Goal: Task Accomplishment & Management: Manage account settings

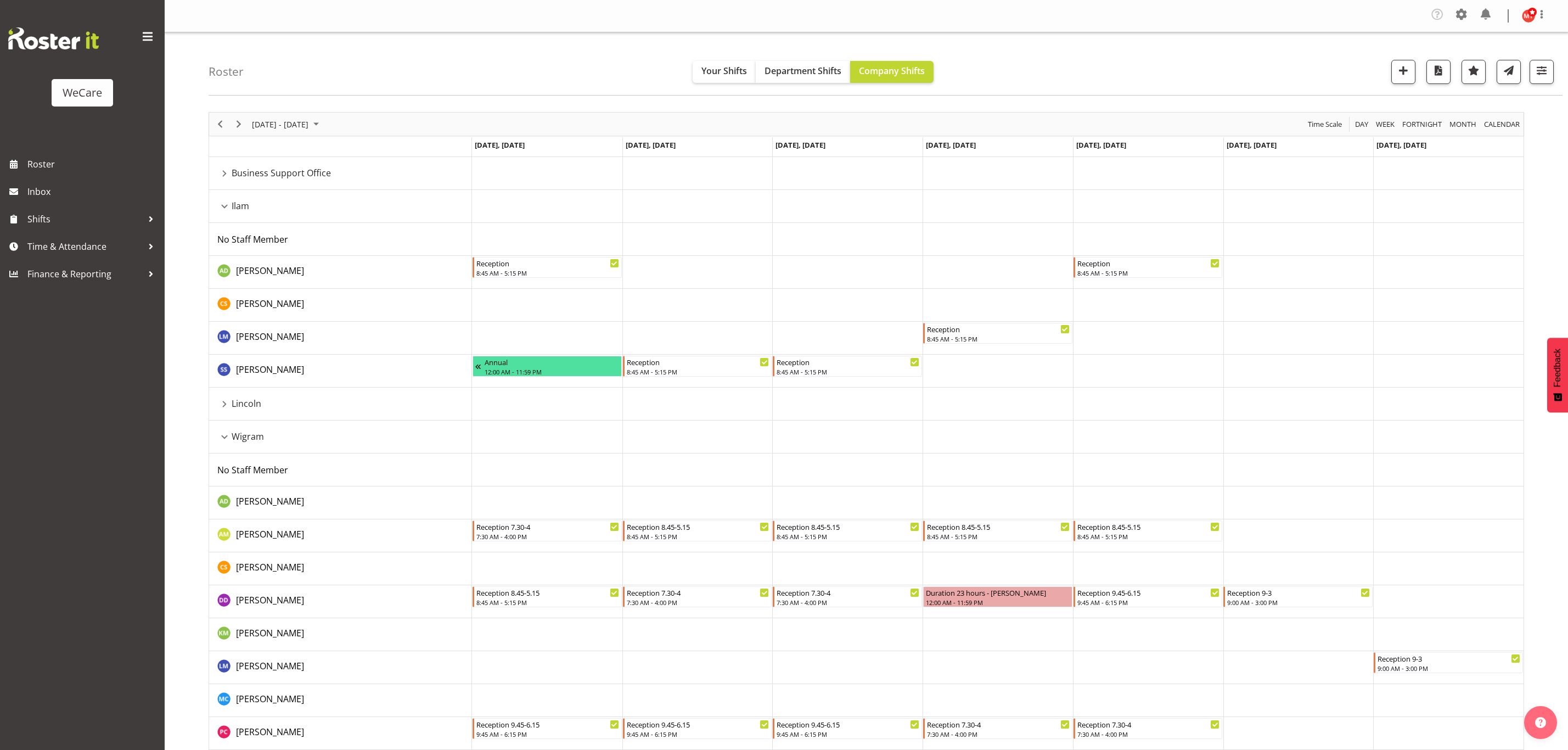
select select "location"
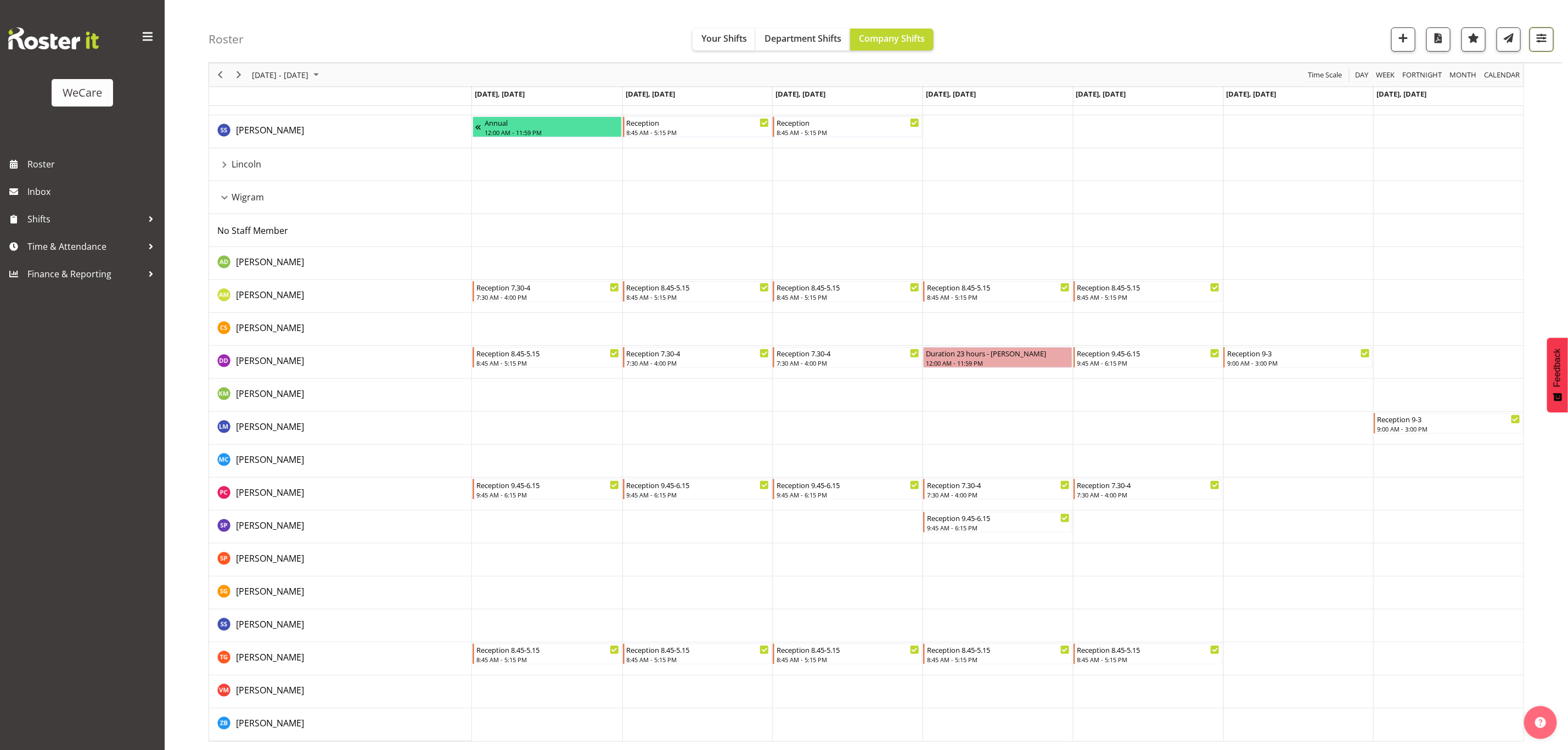
click at [1546, 38] on span "button" at bounding box center [1542, 38] width 15 height 15
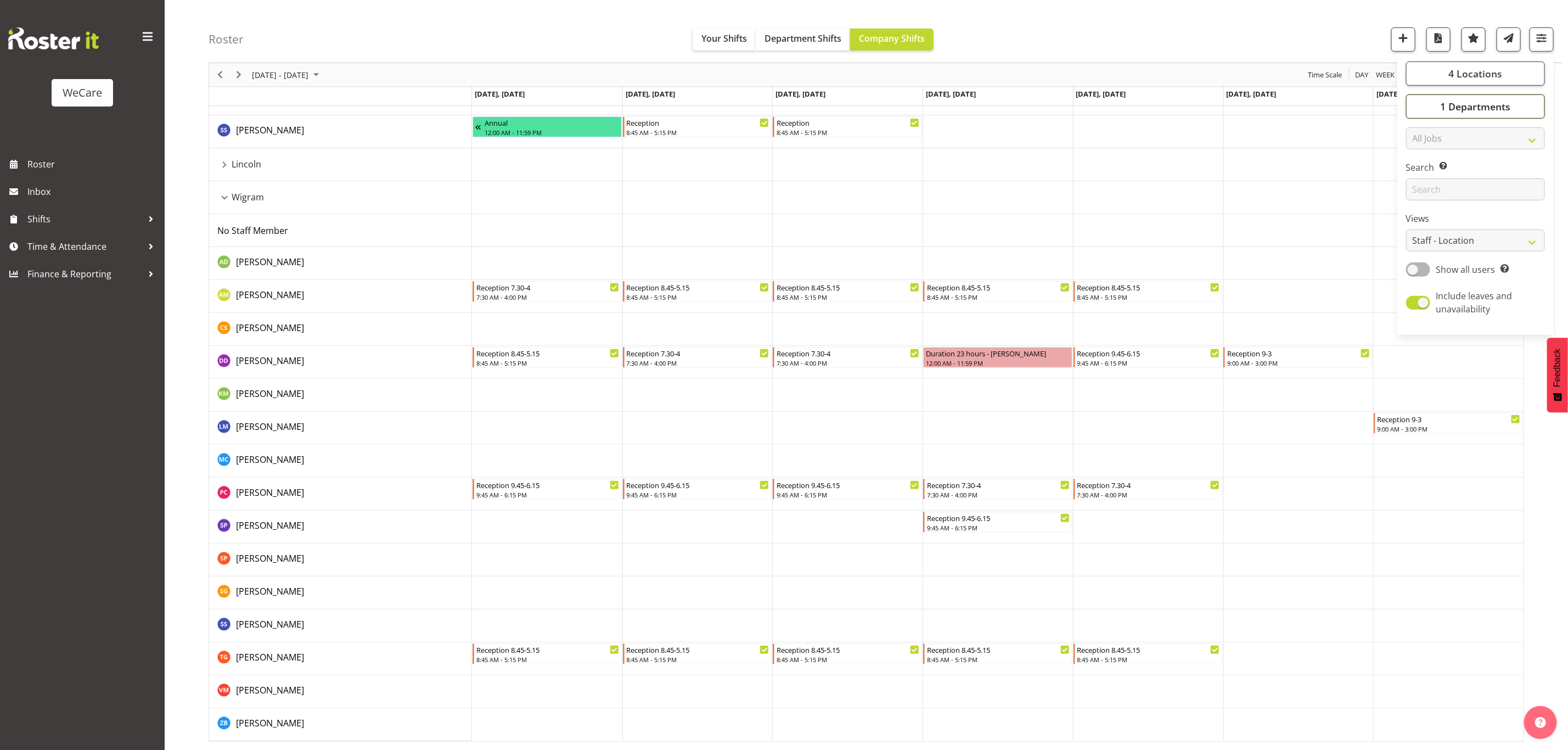
click at [1480, 105] on span "1 Departments" at bounding box center [1475, 106] width 71 height 13
click at [1424, 161] on span "Clinical Support" at bounding box center [1451, 160] width 56 height 9
click at [1422, 161] on input "Clinical Support" at bounding box center [1418, 160] width 7 height 7
checkbox input "true"
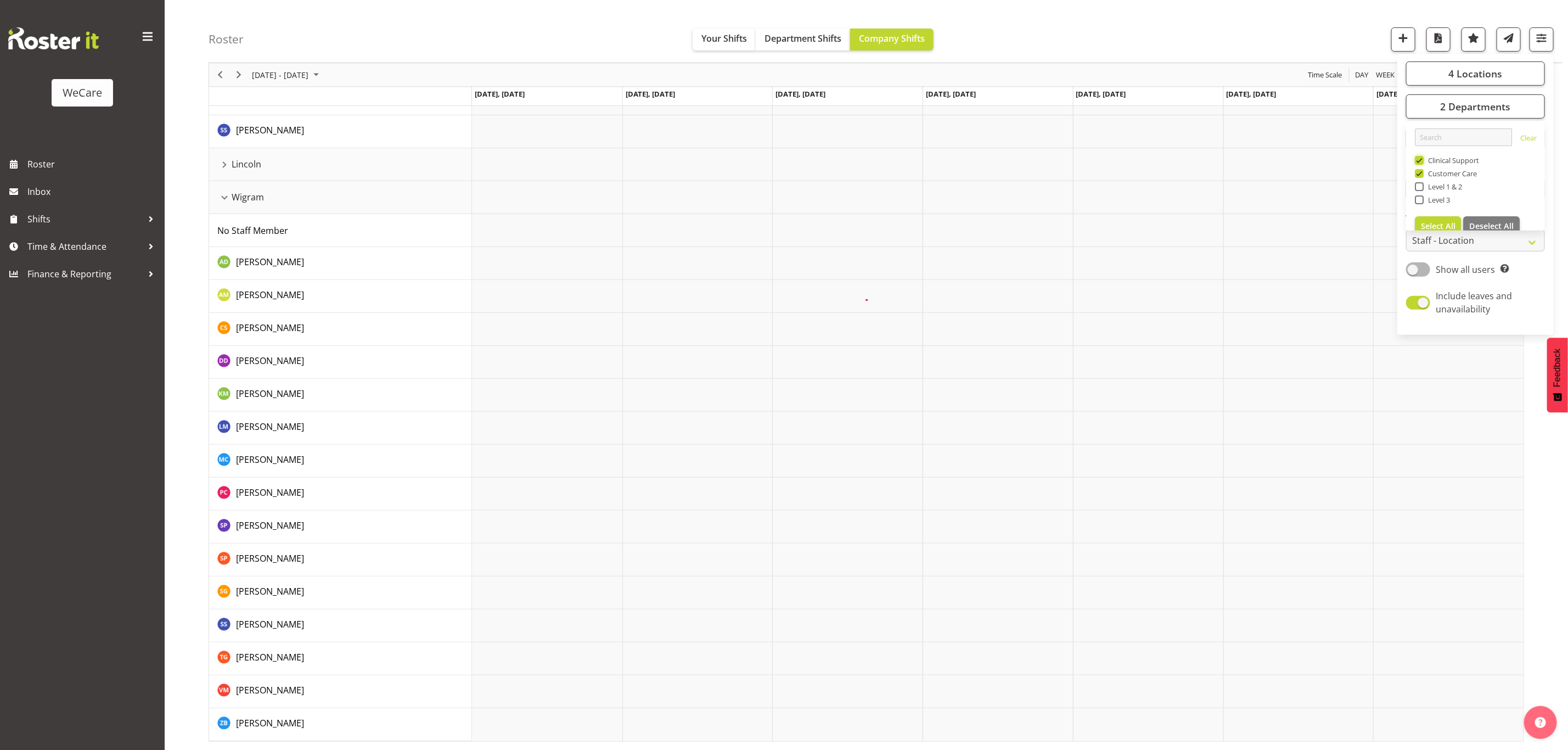
scroll to position [0, 0]
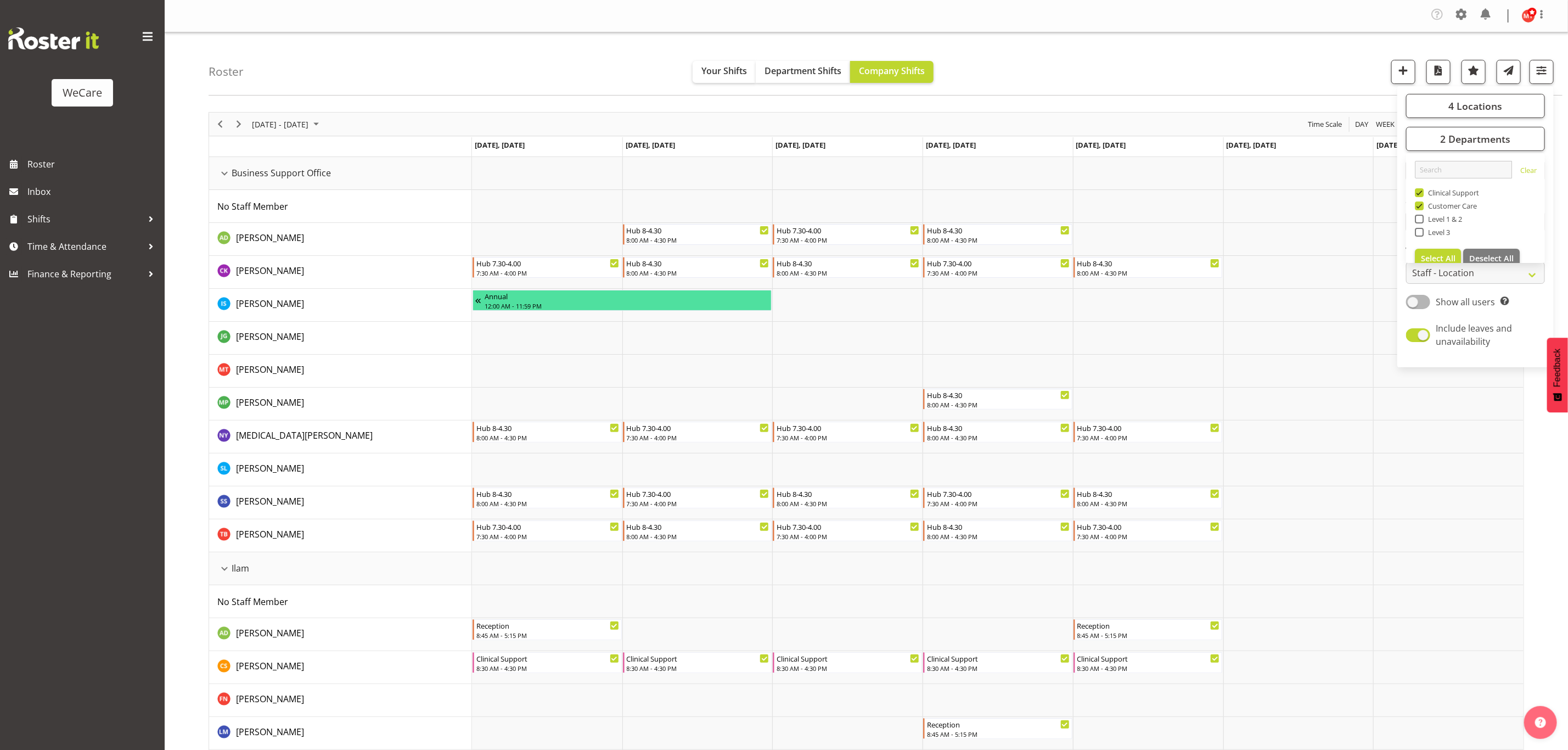
click at [1420, 208] on span at bounding box center [1419, 205] width 9 height 9
click at [1420, 208] on input "Customer Care" at bounding box center [1418, 206] width 7 height 7
checkbox input "false"
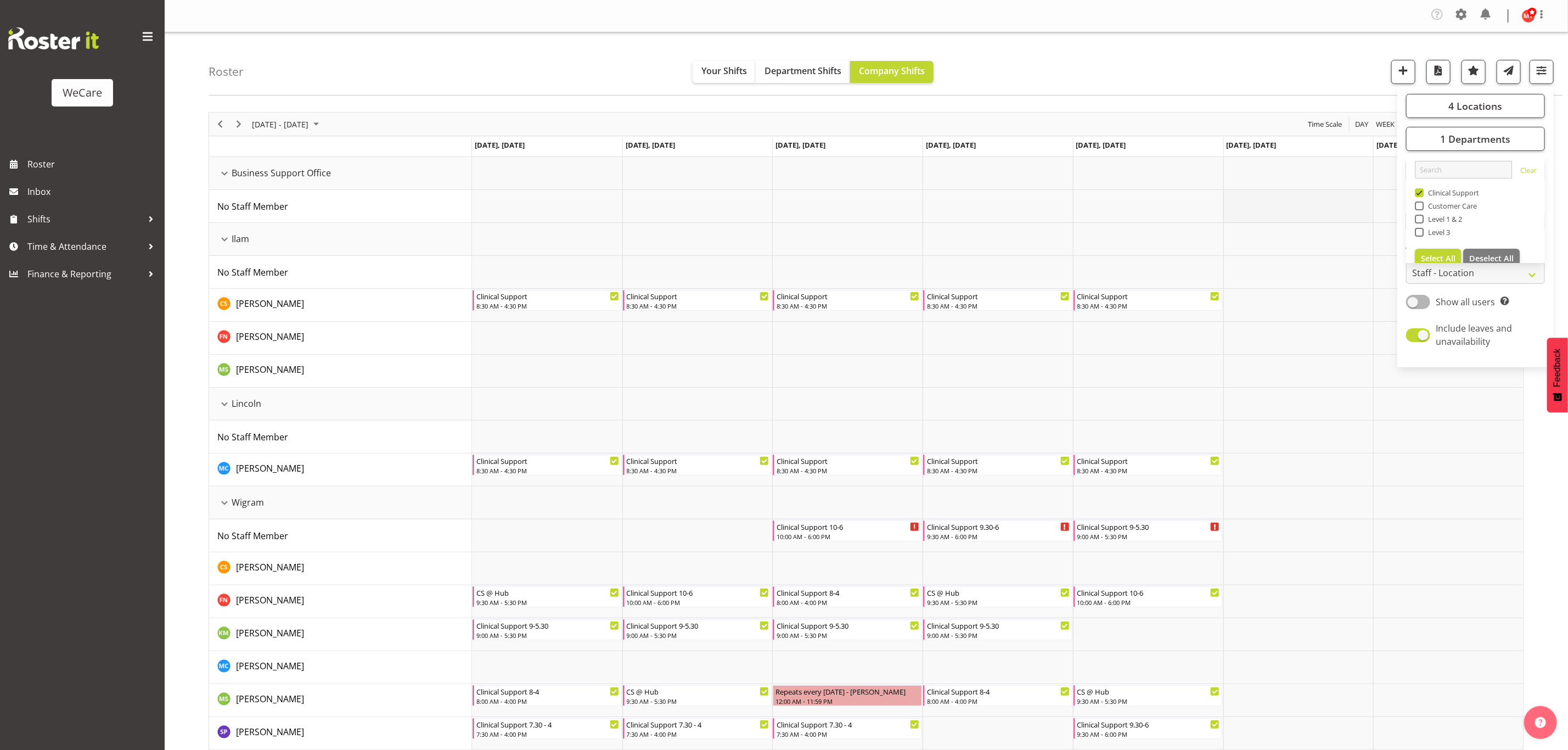
click at [1360, 220] on td "Timeline Week of September 3, 2025" at bounding box center [1298, 206] width 150 height 33
click at [234, 127] on span "Next" at bounding box center [238, 124] width 13 height 14
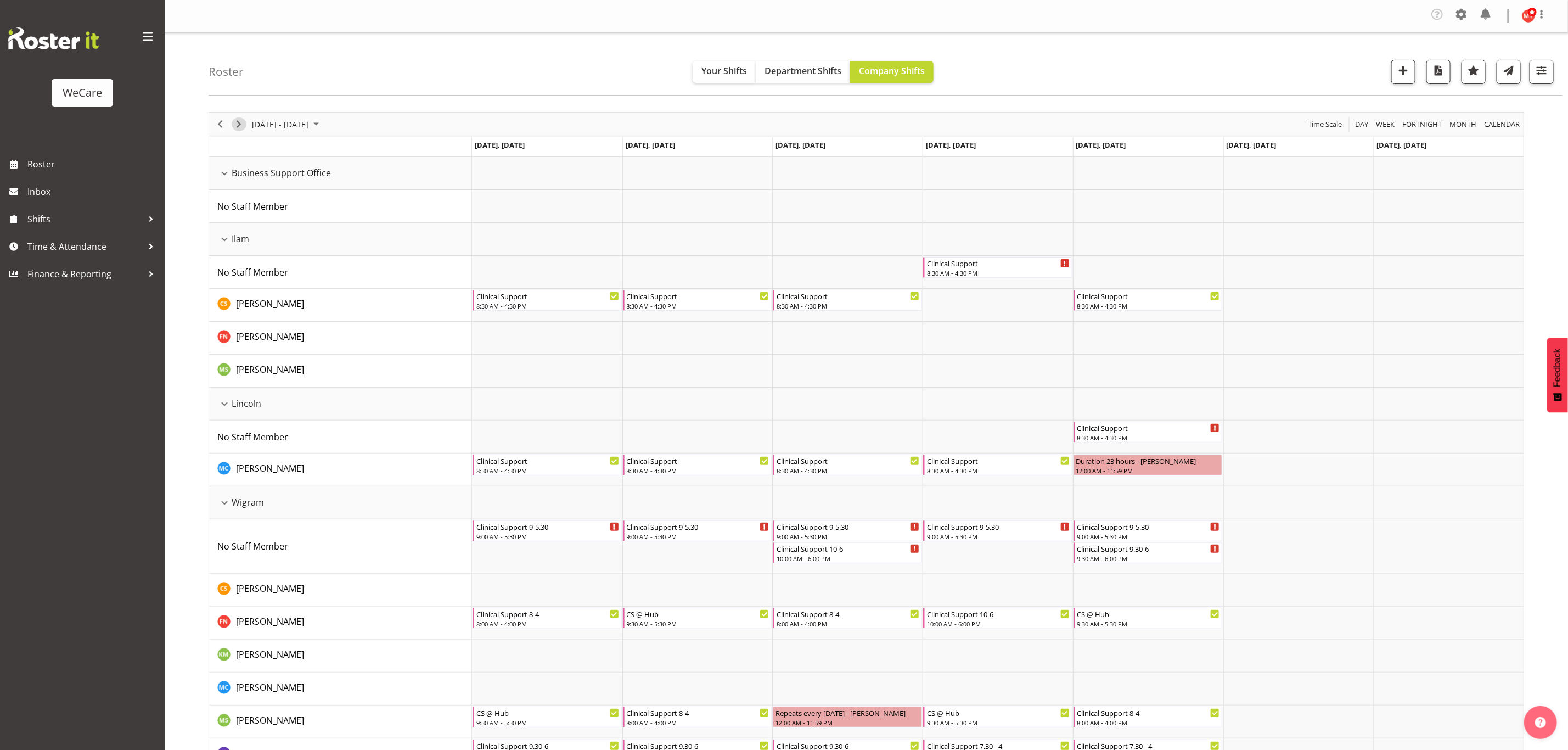
click at [238, 128] on span "Next" at bounding box center [238, 124] width 13 height 14
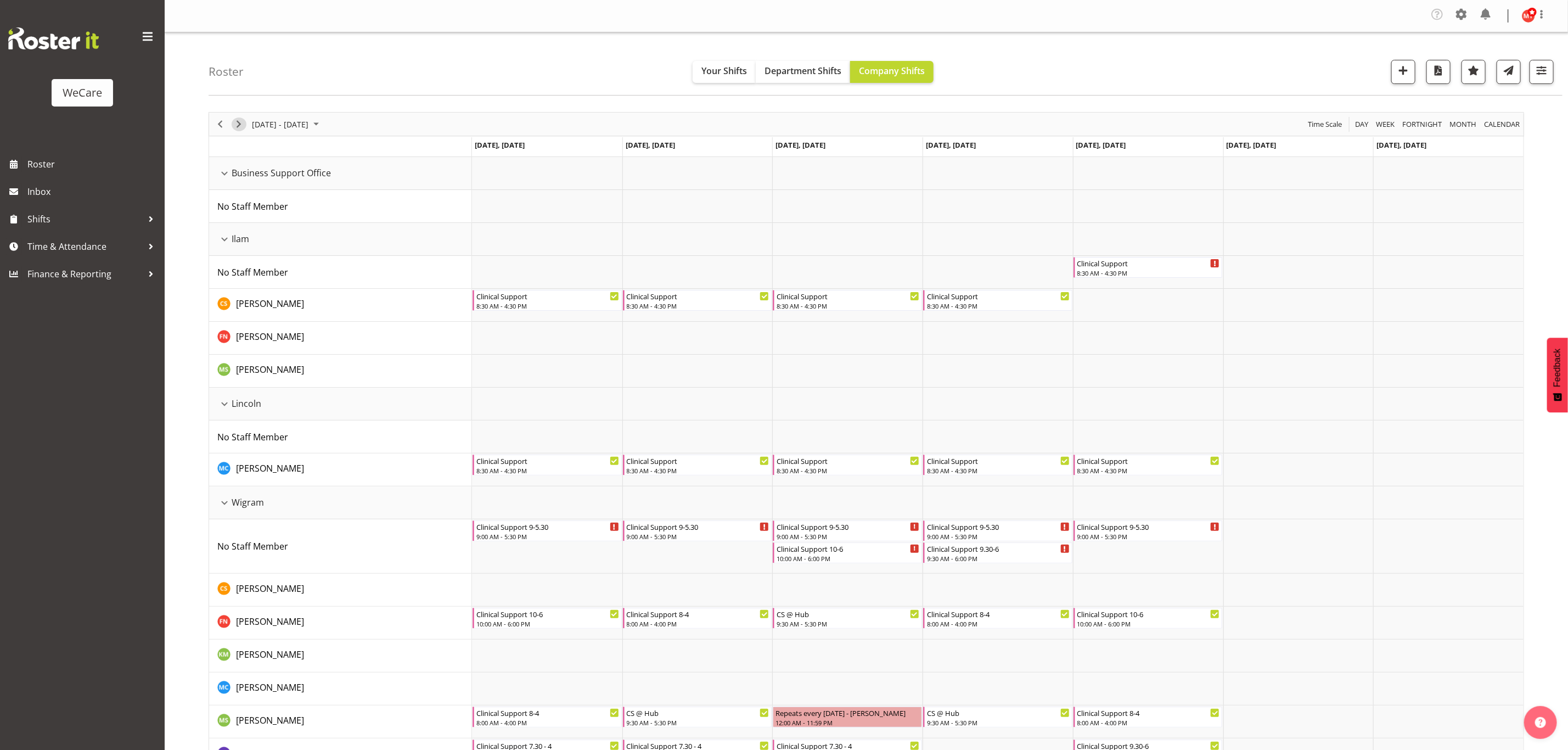
click at [239, 123] on span "Next" at bounding box center [238, 124] width 13 height 14
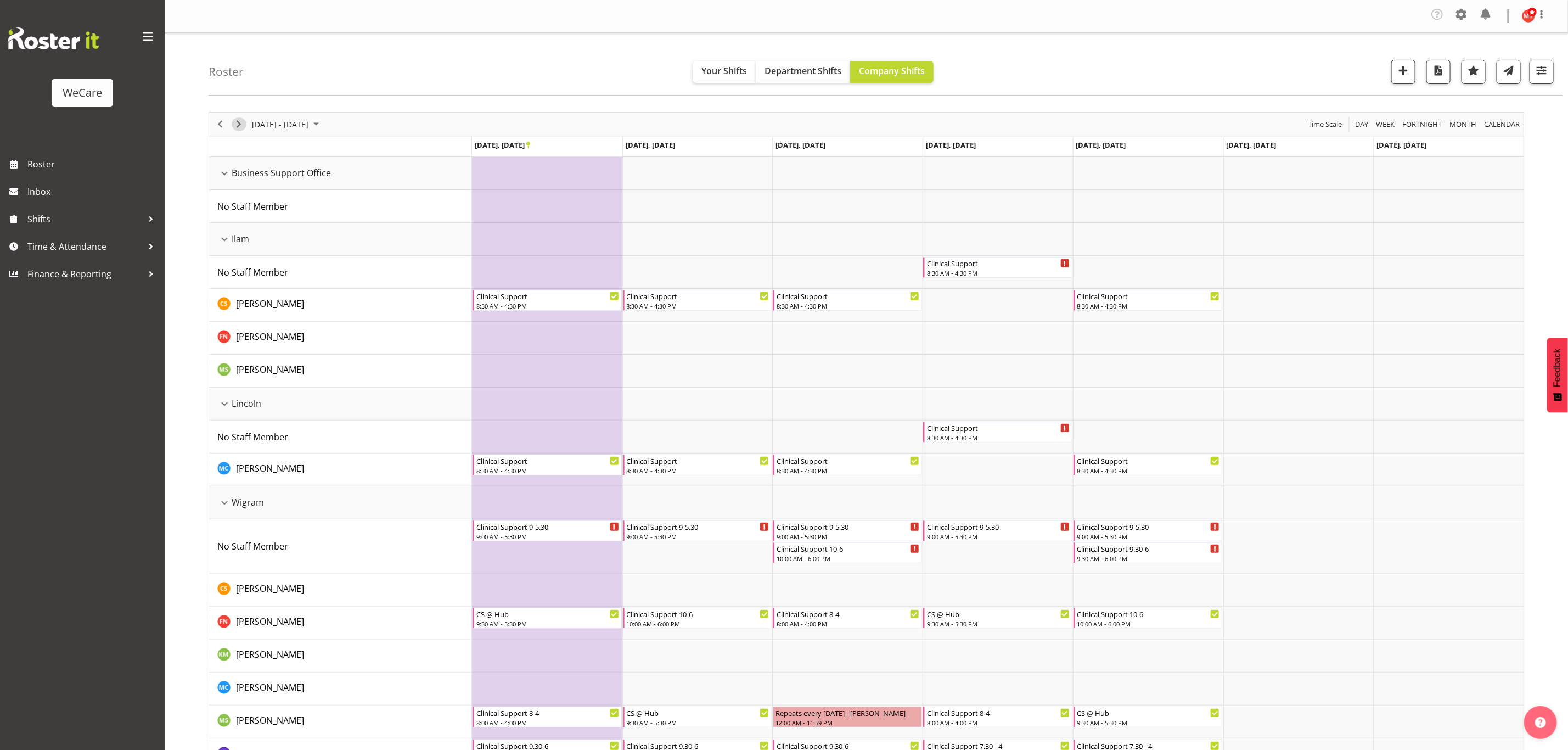
click at [239, 123] on span "Next" at bounding box center [238, 124] width 13 height 14
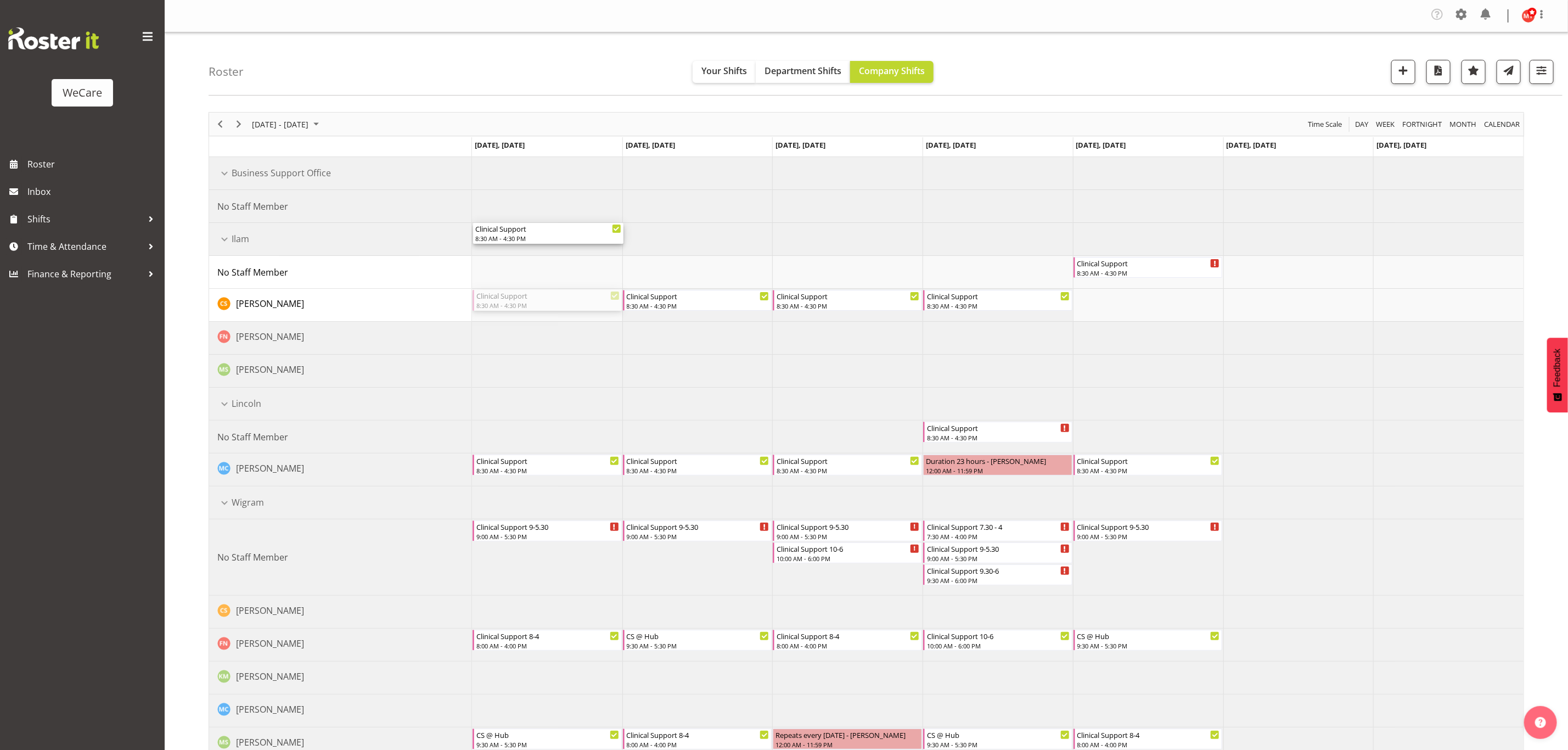
drag, startPoint x: 498, startPoint y: 301, endPoint x: 495, endPoint y: 247, distance: 54.1
click at [495, 247] on div "Clinical Support 8:30 AM - 4:30 PM Clinical Support 8:30 AM - 4:30 PM Clinical …" at bounding box center [998, 524] width 1051 height 735
click at [671, 244] on div "Clinical Support 8:30 AM - 4:30 PM Clinical Support 8:30 AM - 4:30 PM Clinical …" at bounding box center [998, 524] width 1051 height 735
click at [509, 276] on div "8:30 AM - 4:30 PM" at bounding box center [548, 271] width 146 height 9
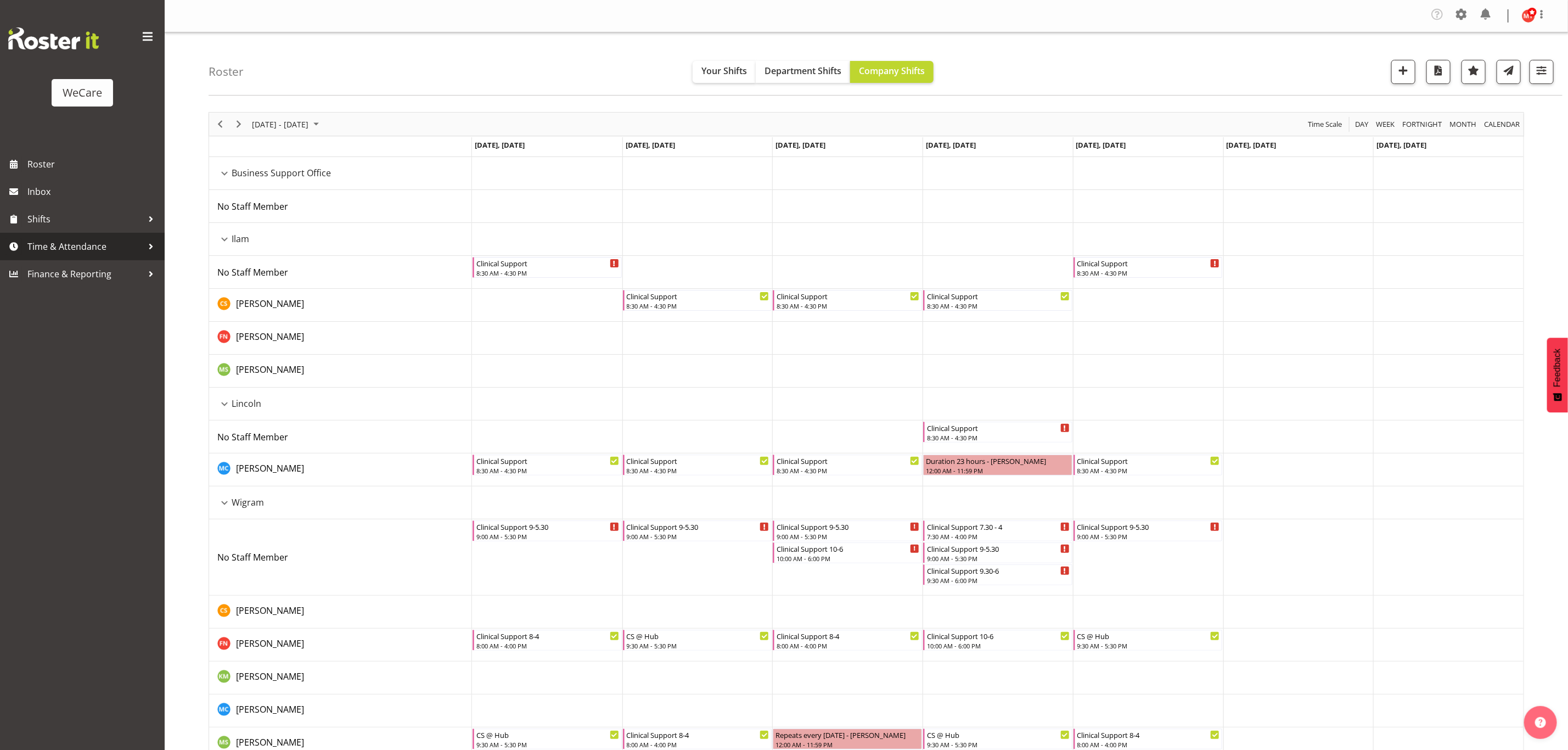
click at [140, 250] on span "Time & Attendance" at bounding box center [85, 247] width 115 height 16
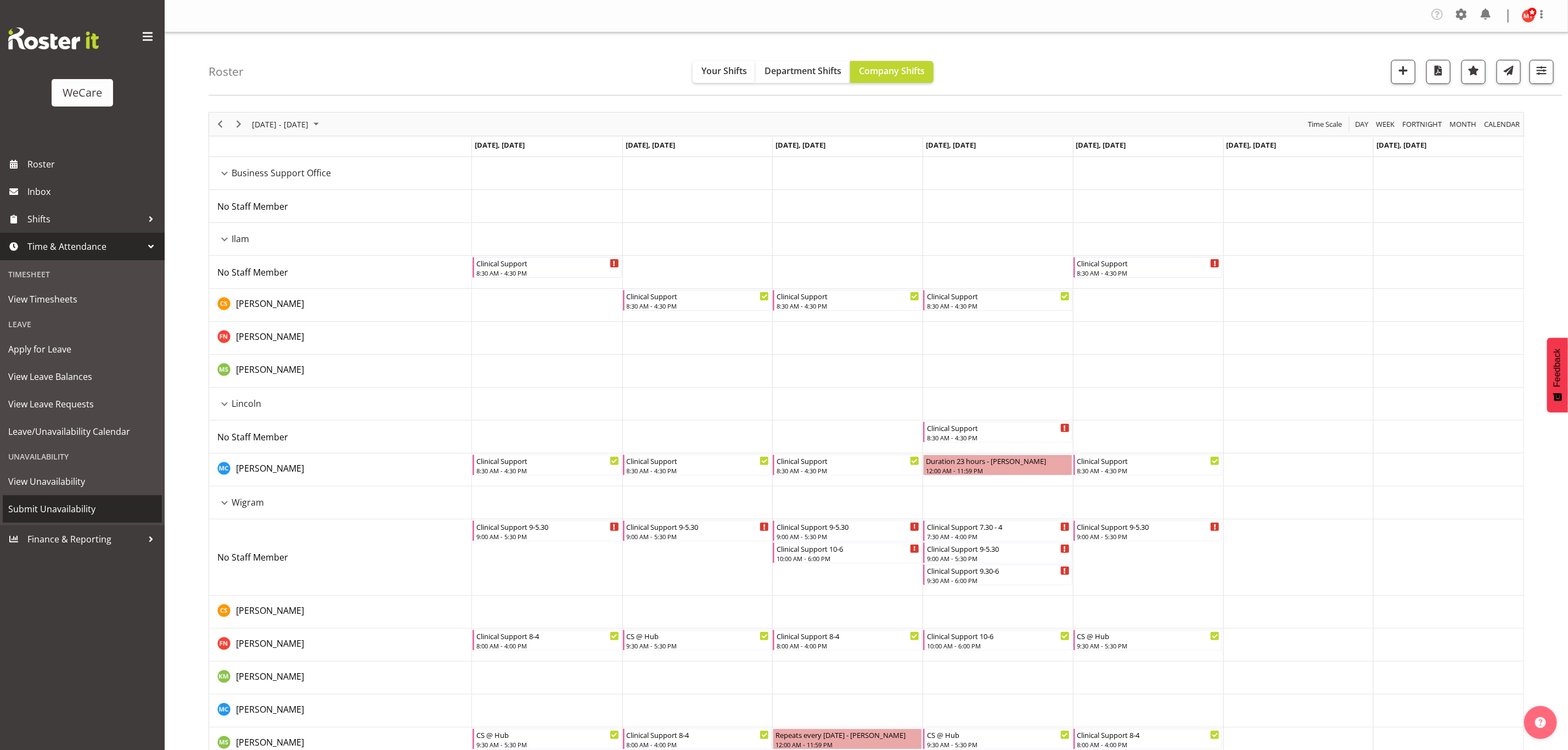
click at [81, 507] on span "Submit Unavailability" at bounding box center [82, 509] width 148 height 16
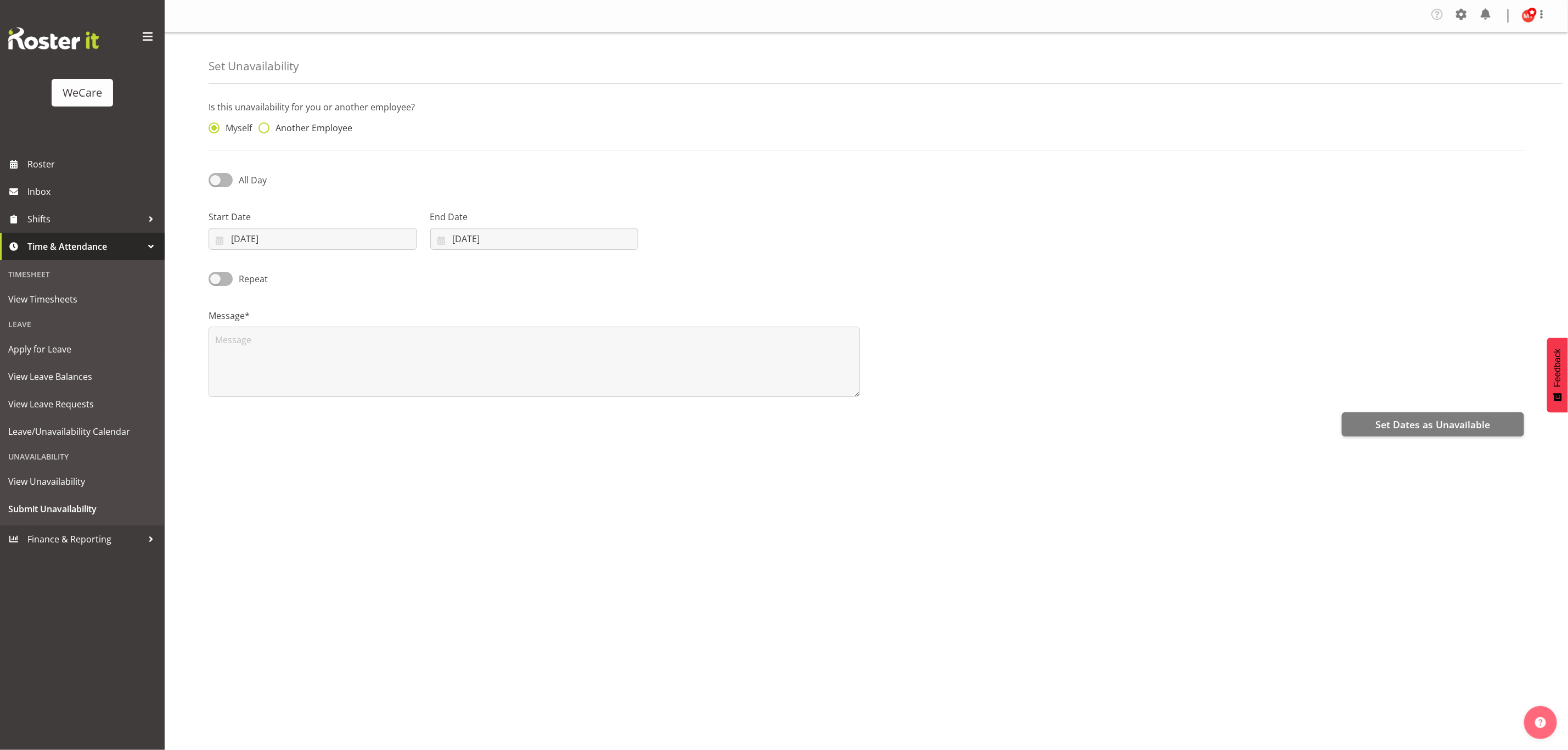
click at [268, 130] on span at bounding box center [264, 128] width 11 height 11
click at [265, 130] on input "Another Employee" at bounding box center [262, 128] width 7 height 7
radio input "true"
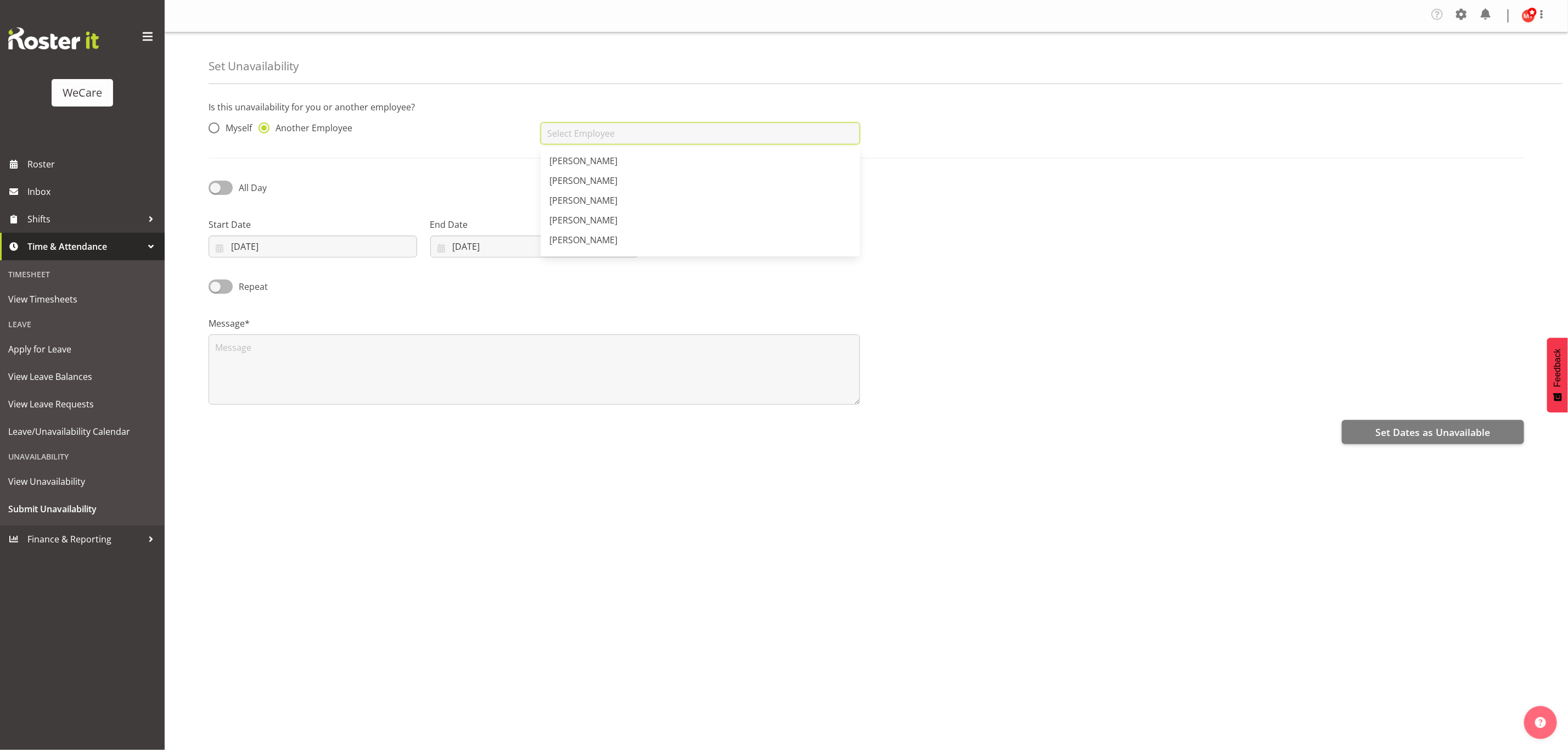
click at [578, 138] on input "text" at bounding box center [699, 133] width 319 height 22
click at [586, 157] on span "[PERSON_NAME]" at bounding box center [583, 161] width 68 height 12
type input "[PERSON_NAME]"
click at [362, 245] on input "27/08/2025" at bounding box center [312, 246] width 208 height 22
click at [313, 282] on select "January February March April May June July August September October November De…" at bounding box center [284, 278] width 75 height 22
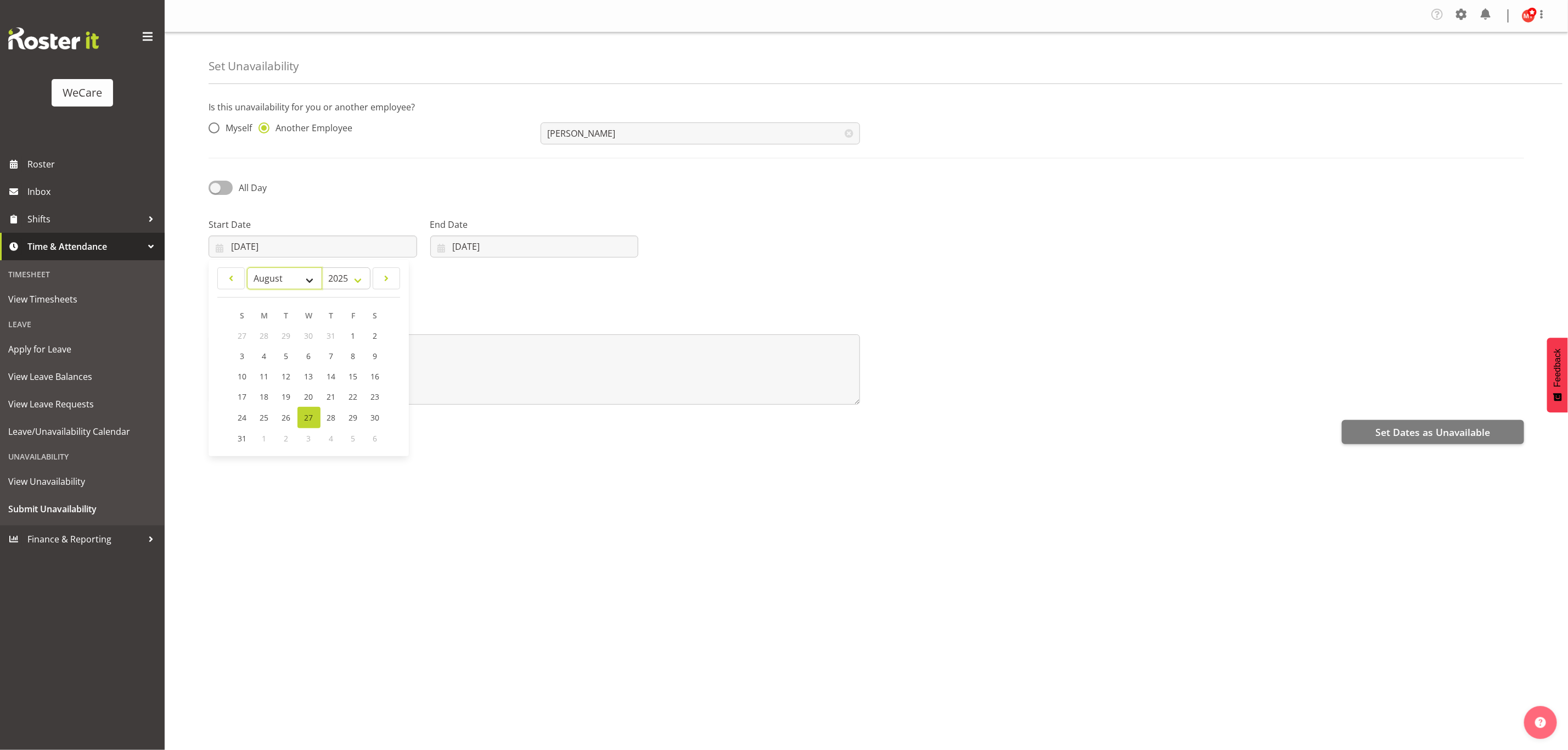
select select "8"
click at [247, 268] on select "January February March April May June July August September October November De…" at bounding box center [284, 278] width 75 height 22
click at [265, 416] on span "29" at bounding box center [264, 416] width 9 height 11
type input "29/09/2025"
click at [519, 248] on input "27/08/2025" at bounding box center [534, 246] width 208 height 22
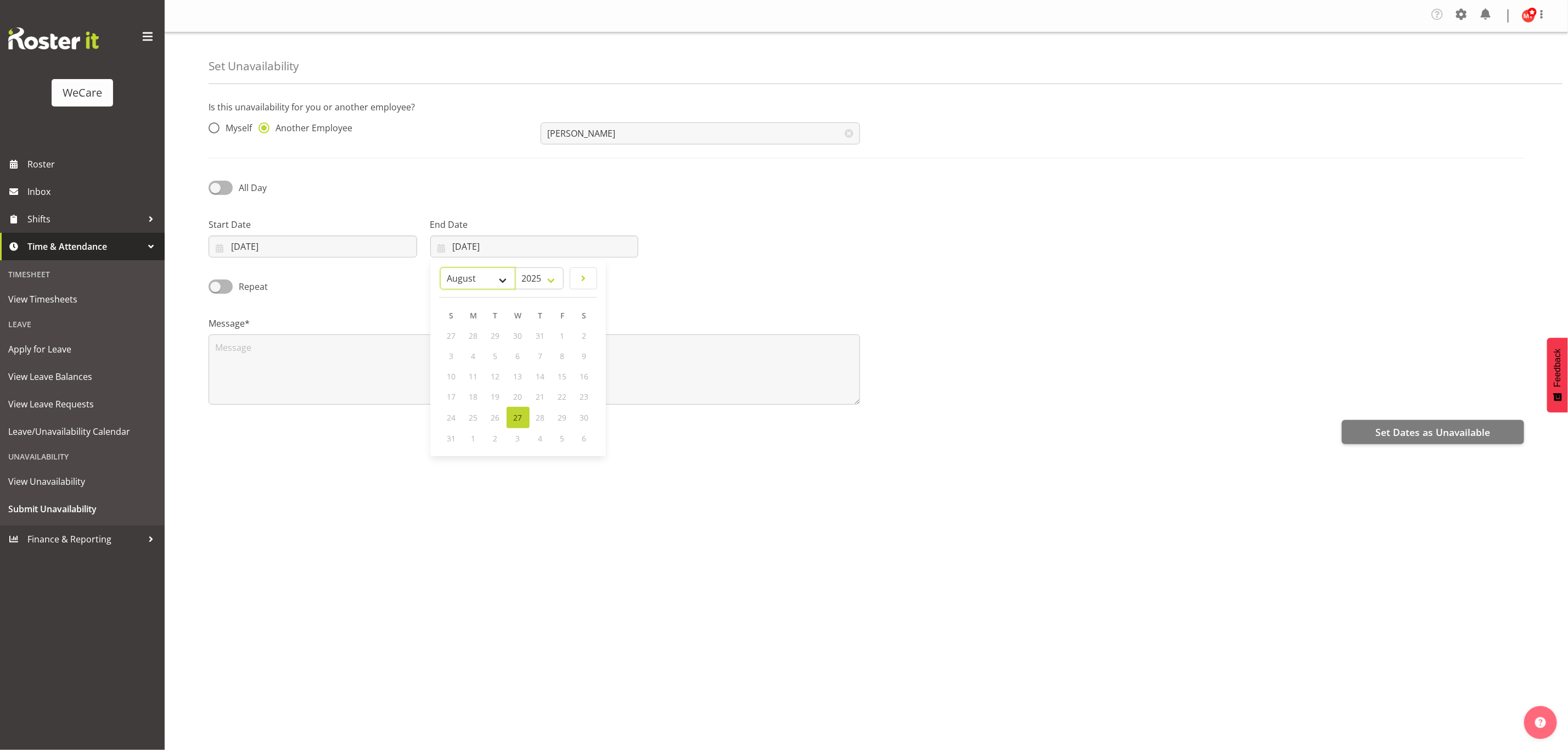
click at [507, 285] on select "January February March April May June July August September October November De…" at bounding box center [478, 278] width 75 height 22
select select "8"
click at [440, 268] on select "January February March April May June July August September October November De…" at bounding box center [478, 278] width 75 height 22
click at [475, 417] on span "29" at bounding box center [474, 416] width 9 height 11
type input "29/09/2025"
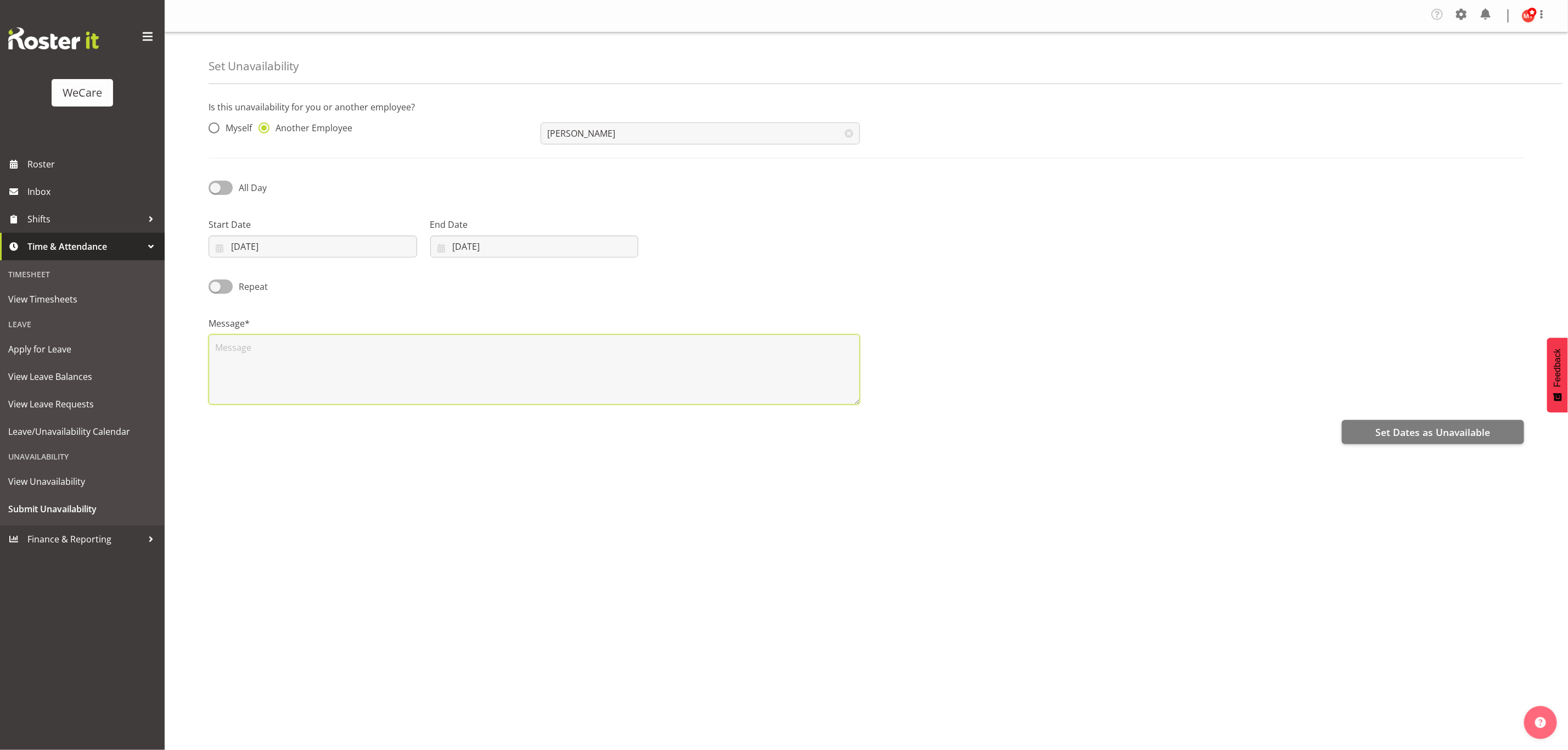
click at [369, 351] on textarea at bounding box center [534, 369] width 651 height 71
type textarea "Annual Leave"
click at [222, 188] on span at bounding box center [221, 188] width 24 height 14
click at [216, 188] on input "All Day" at bounding box center [212, 188] width 7 height 7
checkbox input "true"
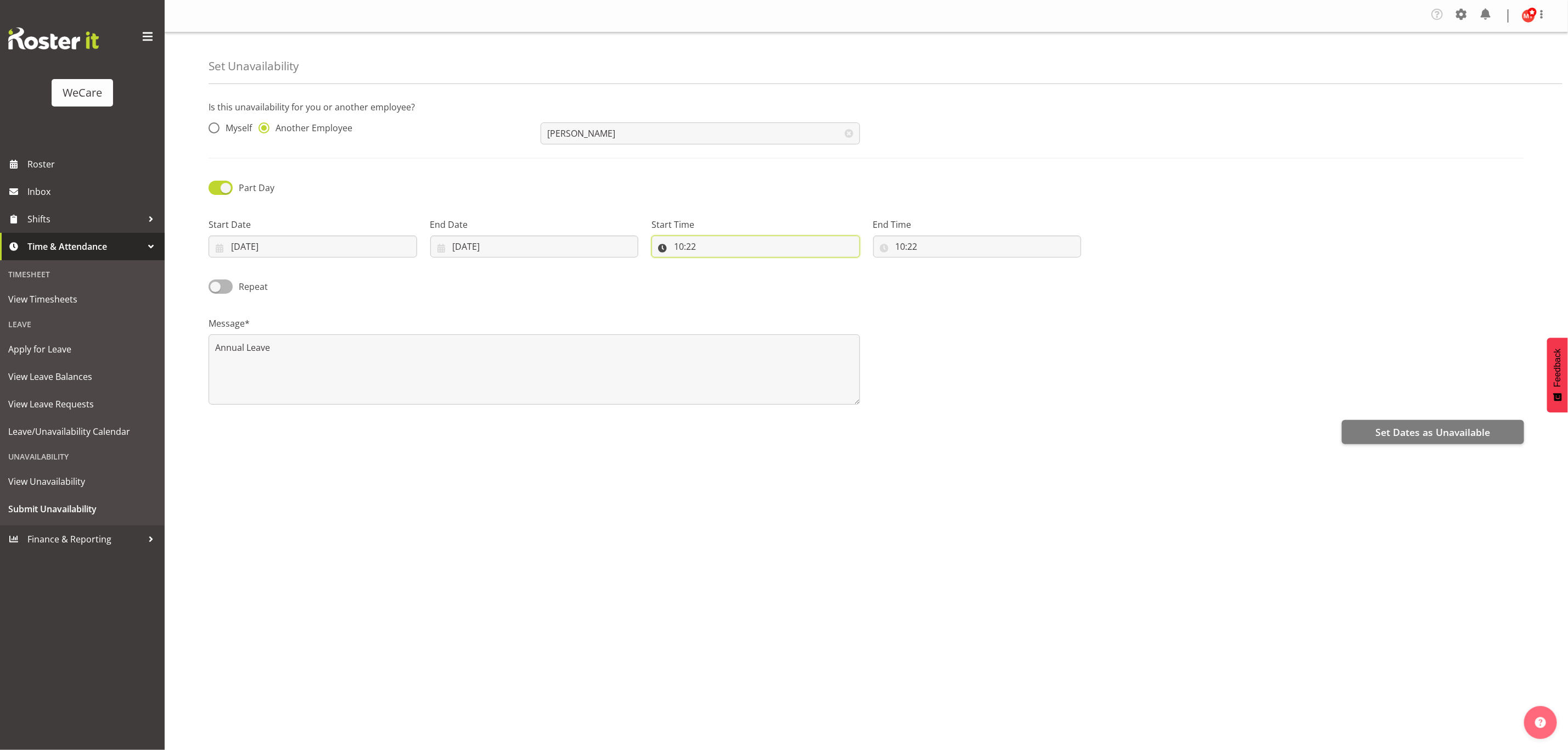
click at [780, 244] on input "10:22" at bounding box center [755, 246] width 208 height 22
click at [728, 272] on select "00 01 02 03 04 05 06 07 08 09 10 11 12 13 14 15 16 17 18 19 20 21 22 23" at bounding box center [726, 274] width 24 height 22
select select "9"
click at [714, 265] on select "00 01 02 03 04 05 06 07 08 09 10 11 12 13 14 15 16 17 18 19 20 21 22 23" at bounding box center [726, 274] width 24 height 22
type input "09:22"
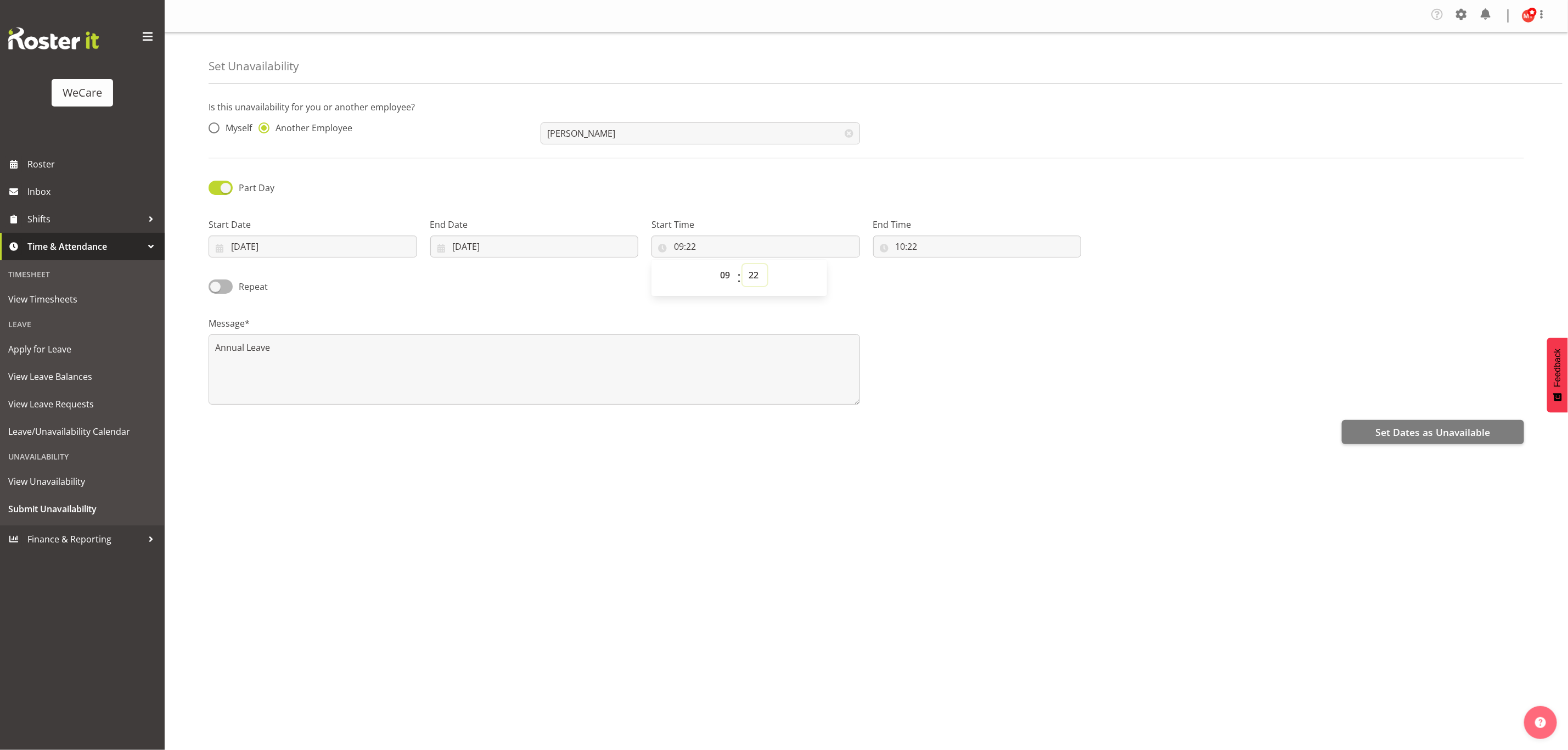
click at [753, 274] on select "00 01 02 03 04 05 06 07 08 09 10 11 12 13 14 15 16 17 18 19 20 21 22 23 24 25 2…" at bounding box center [754, 274] width 24 height 22
select select "0"
click at [742, 265] on select "00 01 02 03 04 05 06 07 08 09 10 11 12 13 14 15 16 17 18 19 20 21 22 23 24 25 2…" at bounding box center [754, 274] width 24 height 22
type input "09:00"
click at [932, 247] on input "10:22" at bounding box center [977, 246] width 208 height 22
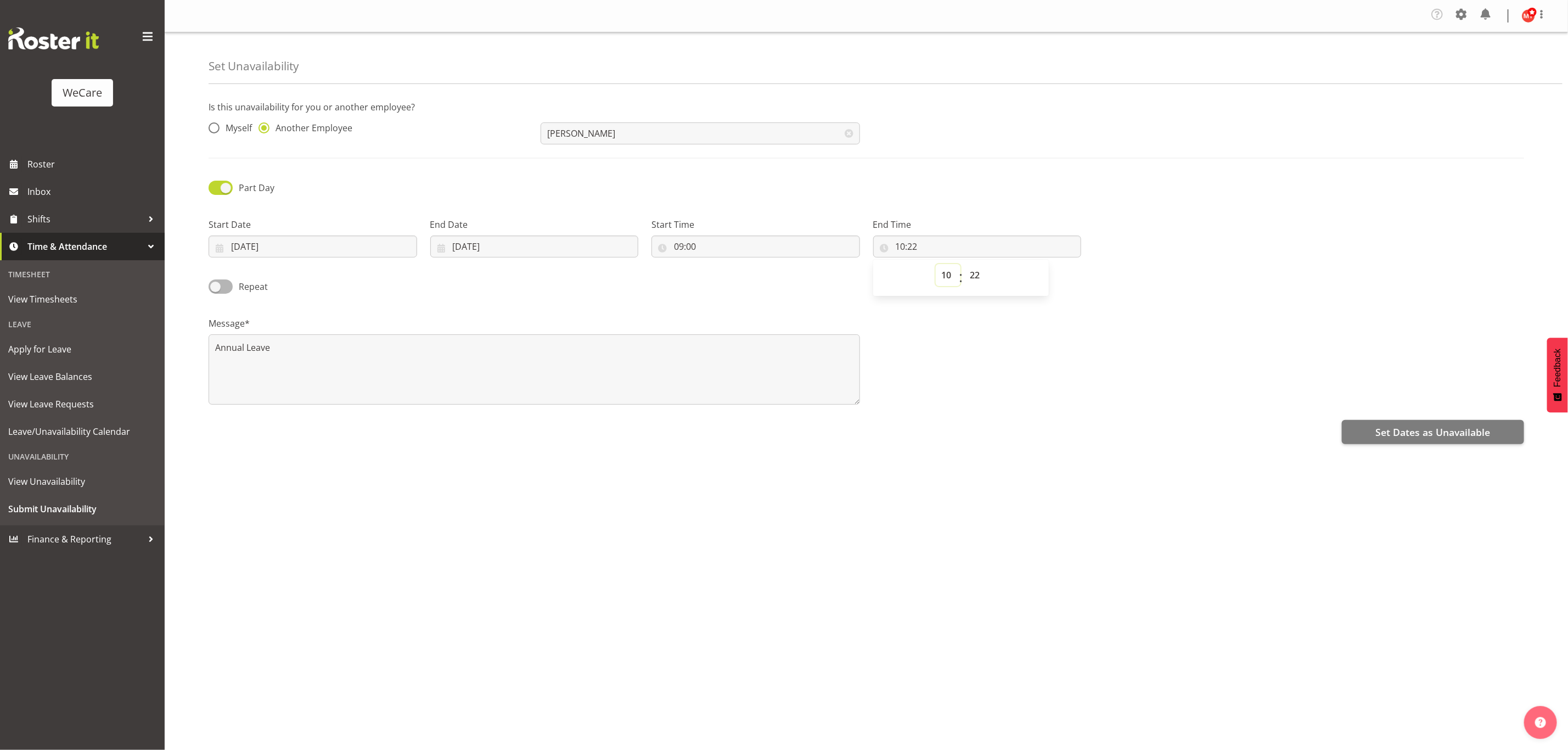
click at [953, 279] on select "00 01 02 03 04 05 06 07 08 09 10 11 12 13 14 15 16 17 18 19 20 21 22 23" at bounding box center [947, 274] width 24 height 22
select select "17"
click at [935, 265] on select "00 01 02 03 04 05 06 07 08 09 10 11 12 13 14 15 16 17 18 19 20 21 22 23" at bounding box center [947, 274] width 24 height 22
type input "17:22"
click at [971, 278] on select "00 01 02 03 04 05 06 07 08 09 10 11 12 13 14 15 16 17 18 19 20 21 22 23 24 25 2…" at bounding box center [977, 274] width 24 height 22
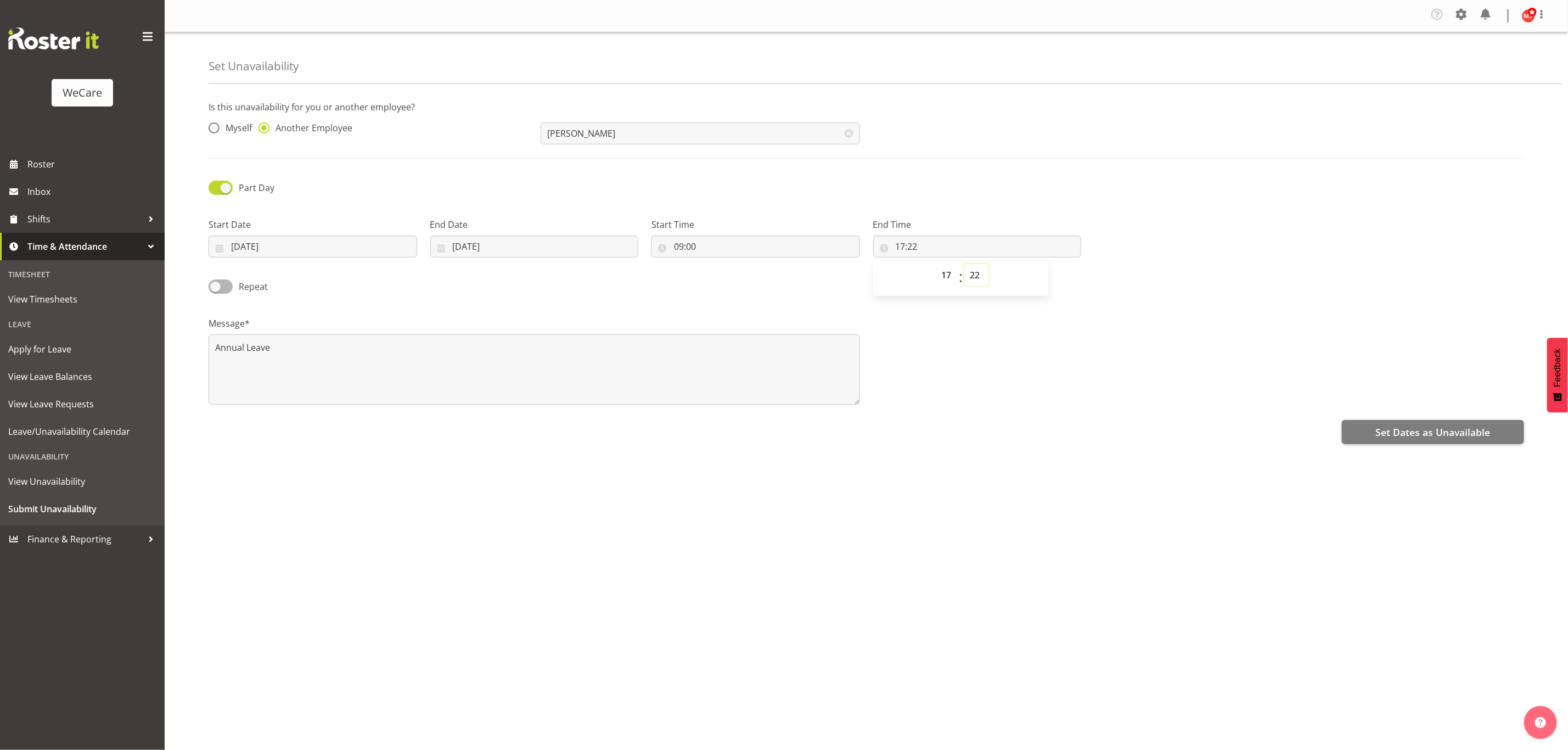
select select "0"
click at [964, 265] on select "00 01 02 03 04 05 06 07 08 09 10 11 12 13 14 15 16 17 18 19 20 21 22 23 24 25 2…" at bounding box center [977, 274] width 24 height 22
type input "17:00"
click at [1105, 308] on div "Message* Annual Leave" at bounding box center [866, 356] width 1329 height 110
click at [1394, 433] on span "Set Dates as Unavailable" at bounding box center [1432, 433] width 114 height 15
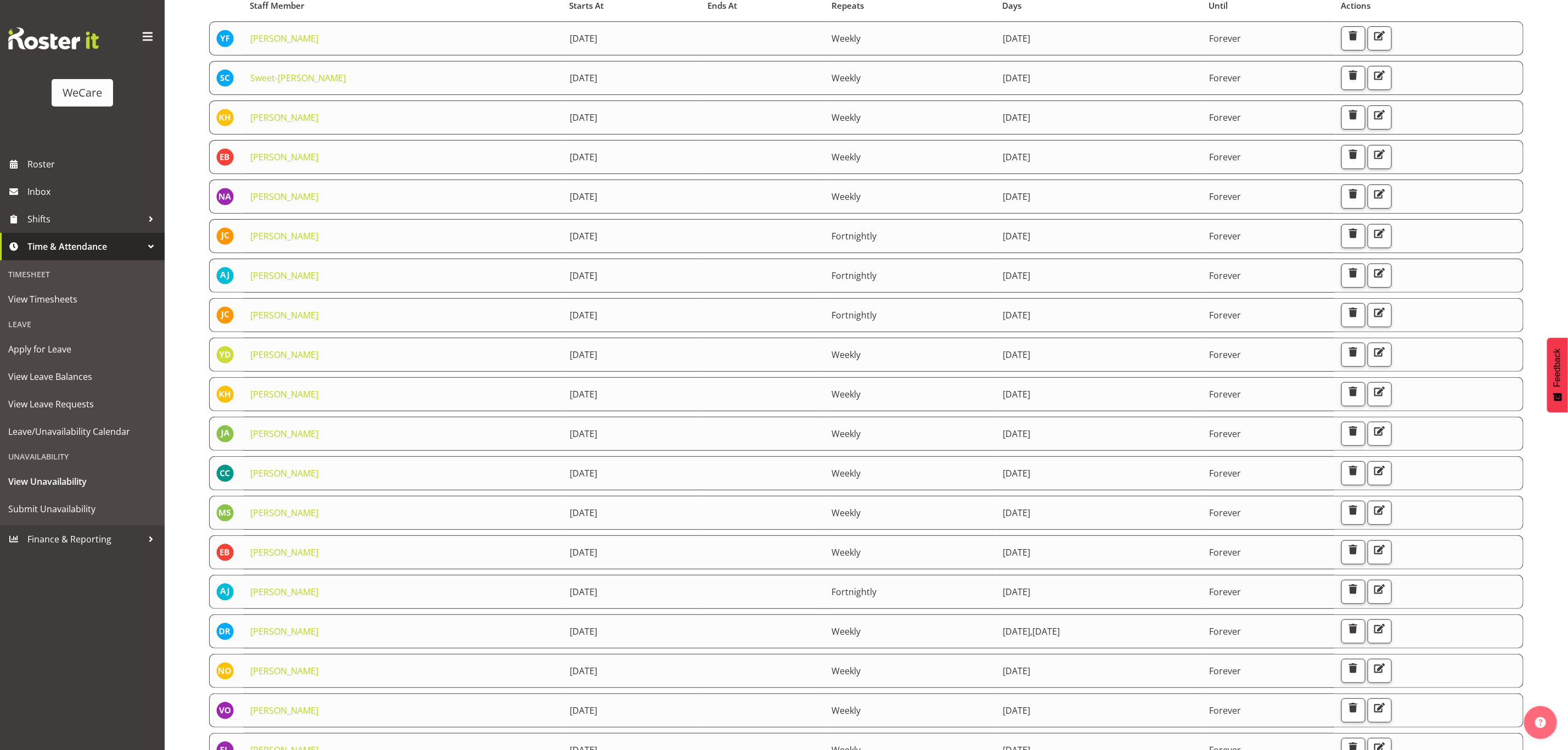
scroll to position [256, 0]
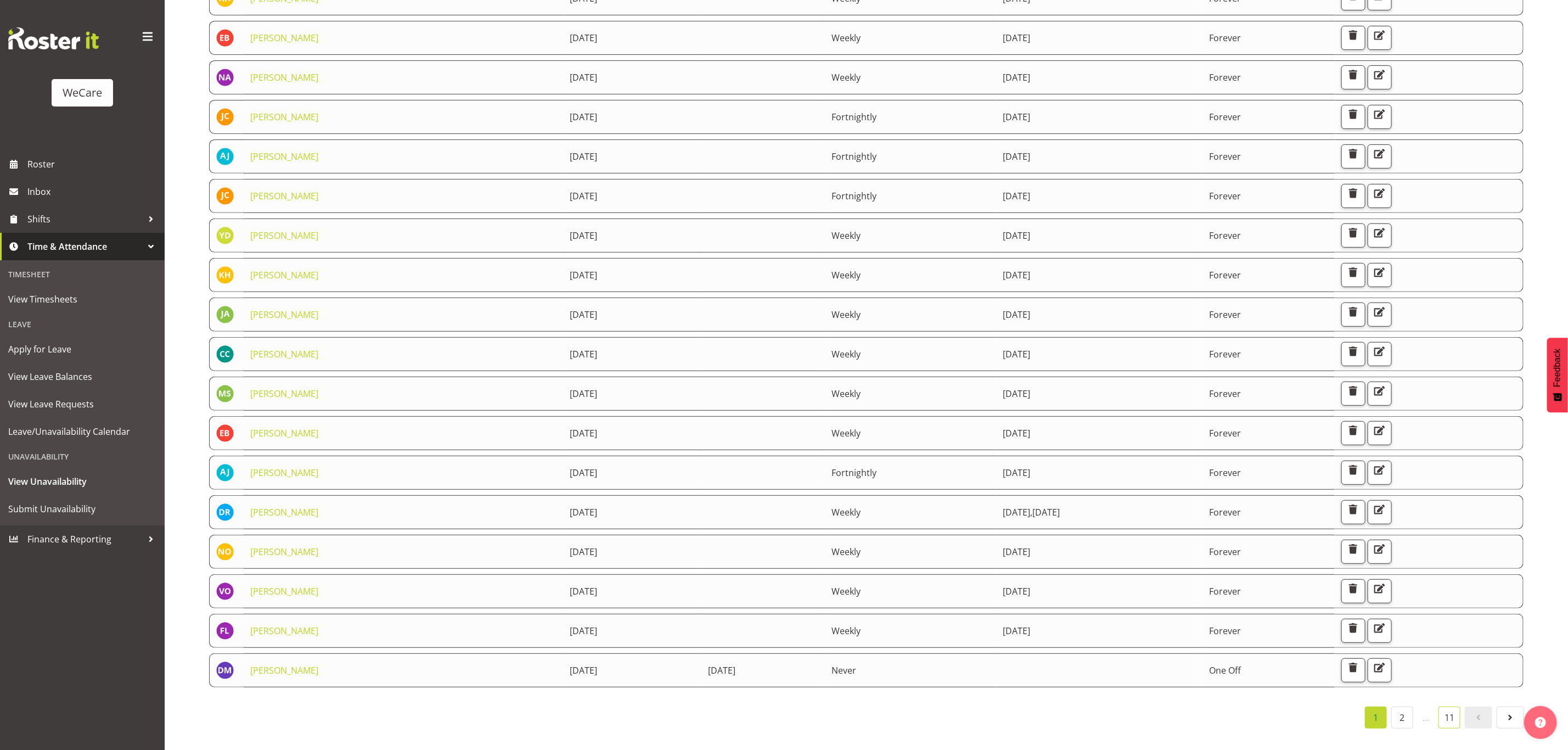
click at [1450, 707] on link "11" at bounding box center [1449, 718] width 22 height 22
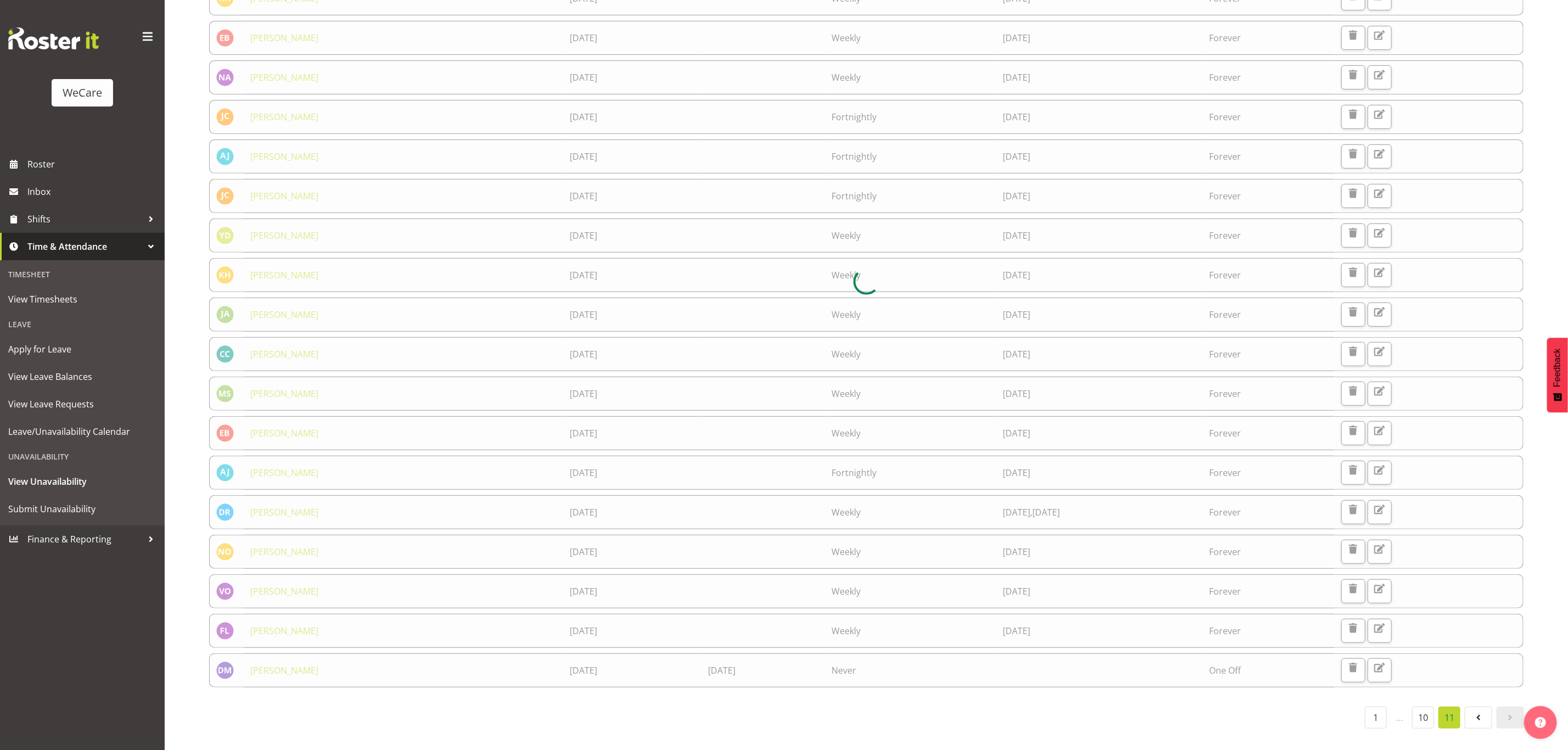
scroll to position [0, 0]
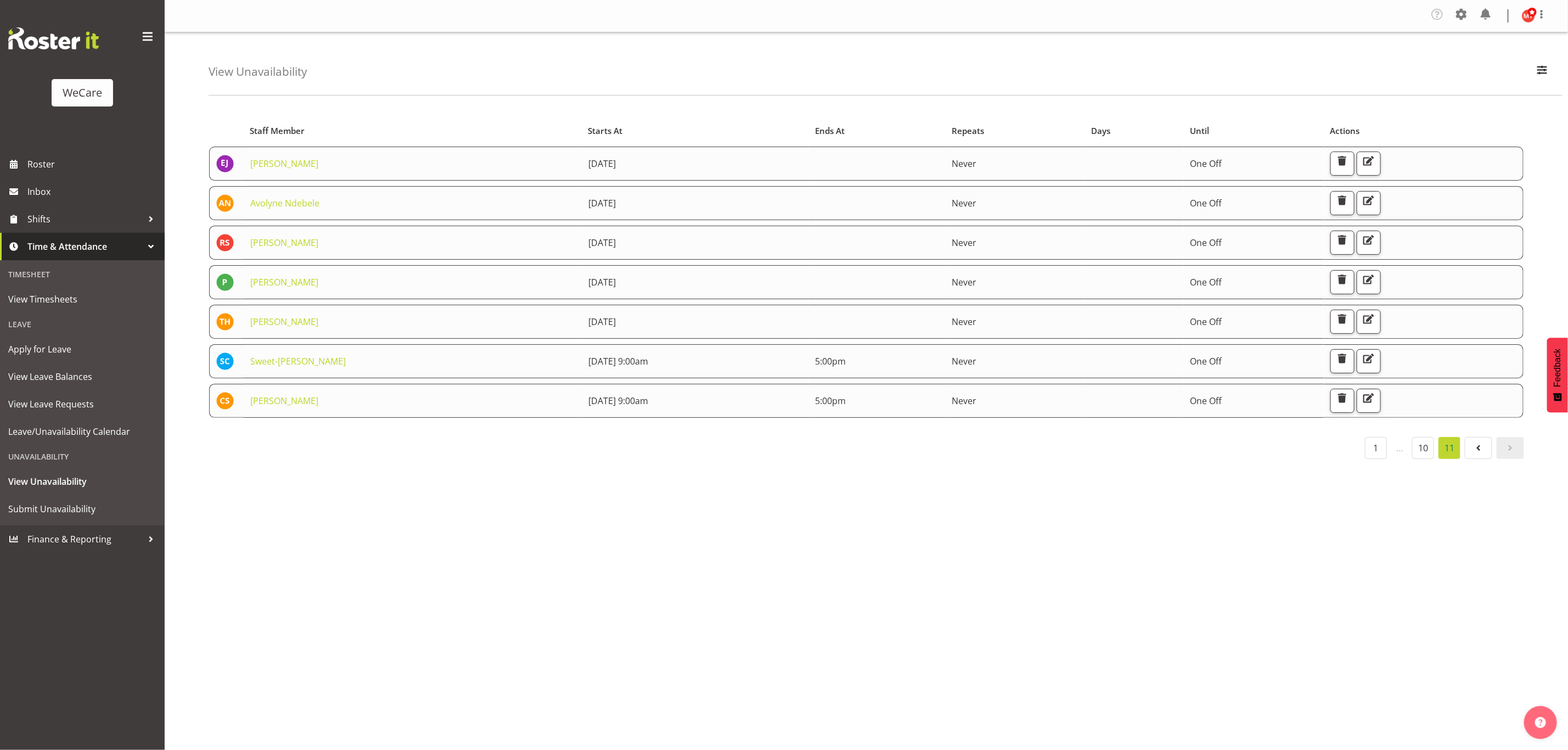
click at [1159, 409] on td at bounding box center [1134, 401] width 99 height 34
click at [582, 407] on td "29th September 2025 9:00am" at bounding box center [695, 401] width 227 height 34
click at [72, 162] on span "Roster" at bounding box center [93, 164] width 131 height 16
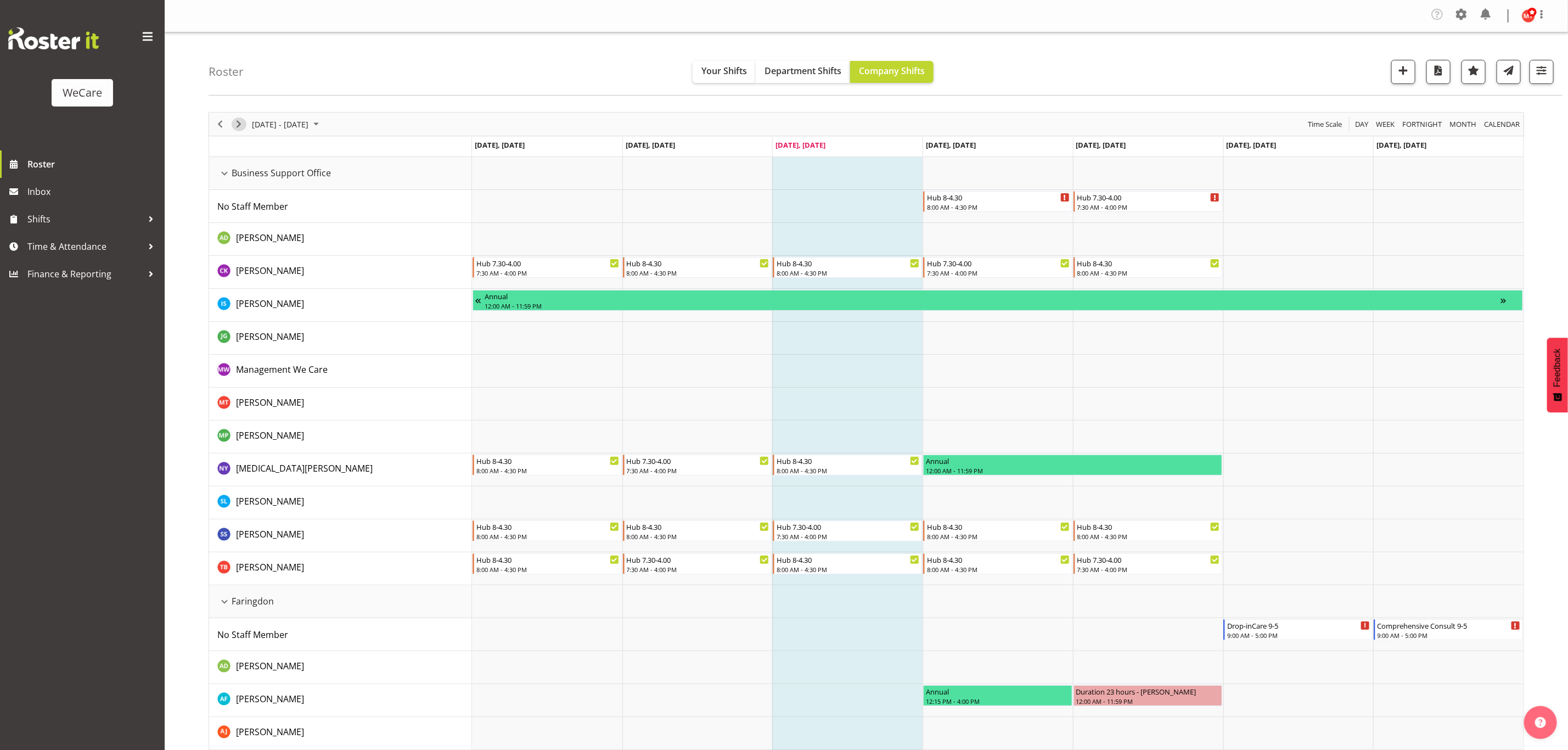
click at [241, 125] on span "Next" at bounding box center [238, 124] width 13 height 14
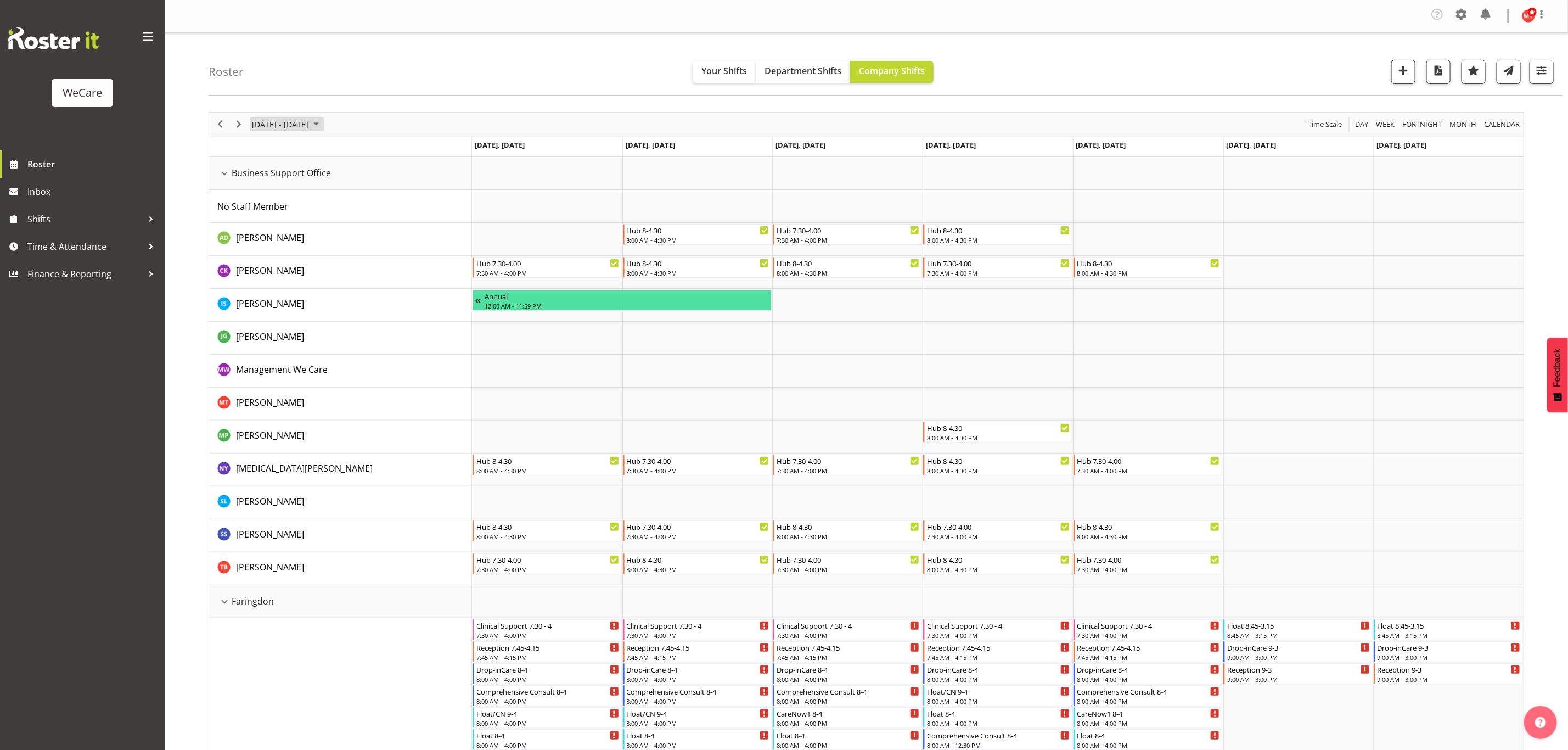
click at [323, 124] on span "September 01 - 07, 2025" at bounding box center [316, 124] width 13 height 14
click at [268, 264] on span "29" at bounding box center [264, 264] width 16 height 16
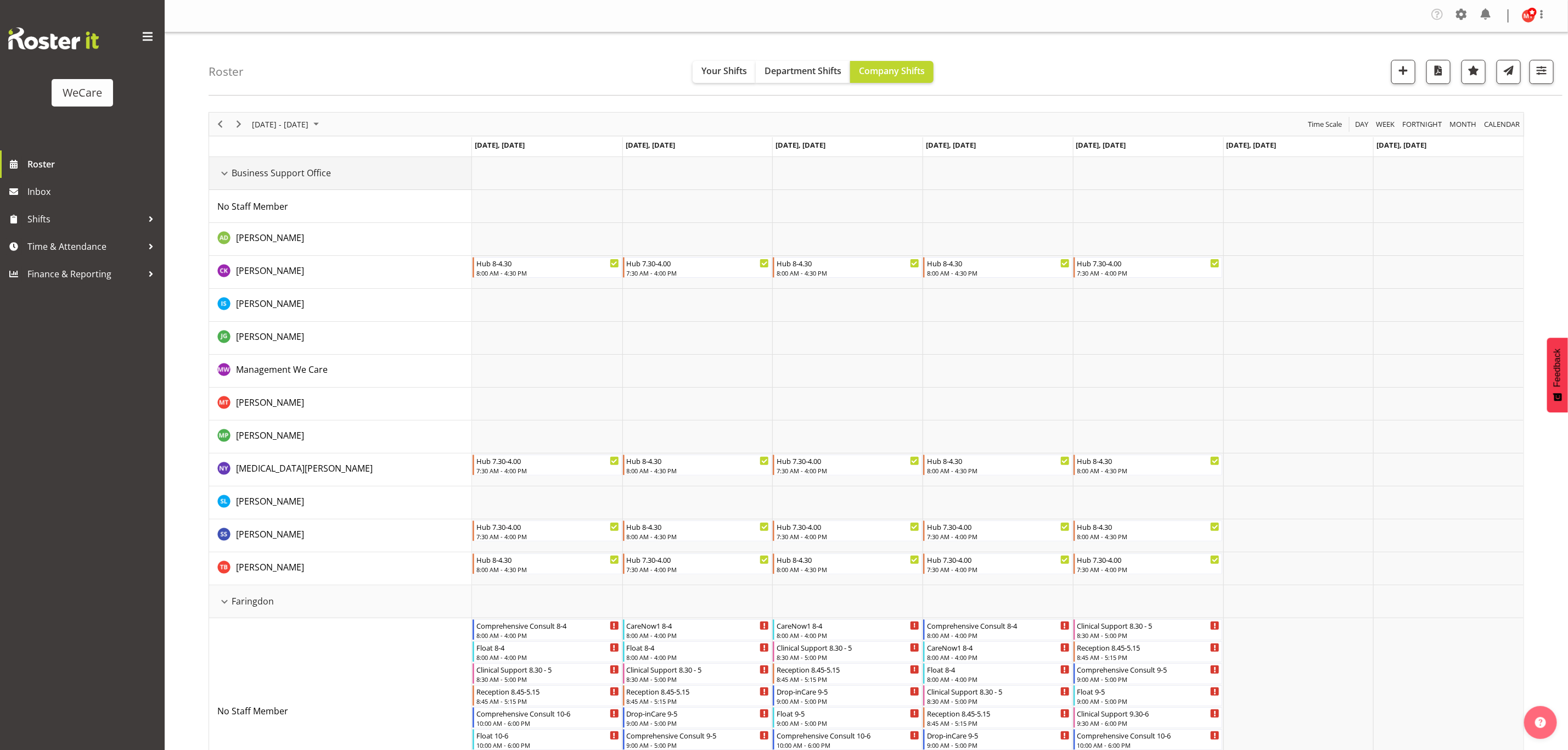
drag, startPoint x: 221, startPoint y: 175, endPoint x: 227, endPoint y: 206, distance: 31.6
click at [221, 175] on div "Business Support Office resource" at bounding box center [225, 174] width 15 height 15
drag, startPoint x: 227, startPoint y: 172, endPoint x: 230, endPoint y: 203, distance: 31.1
click at [227, 171] on div "Business Support Office resource" at bounding box center [225, 174] width 15 height 15
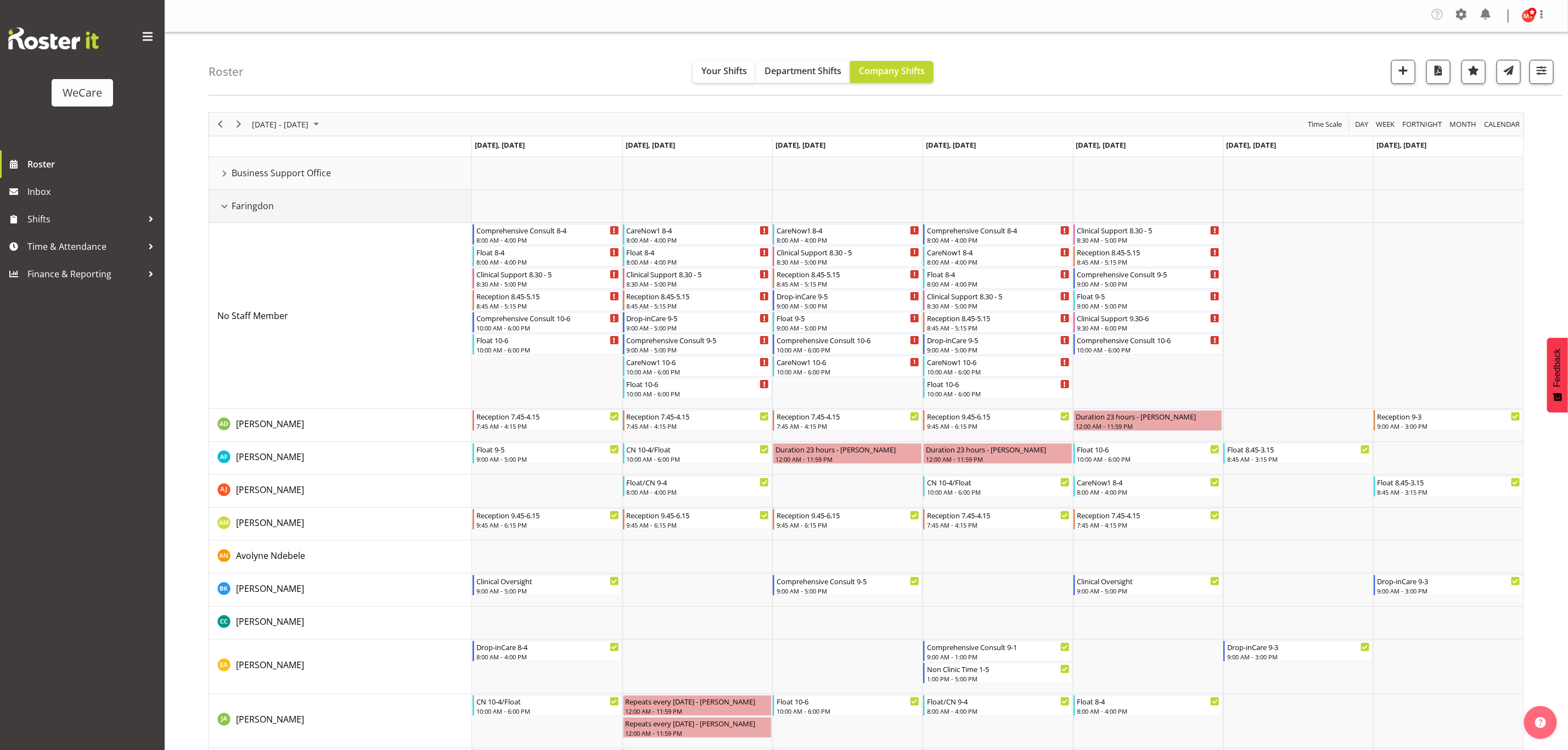
click at [223, 208] on div "Faringdon resource" at bounding box center [225, 207] width 15 height 15
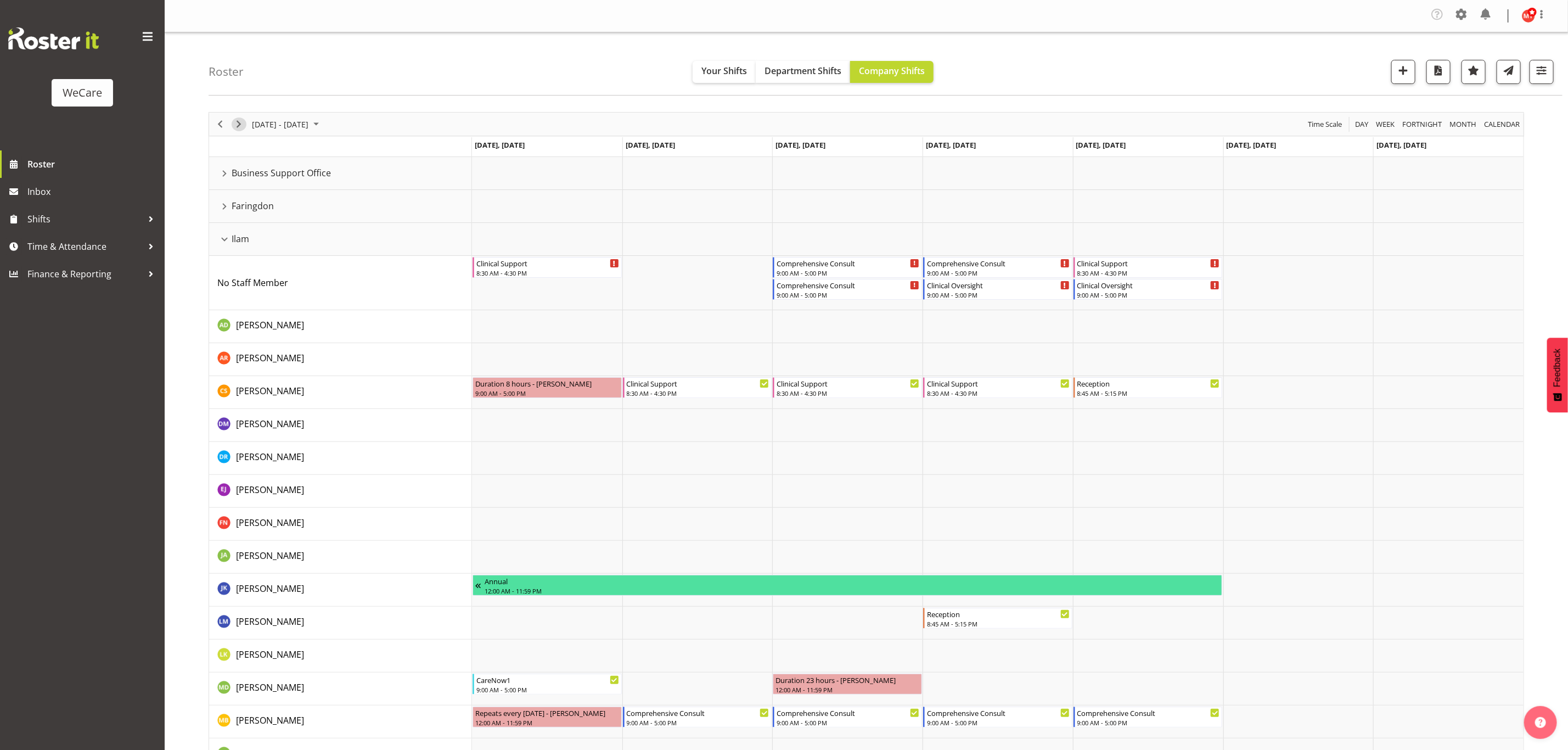
click at [238, 127] on span "Next" at bounding box center [238, 124] width 13 height 14
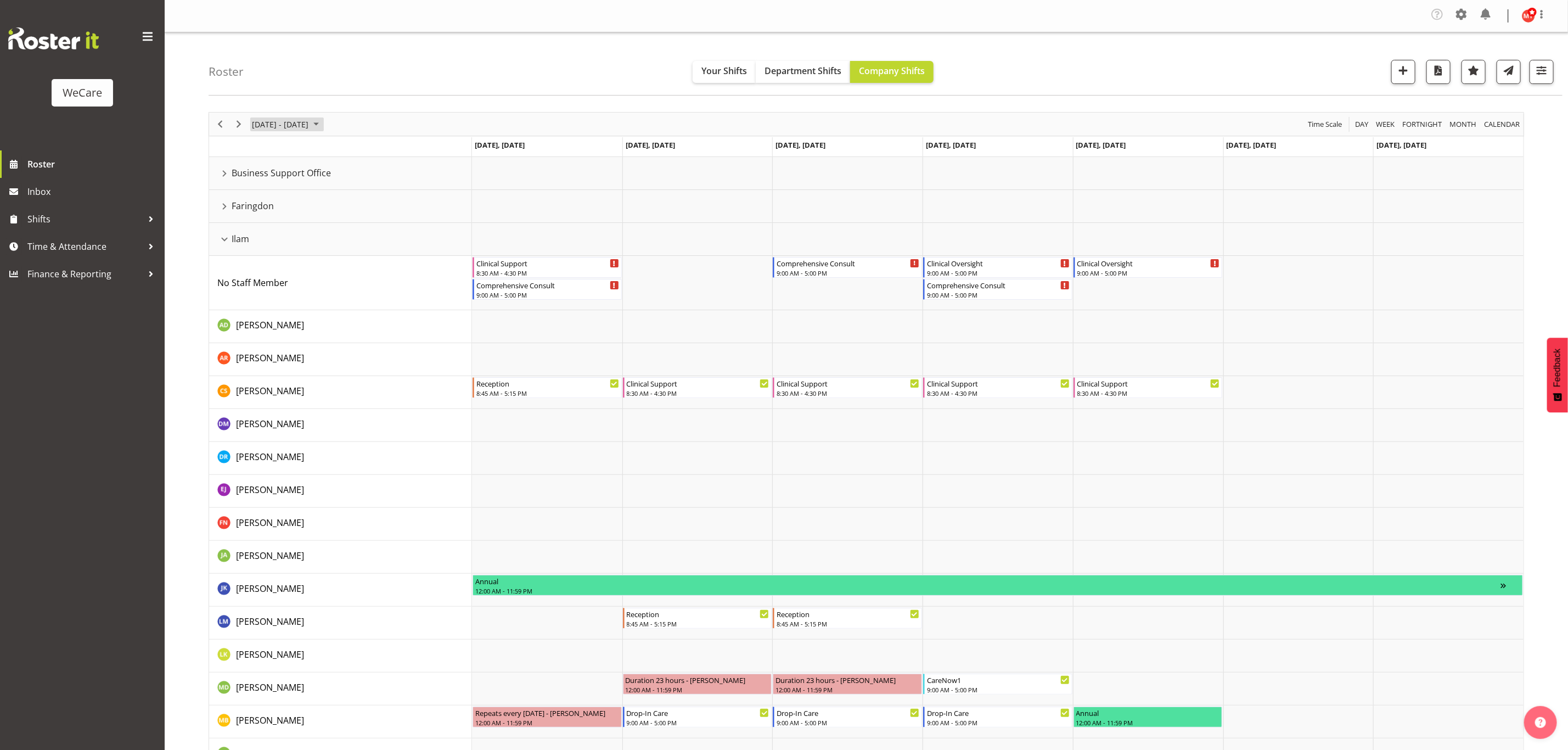
click at [323, 124] on span "October 06 - 12, 2025" at bounding box center [316, 124] width 13 height 14
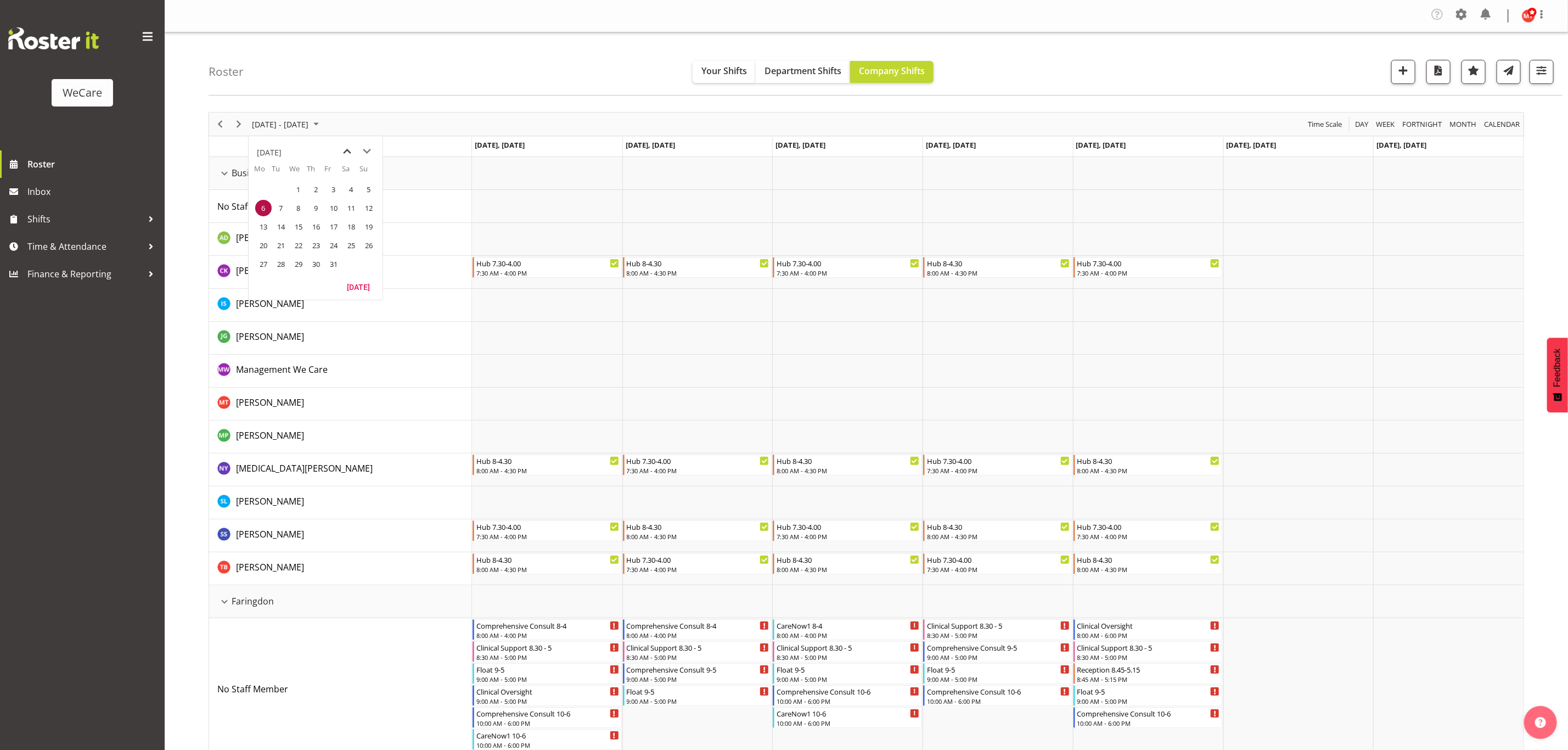
click at [342, 152] on span "previous month" at bounding box center [348, 152] width 19 height 19
click at [262, 187] on span "1" at bounding box center [264, 189] width 16 height 16
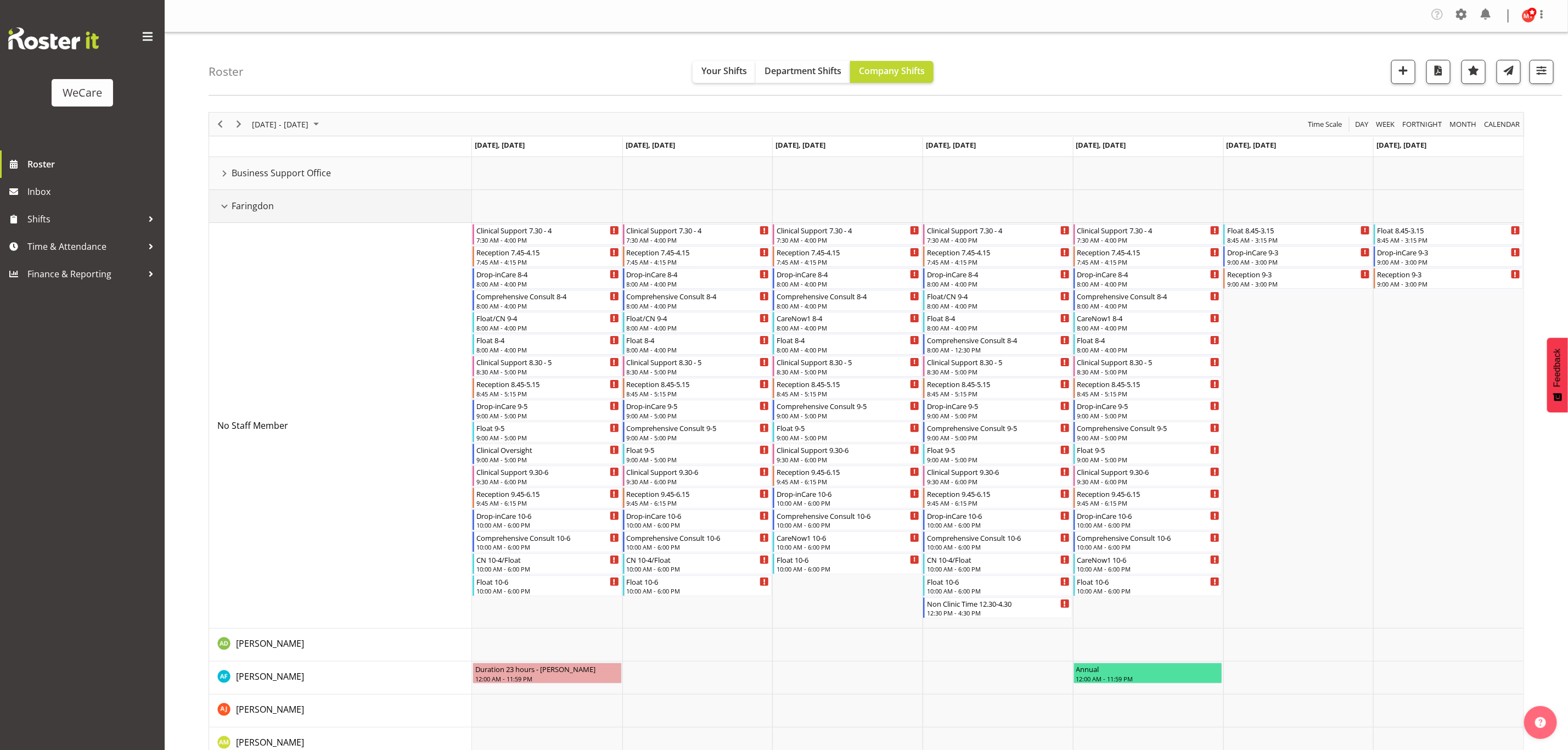
click at [222, 203] on div "Faringdon resource" at bounding box center [225, 207] width 15 height 15
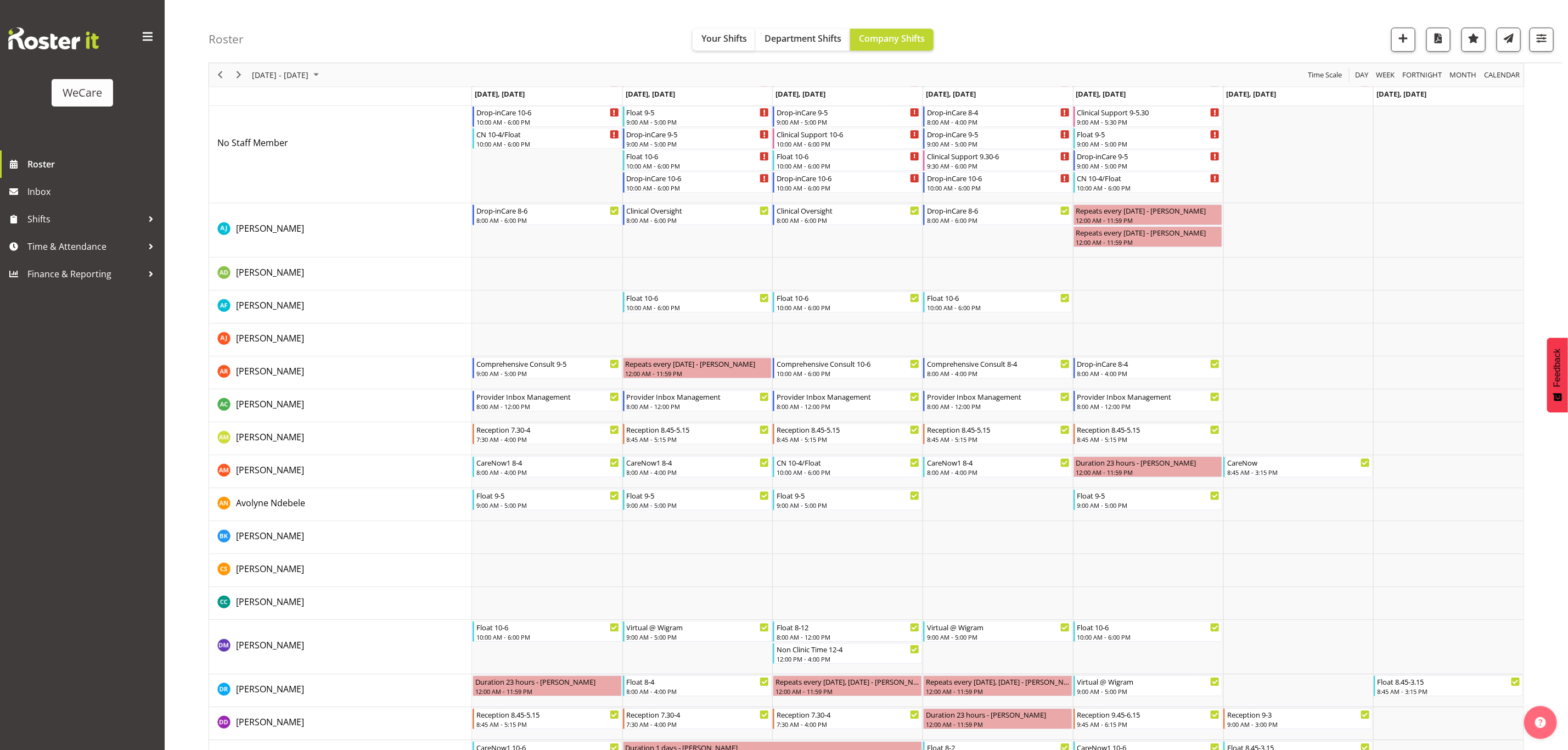
scroll to position [2059, 0]
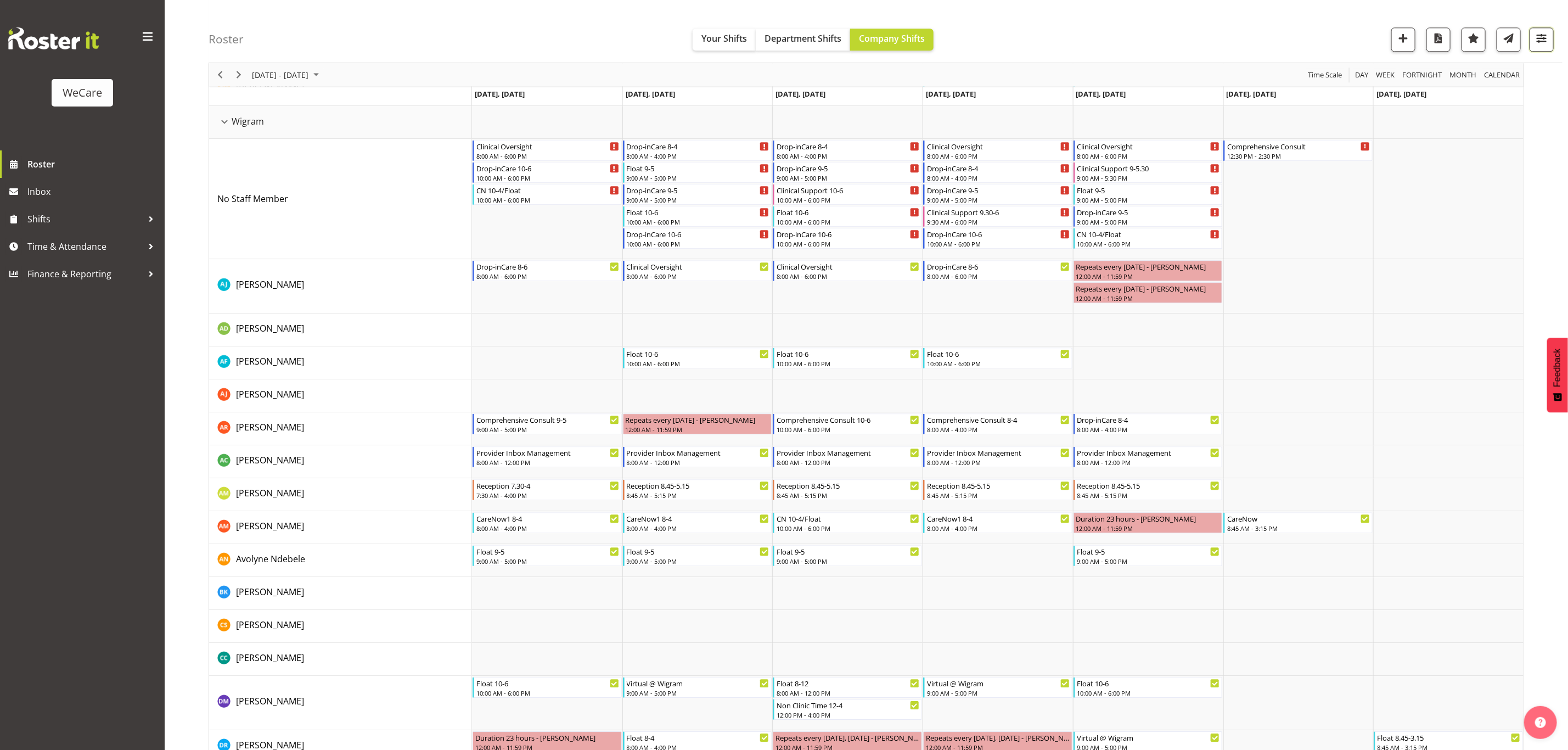
click at [1544, 35] on span "button" at bounding box center [1542, 38] width 15 height 15
click at [1426, 110] on button "All Departments" at bounding box center [1471, 106] width 145 height 24
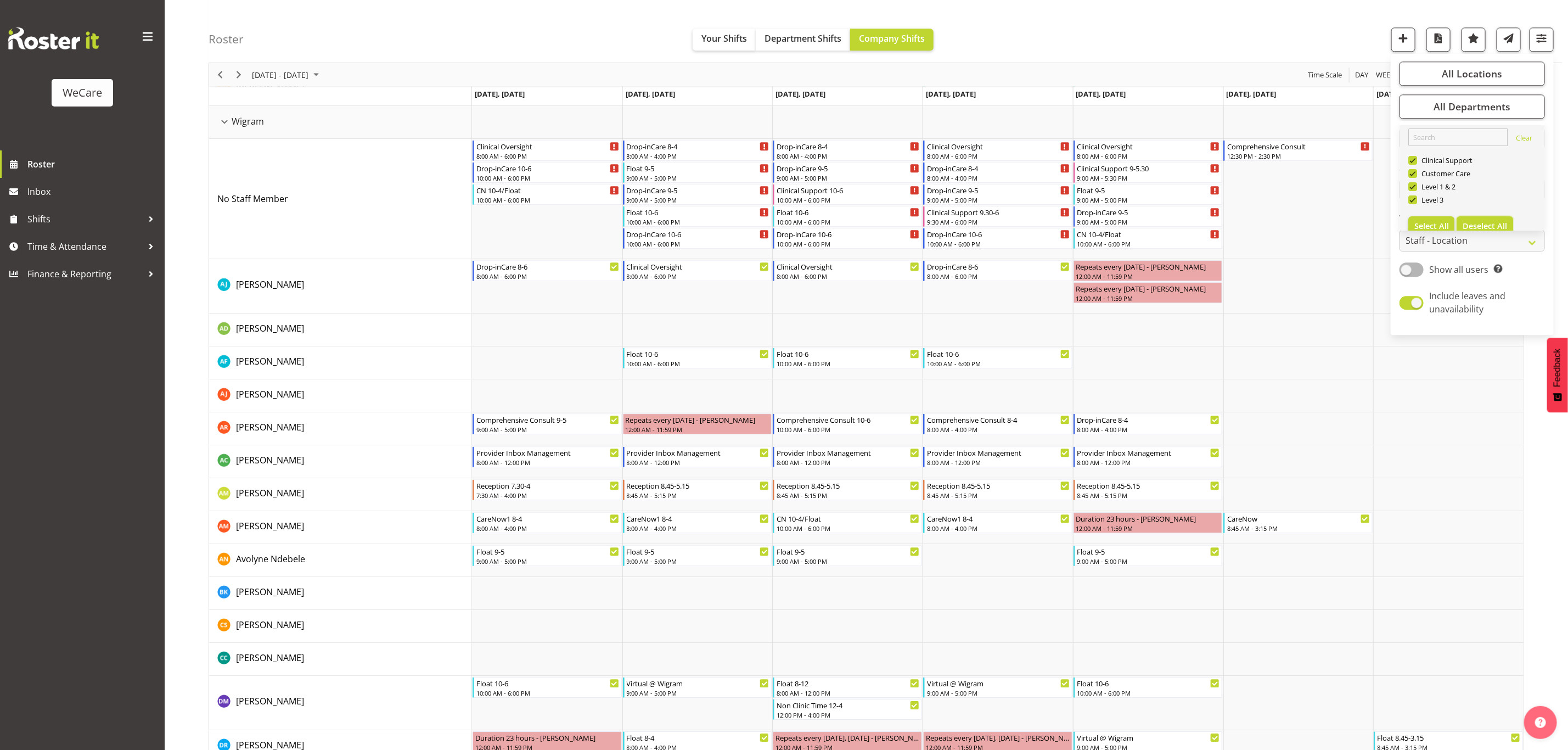
click at [1501, 226] on span "Deselect All" at bounding box center [1484, 226] width 45 height 11
checkbox input "false"
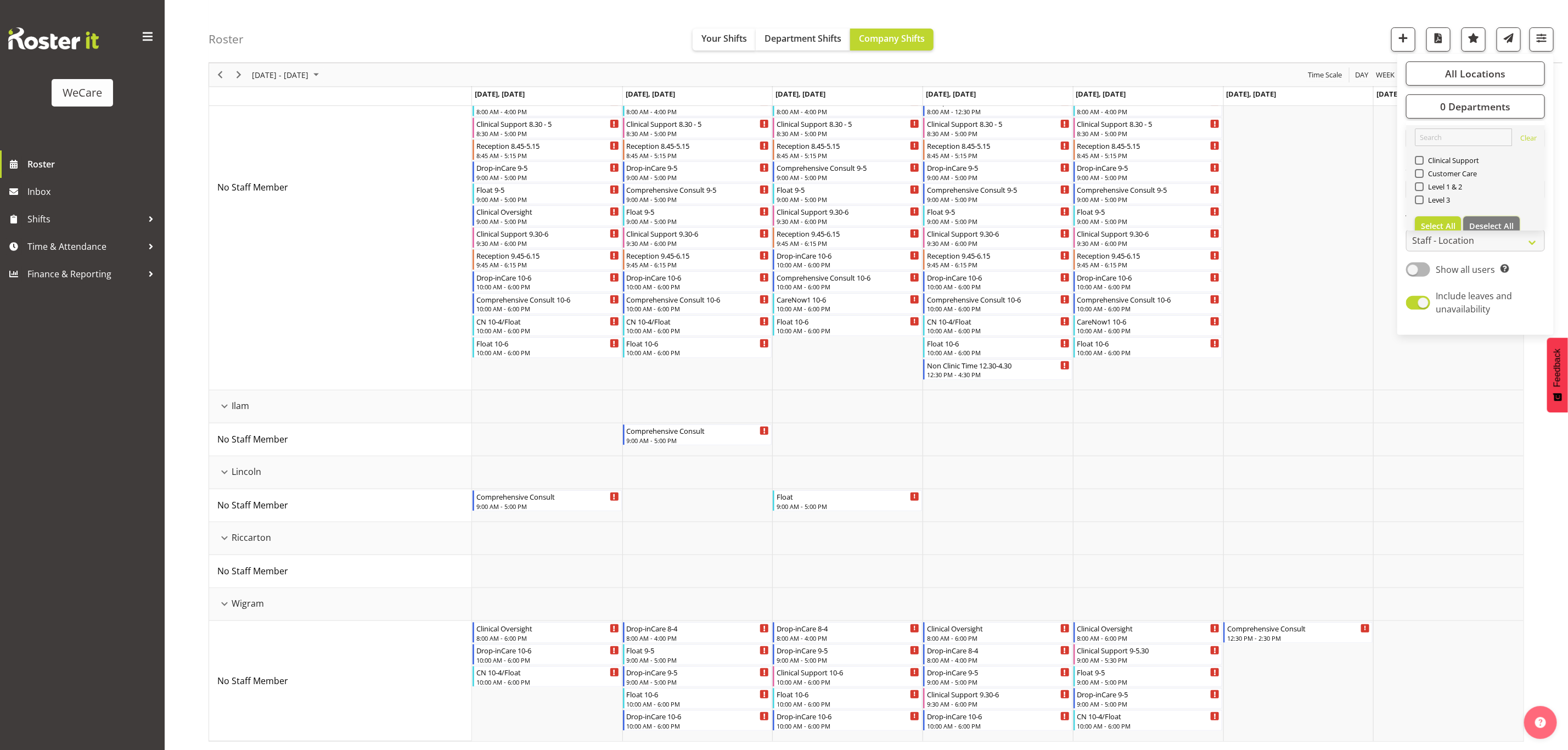
scroll to position [0, 0]
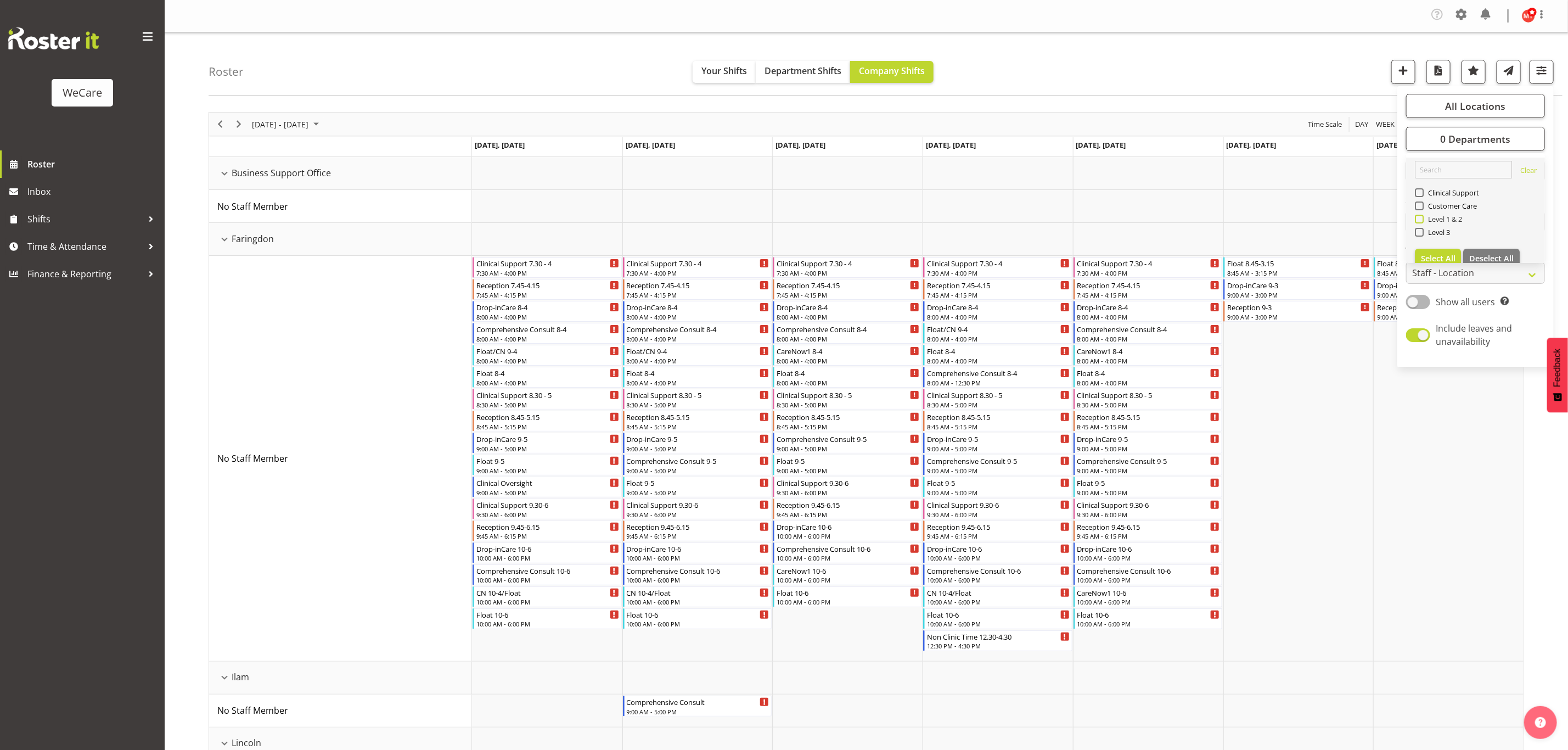
click at [1423, 218] on span at bounding box center [1419, 219] width 9 height 9
click at [1422, 218] on input "Level 1 & 2" at bounding box center [1418, 219] width 7 height 7
checkbox input "true"
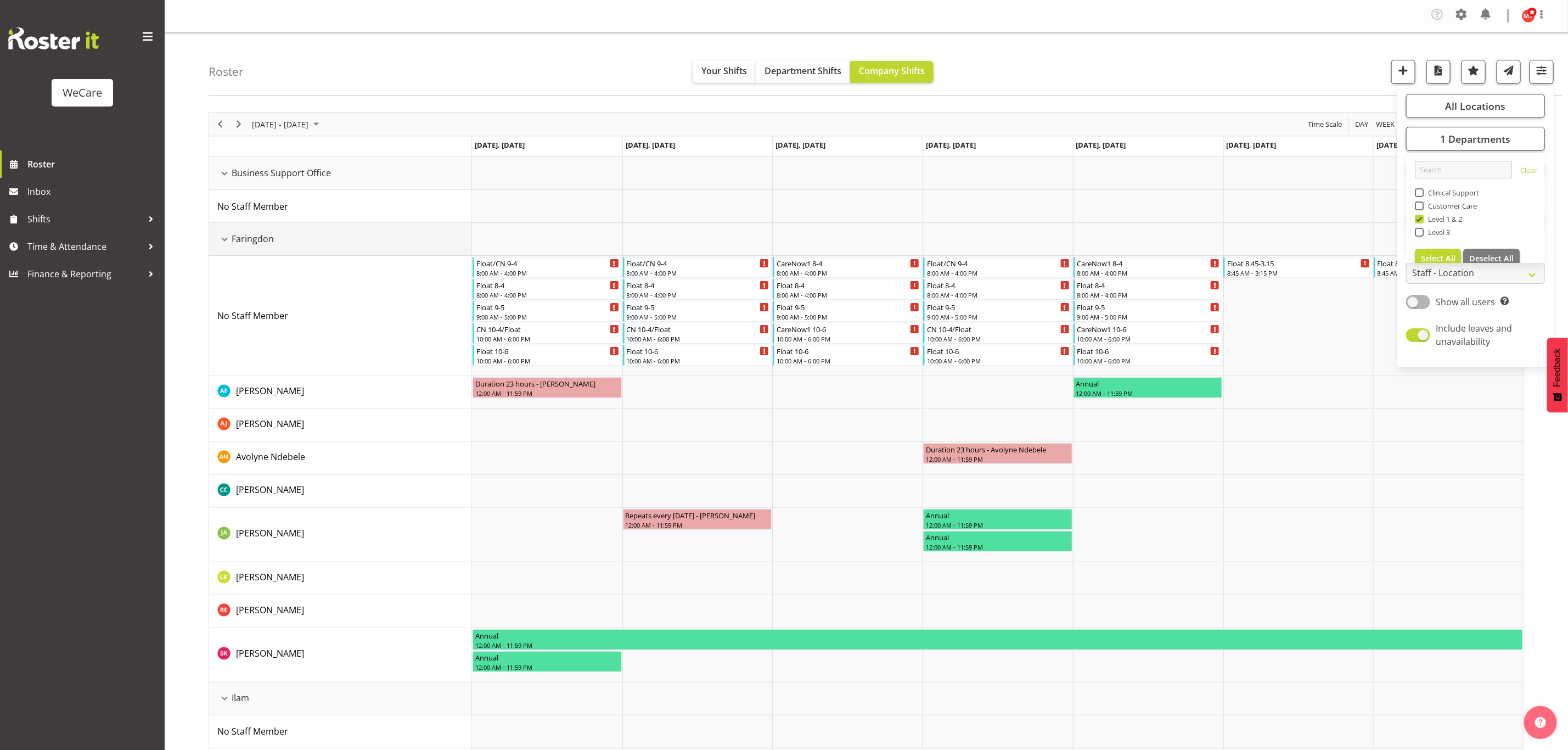
click at [222, 243] on div "Faringdon resource" at bounding box center [225, 239] width 15 height 15
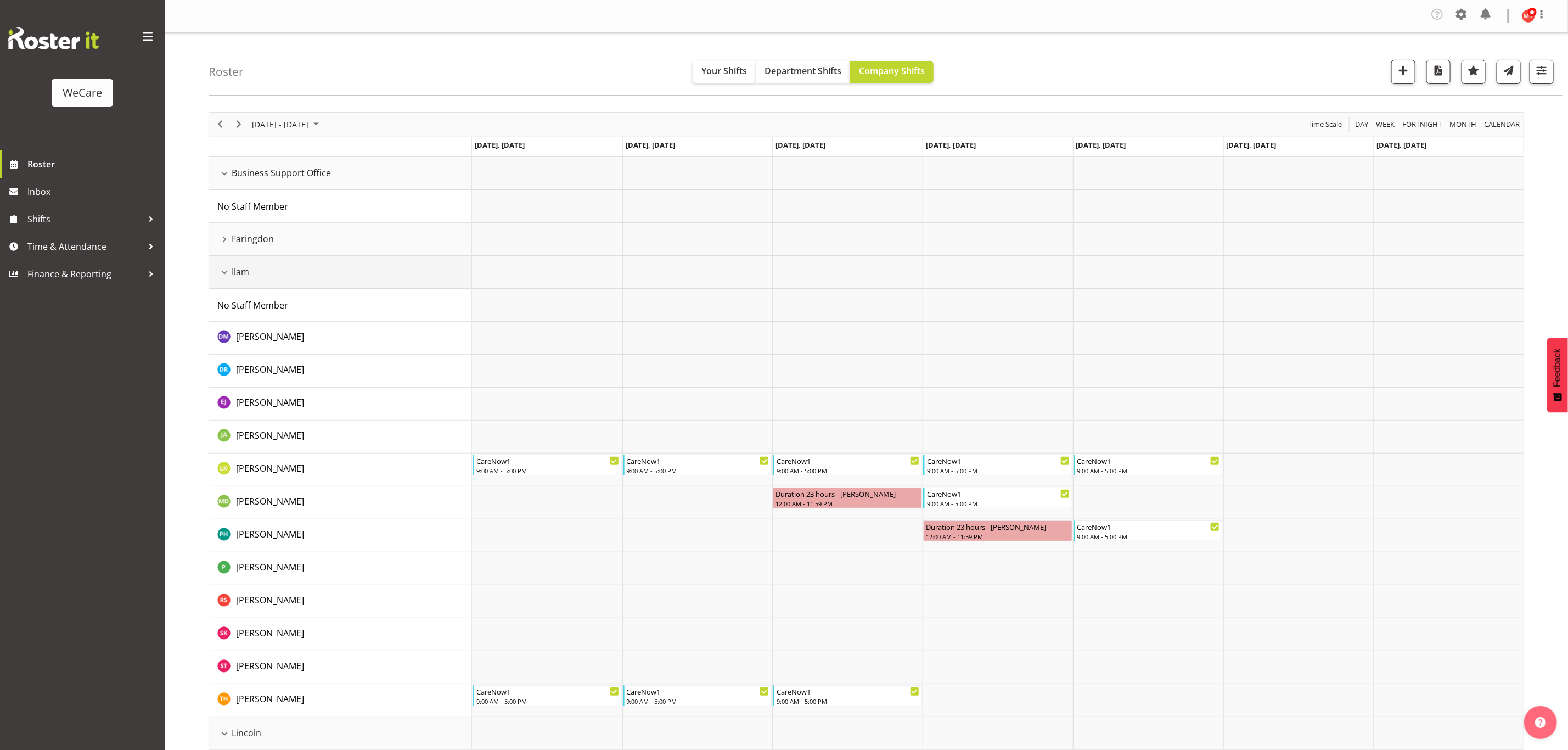
click at [224, 272] on div "Ilam resource" at bounding box center [225, 273] width 15 height 15
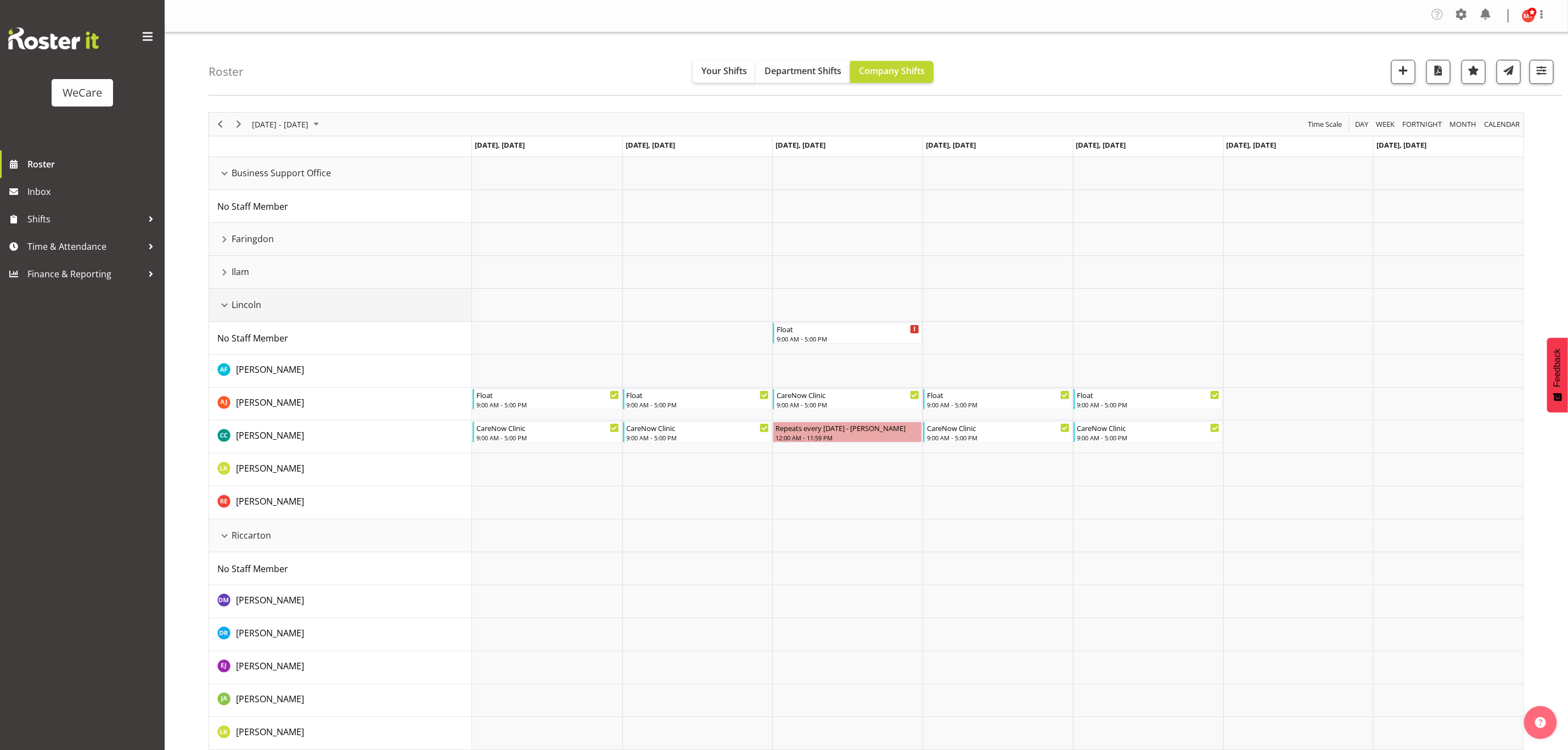
click at [226, 308] on div "Lincoln resource" at bounding box center [225, 305] width 15 height 15
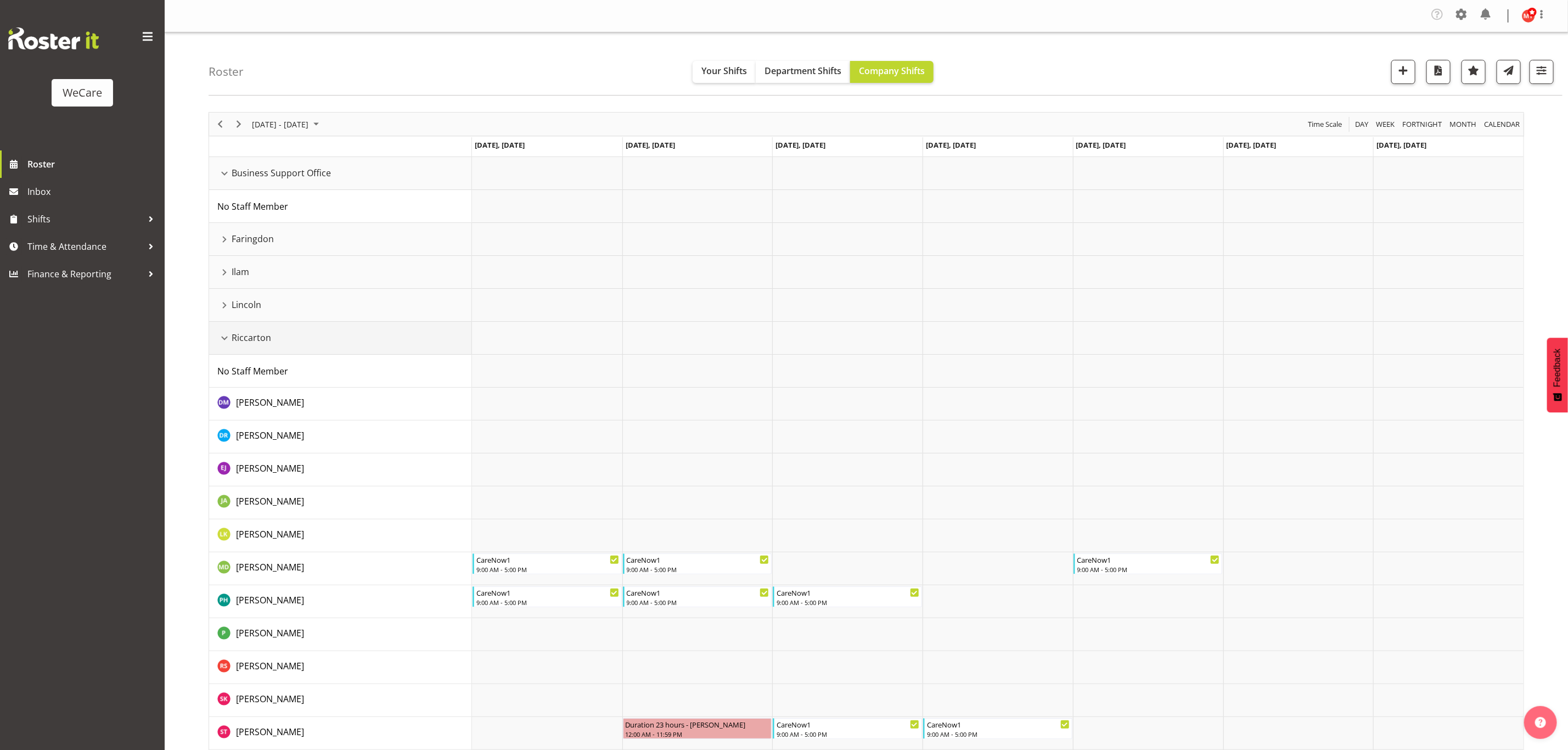
click at [221, 338] on div "Riccarton resource" at bounding box center [225, 338] width 15 height 15
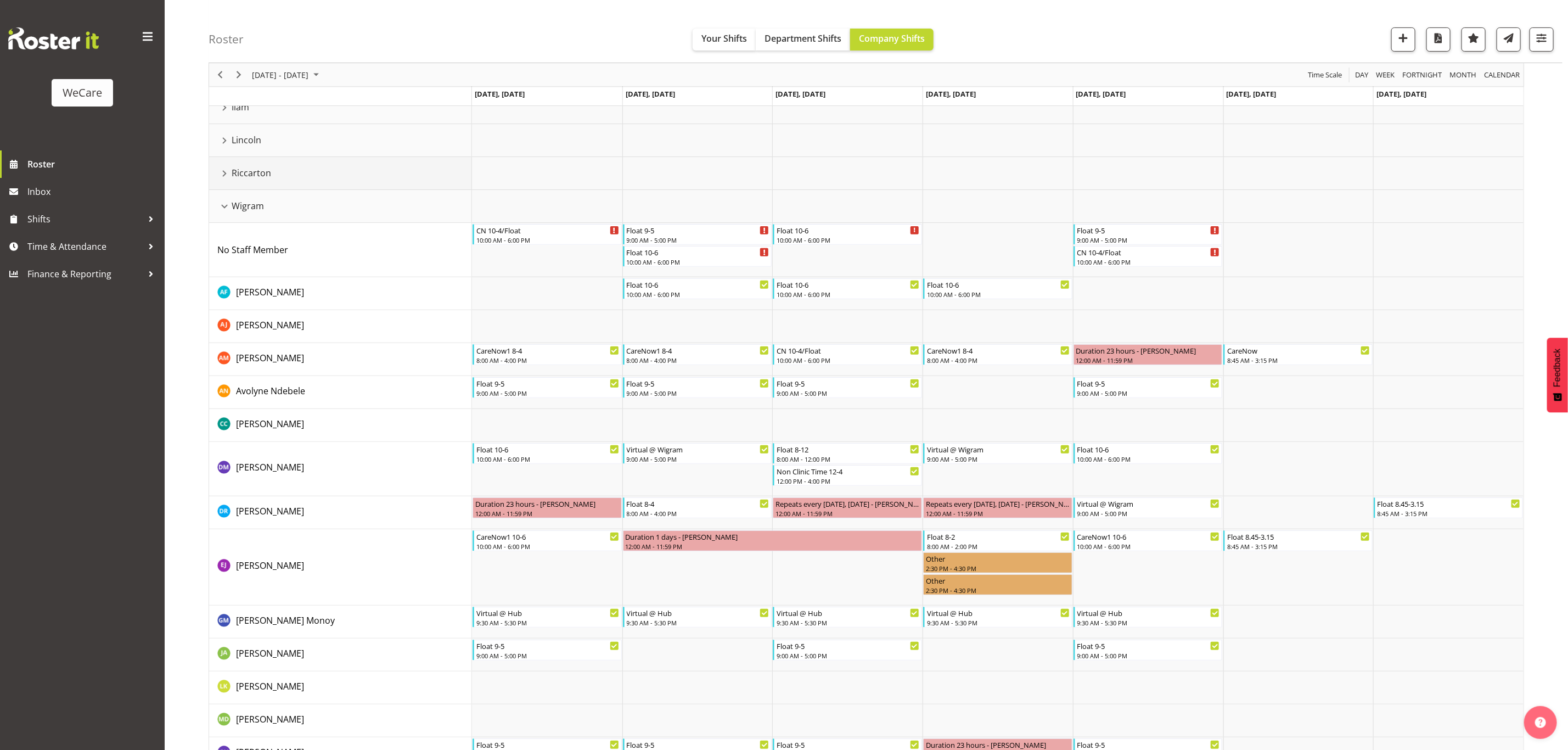
scroll to position [82, 0]
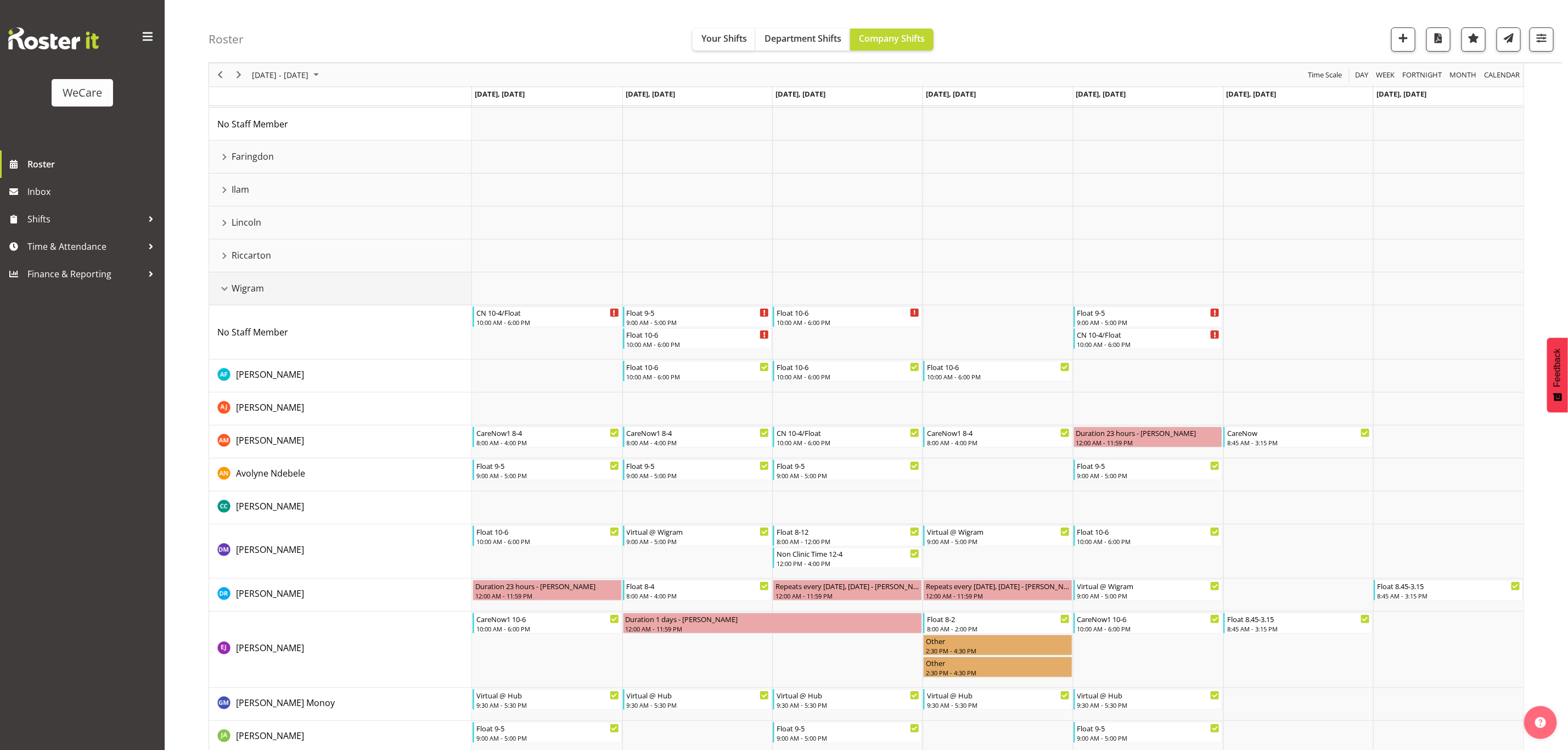
click at [226, 291] on div "Wigram resource" at bounding box center [225, 289] width 15 height 15
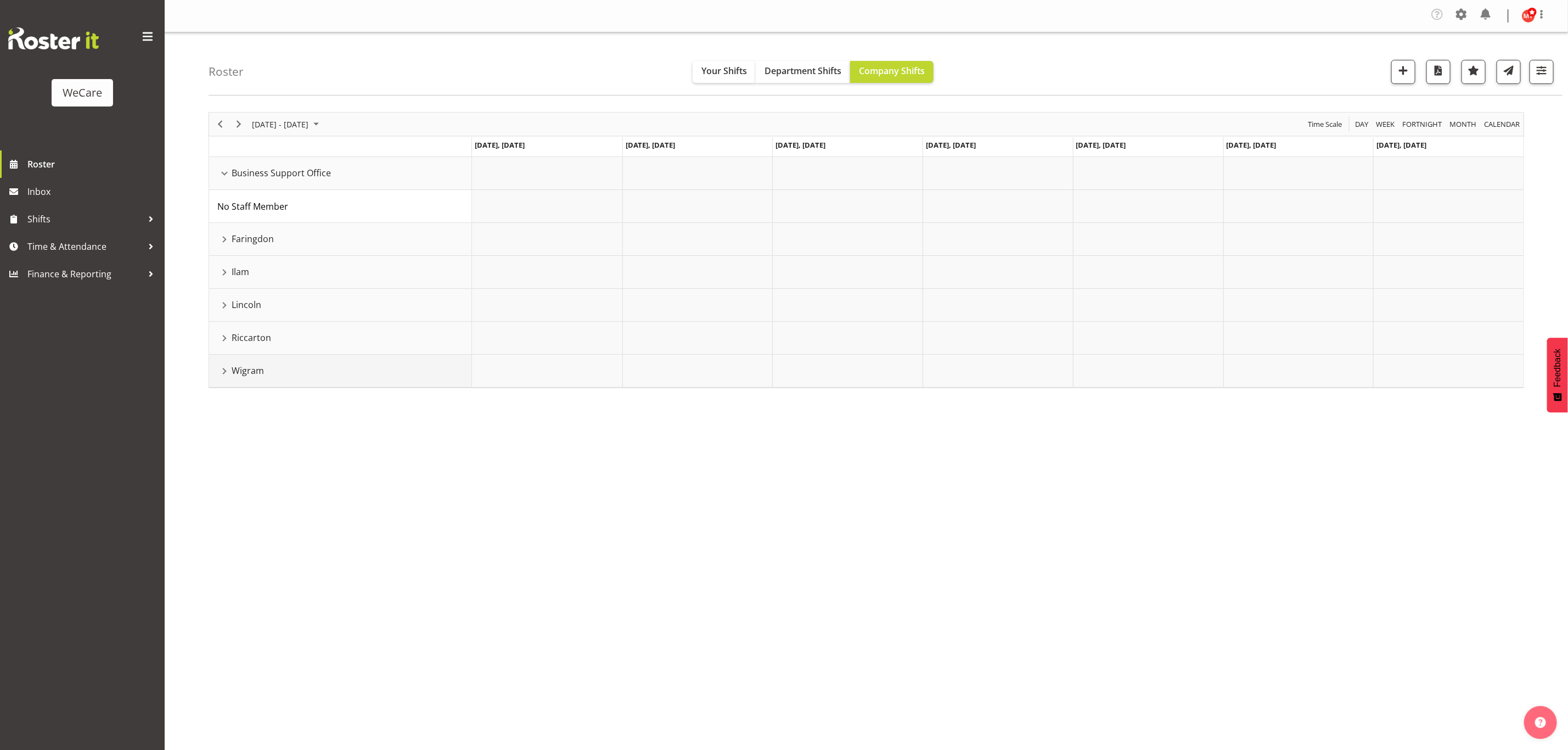
scroll to position [0, 0]
click at [225, 335] on div "Riccarton resource" at bounding box center [225, 338] width 15 height 15
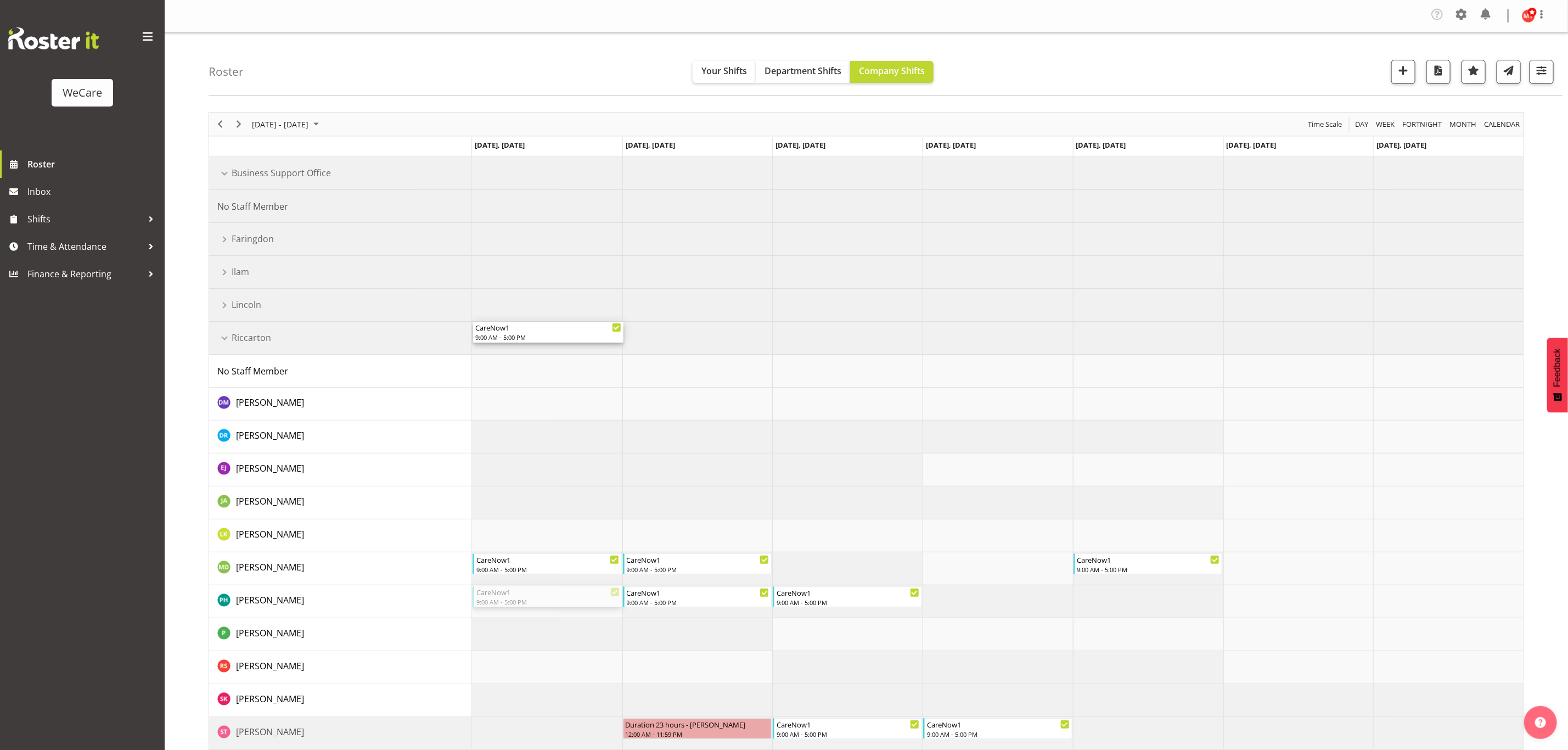
drag, startPoint x: 517, startPoint y: 598, endPoint x: 509, endPoint y: 343, distance: 255.1
click at [542, 364] on div "CareNow1" at bounding box center [548, 360] width 146 height 11
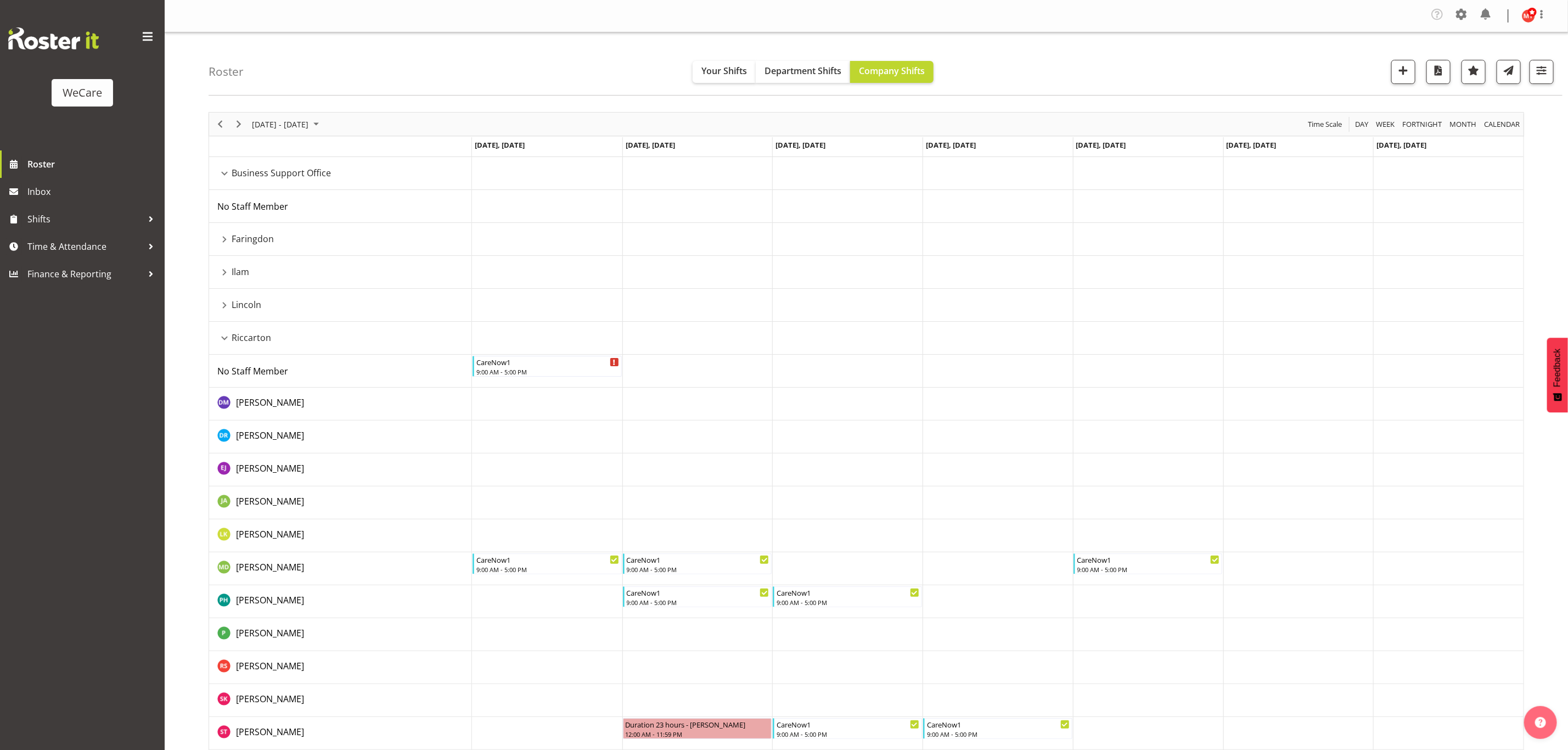
click at [226, 276] on div "Ilam resource" at bounding box center [225, 273] width 15 height 15
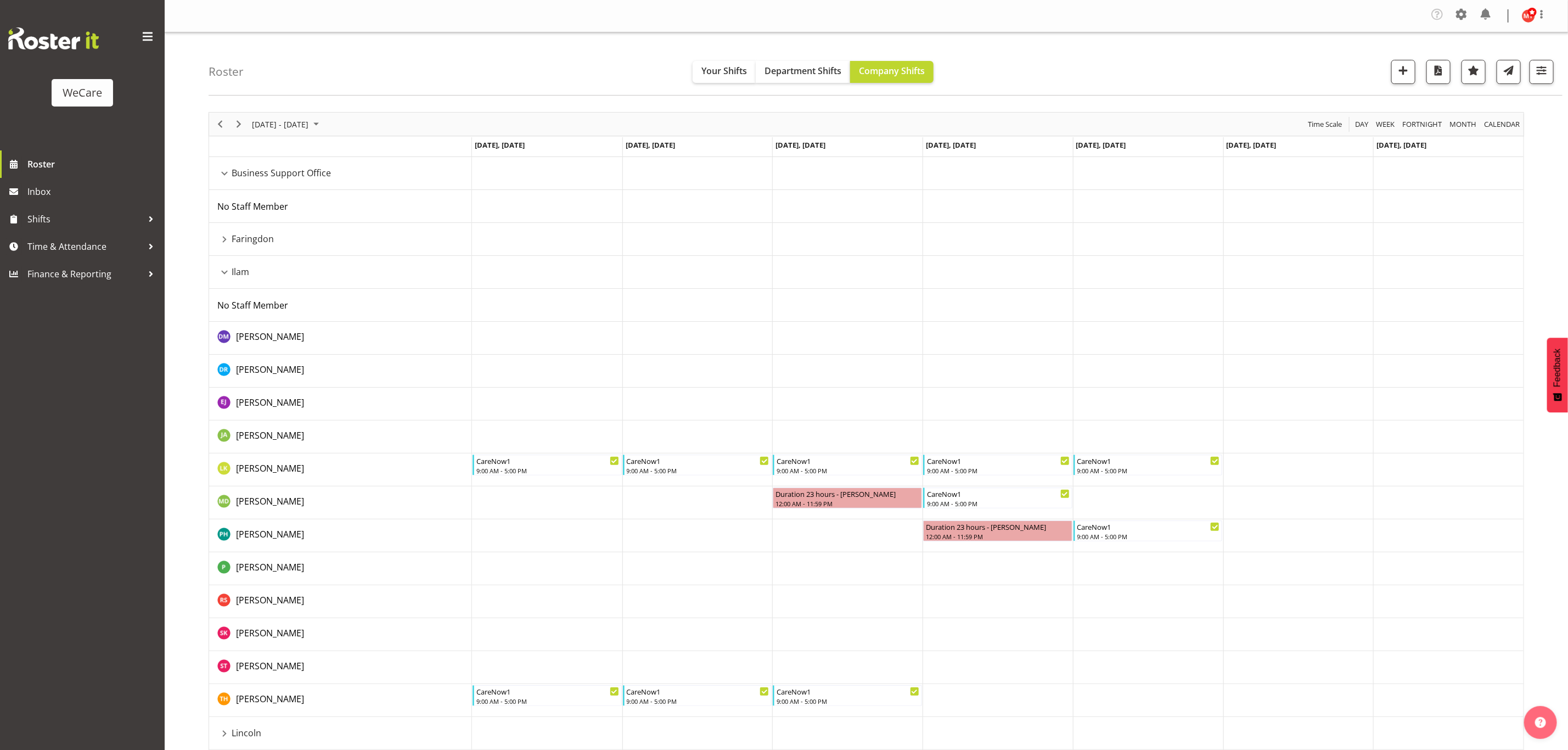
scroll to position [82, 0]
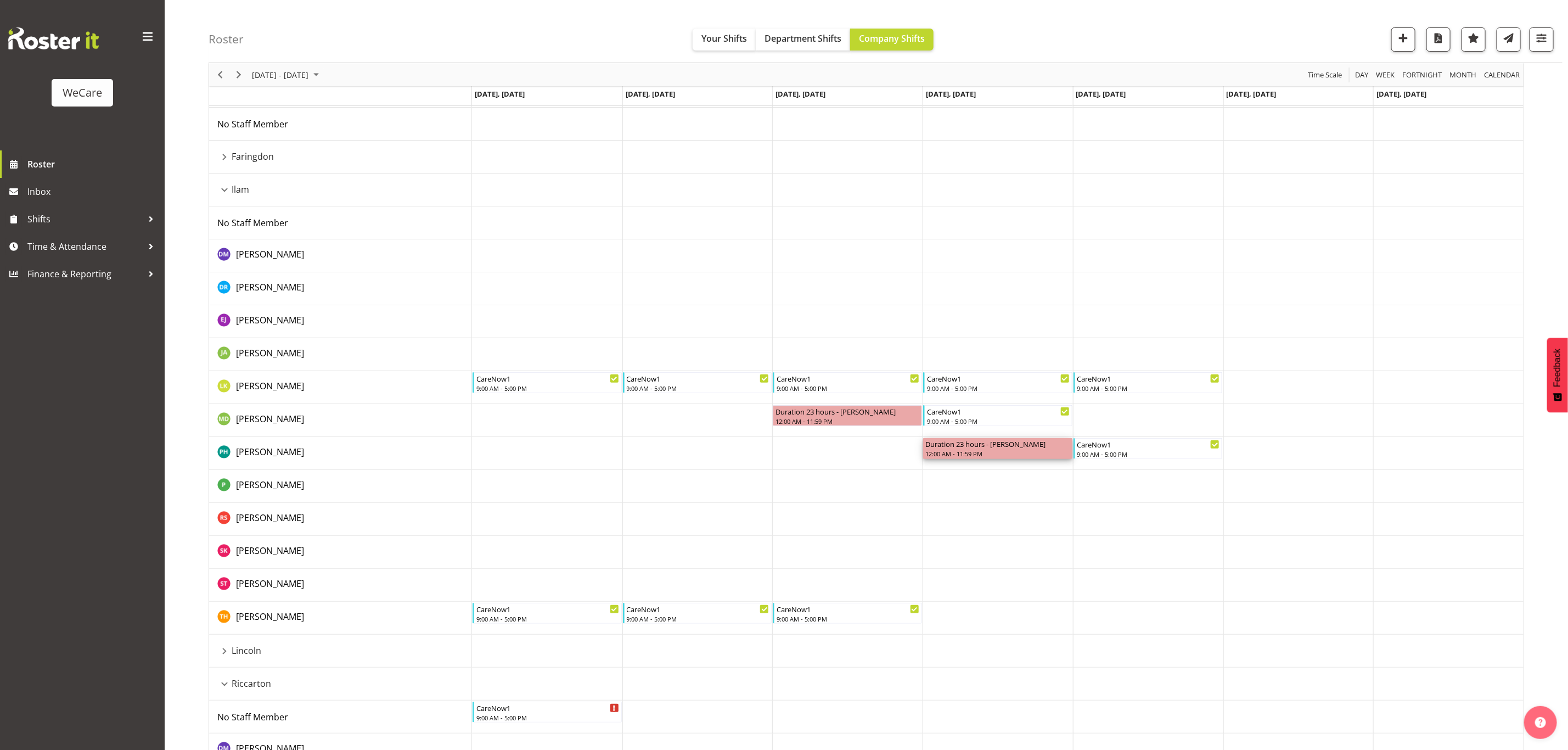
drag, startPoint x: 956, startPoint y: 446, endPoint x: 947, endPoint y: 454, distance: 12.0
click at [947, 454] on div "Duration 23 hours - Philippa Henry 12:00 AM - 11:59 PM" at bounding box center [998, 449] width 145 height 21
click at [953, 469] on td "Timeline Week of September 1, 2025" at bounding box center [997, 454] width 150 height 33
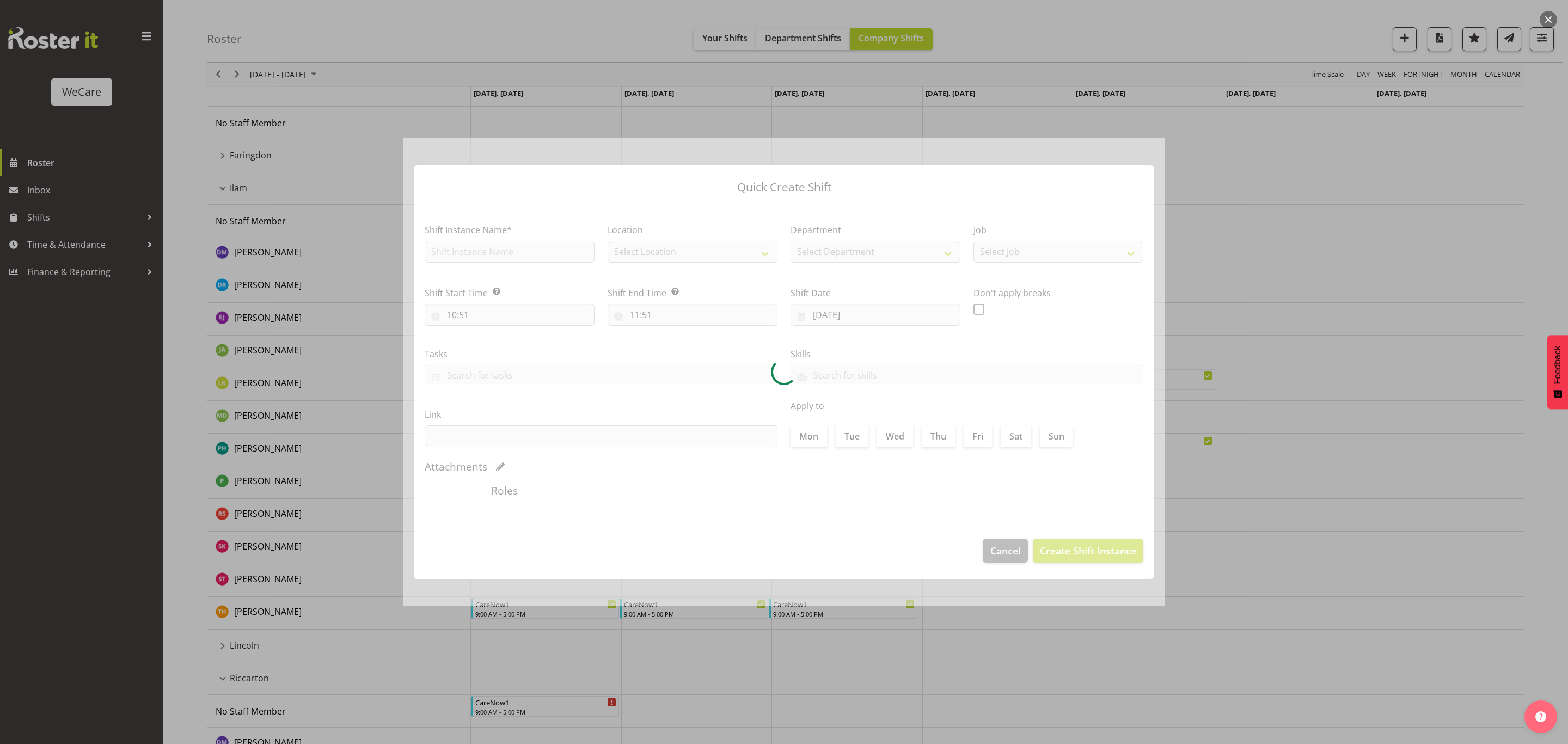
type input "[DATE]"
checkbox input "true"
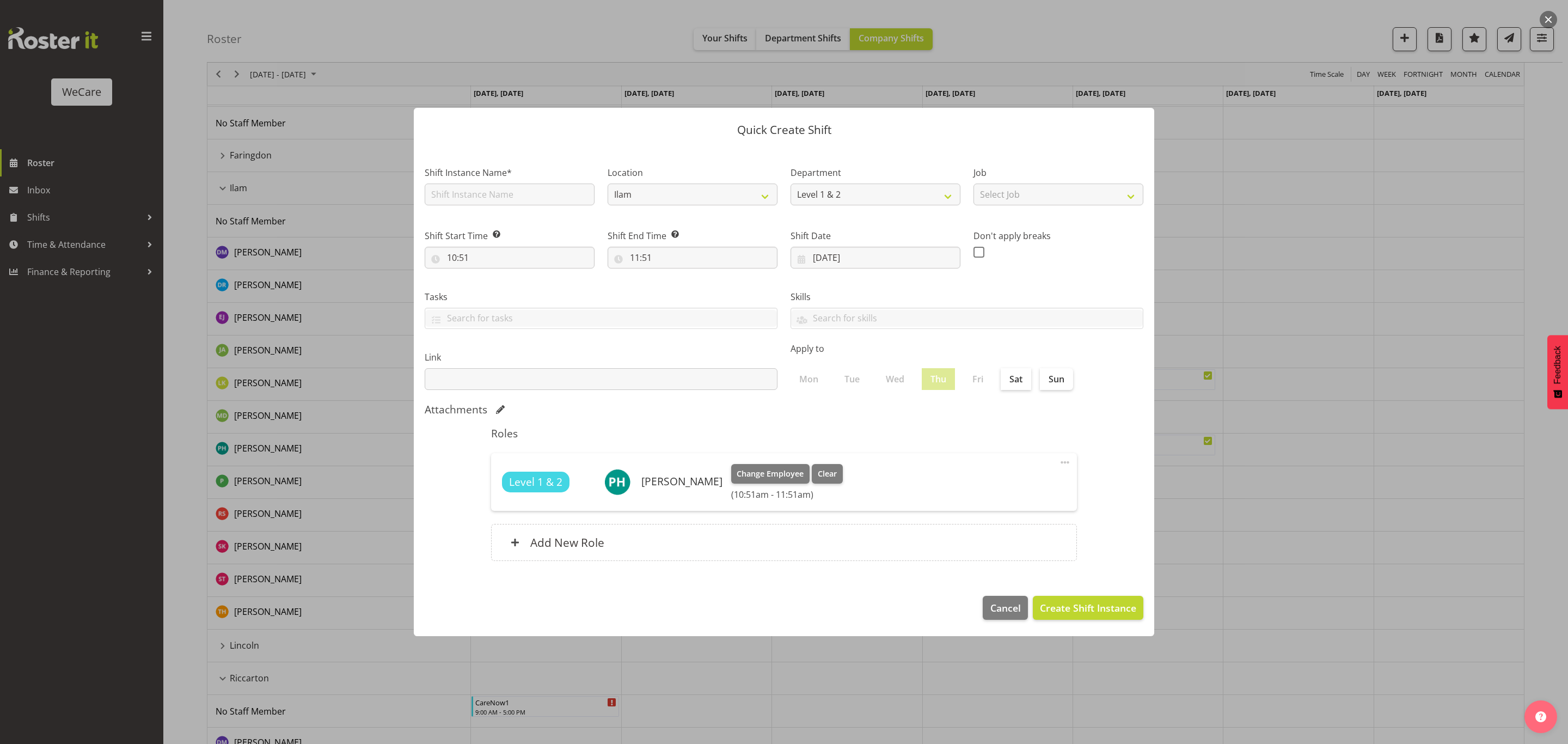
click at [995, 593] on footer "Cancel Create Shift Instance" at bounding box center [784, 611] width 741 height 52
click at [995, 604] on span "Cancel" at bounding box center [1006, 608] width 31 height 14
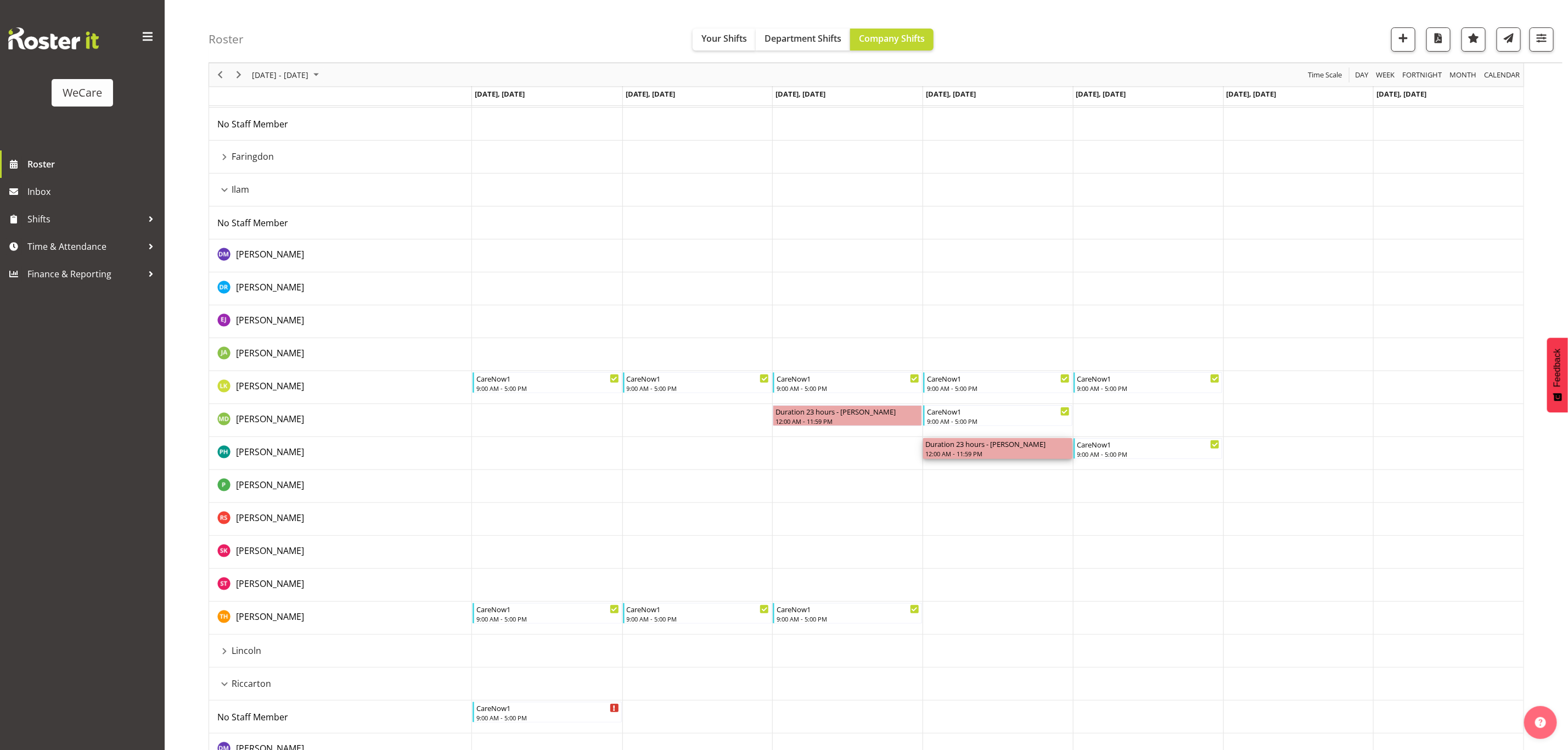
click at [978, 452] on div "12:00 AM - 11:59 PM" at bounding box center [998, 453] width 145 height 9
click at [986, 455] on div "12:00 AM - 11:59 PM" at bounding box center [998, 453] width 145 height 9
drag, startPoint x: 977, startPoint y: 447, endPoint x: 489, endPoint y: 448, distance: 488.0
click at [489, 448] on div "Float/CN 9-4 8:00 AM - 4:00 PM Float 8-4 8:00 AM - 4:00 PM Float 9-5 9:00 AM - …" at bounding box center [998, 618] width 1051 height 1087
click at [983, 505] on td "Timeline Week of September 1, 2025" at bounding box center [997, 519] width 150 height 33
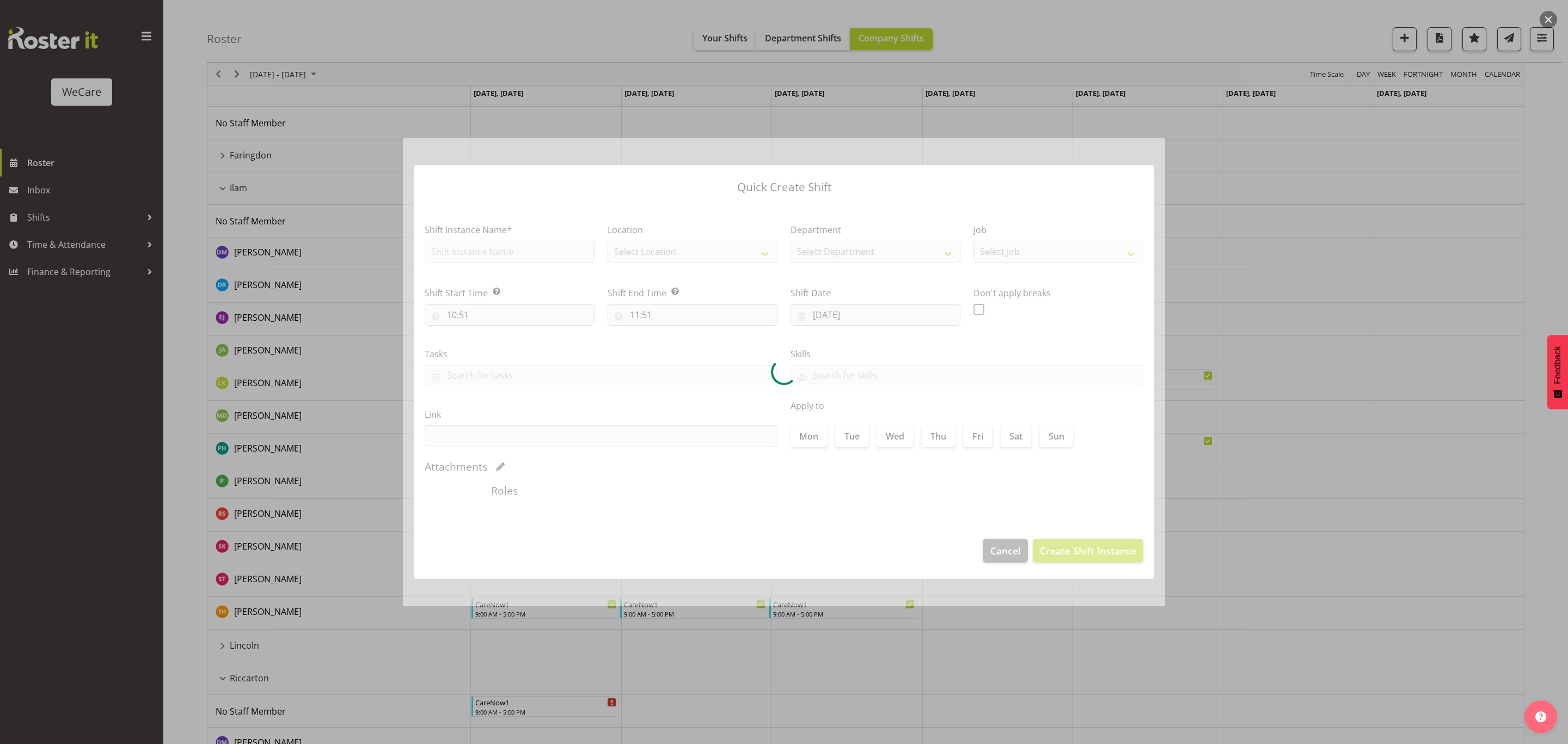
type input "[DATE]"
checkbox input "true"
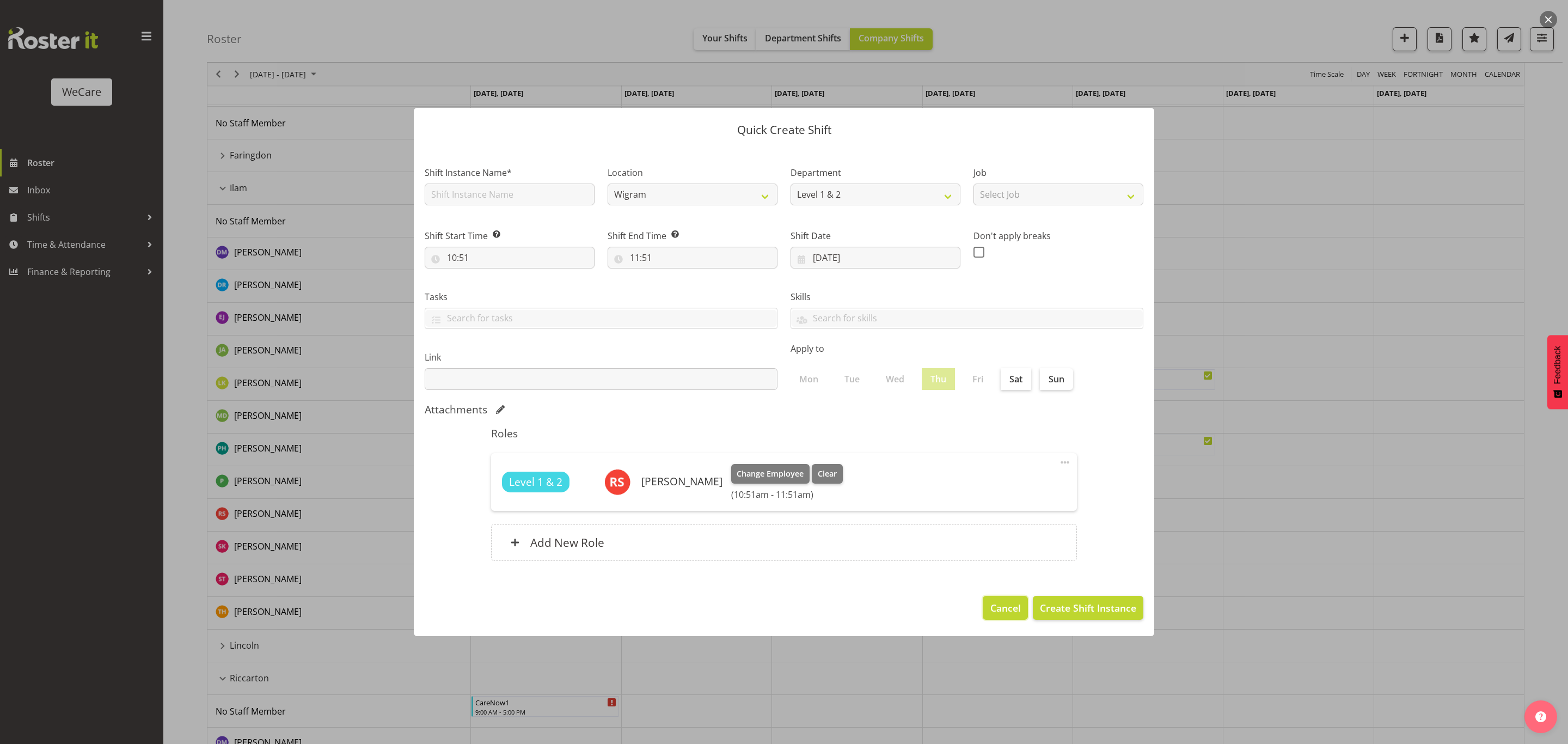
click at [1000, 598] on button "Cancel" at bounding box center [1005, 608] width 44 height 24
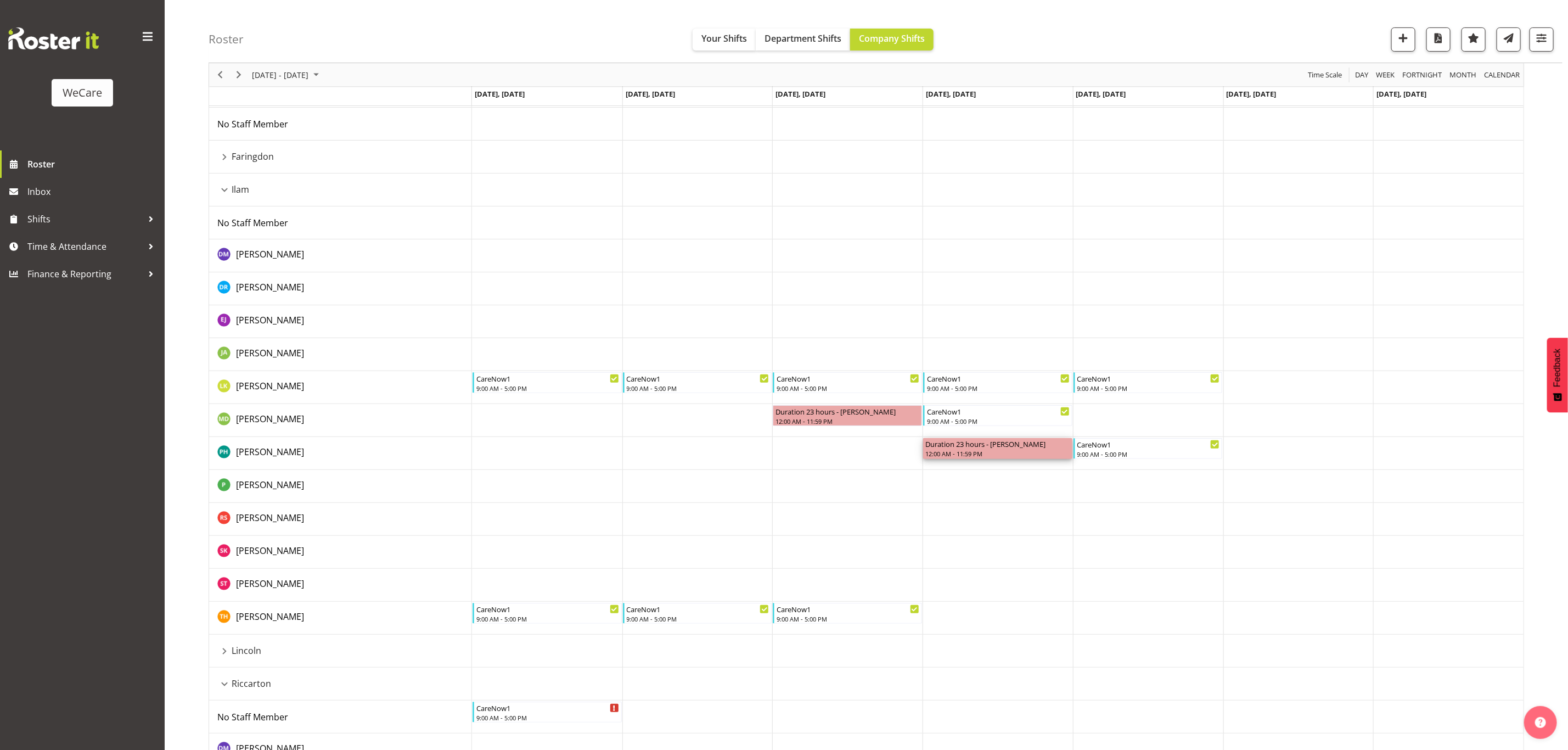
click at [957, 450] on div "12:00 AM - 11:59 PM" at bounding box center [998, 453] width 145 height 9
click at [145, 252] on div at bounding box center [151, 247] width 16 height 16
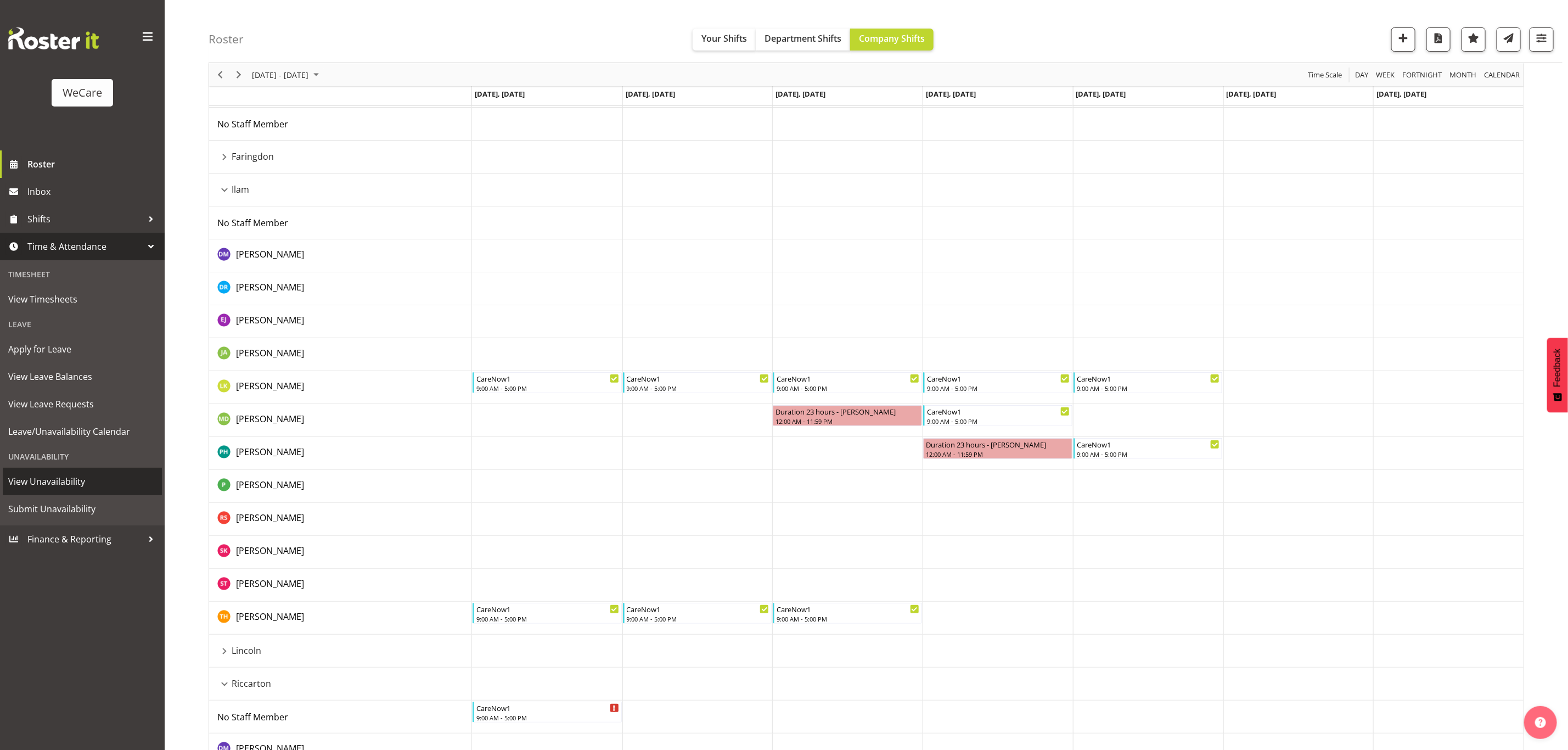
click at [82, 488] on span "View Unavailability" at bounding box center [82, 481] width 148 height 16
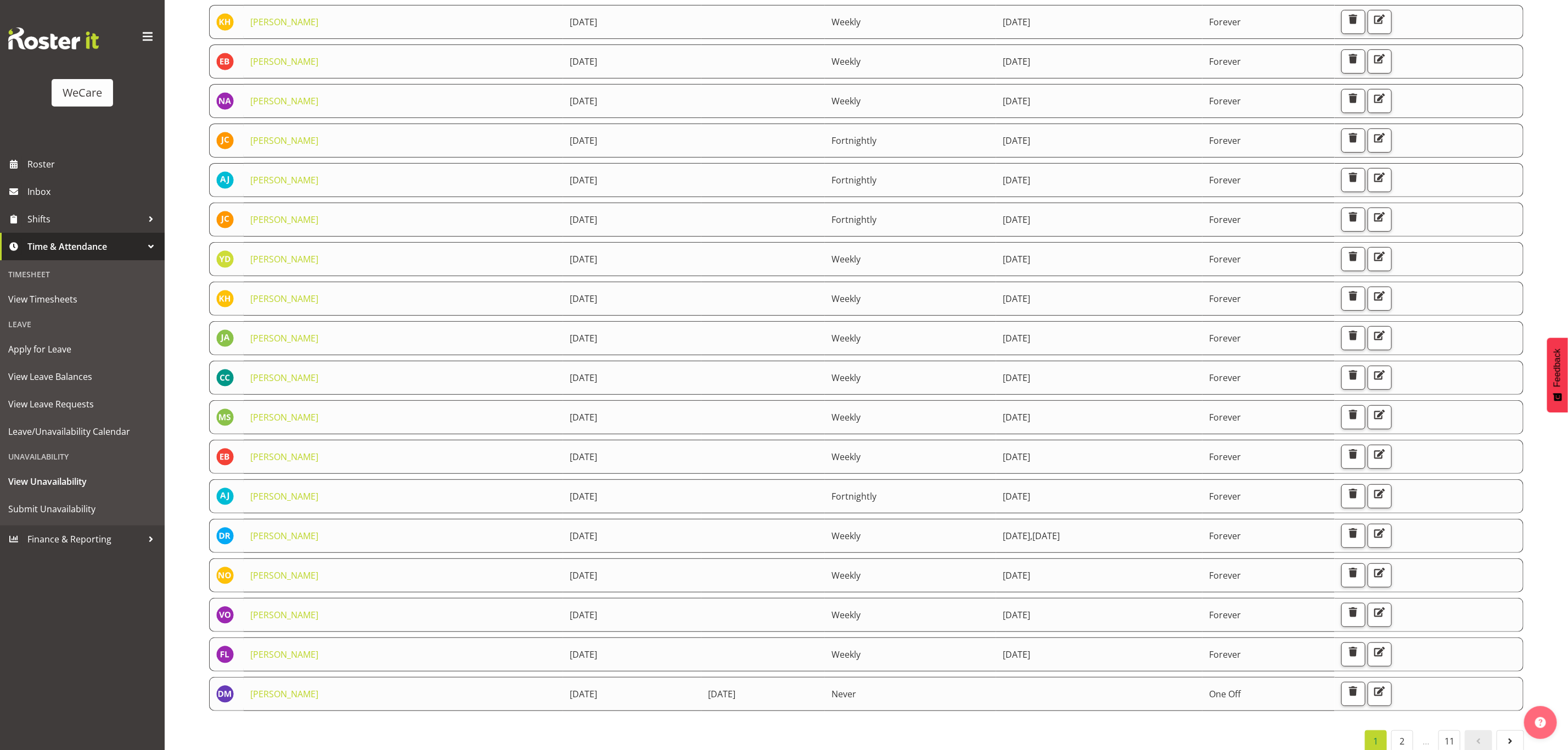
scroll to position [256, 0]
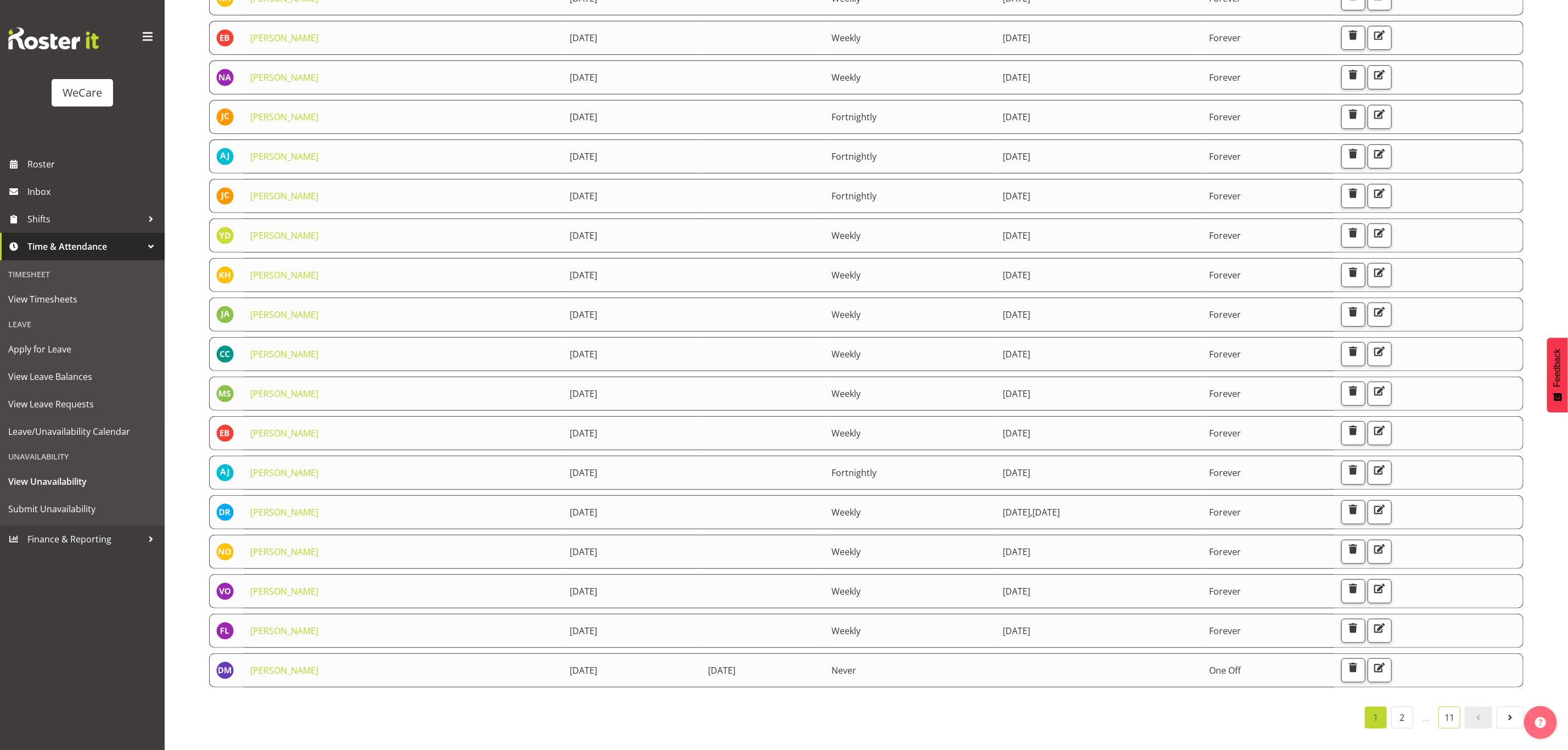
click at [1456, 709] on link "11" at bounding box center [1449, 718] width 22 height 22
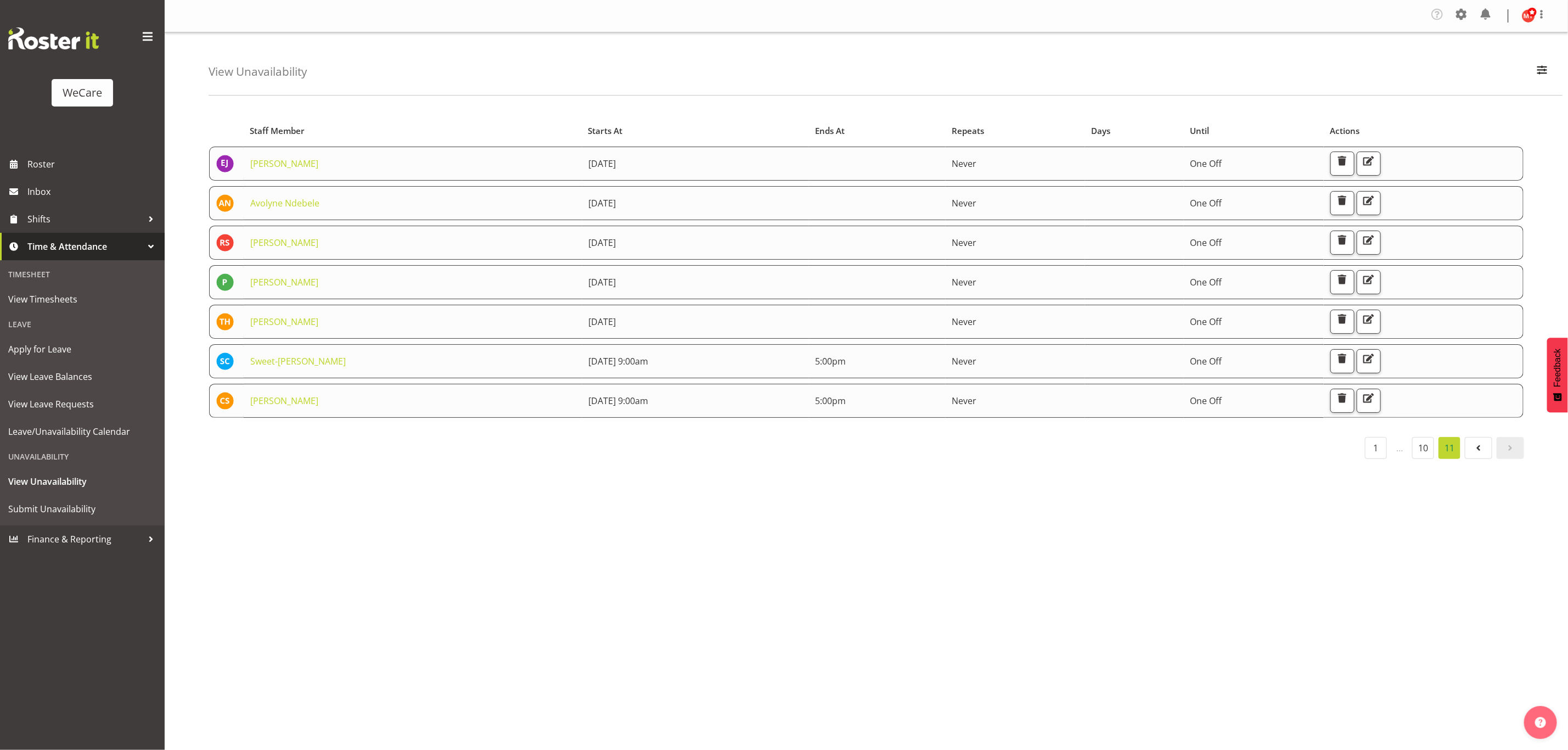
scroll to position [0, 0]
click at [1428, 450] on link "10" at bounding box center [1423, 448] width 22 height 22
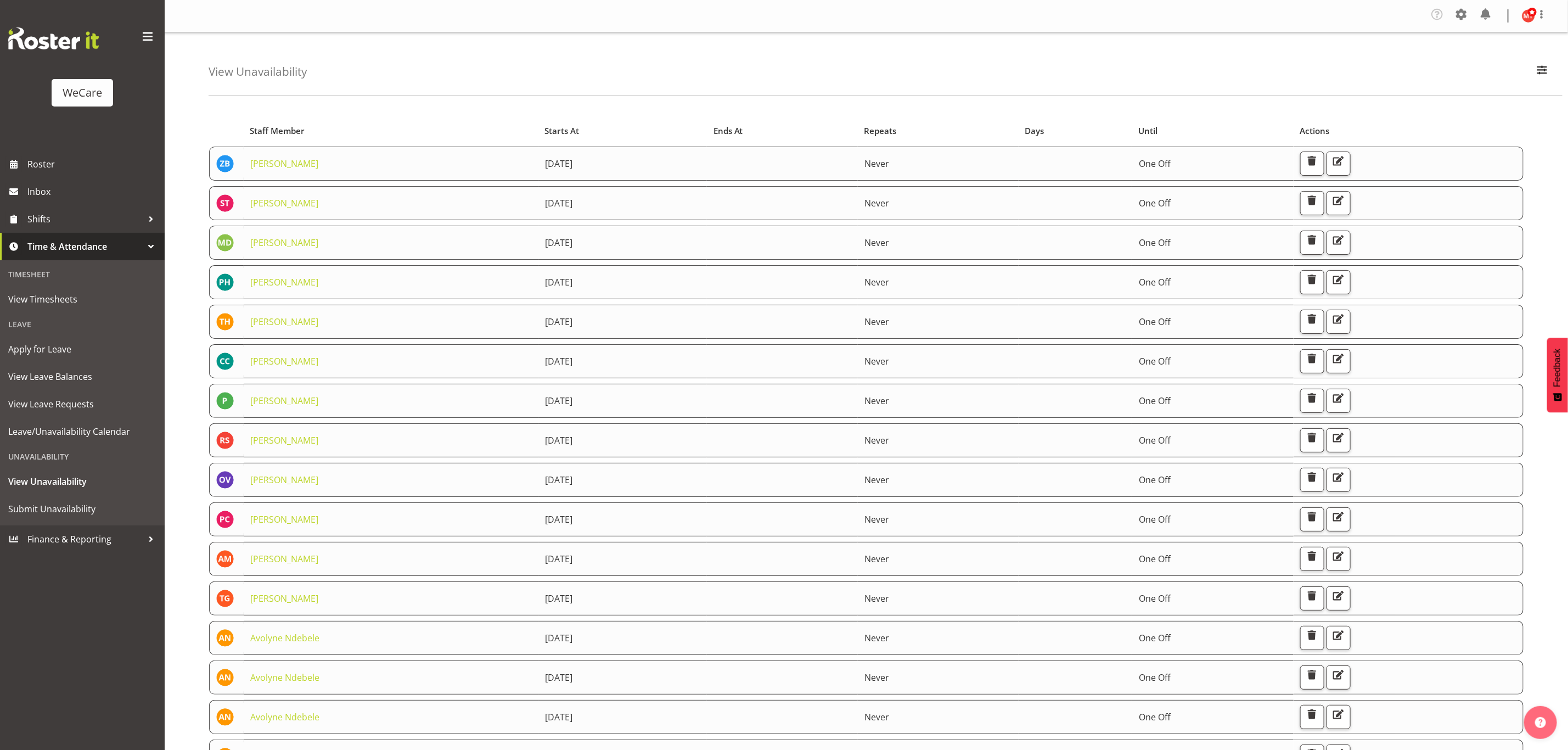
scroll to position [256, 0]
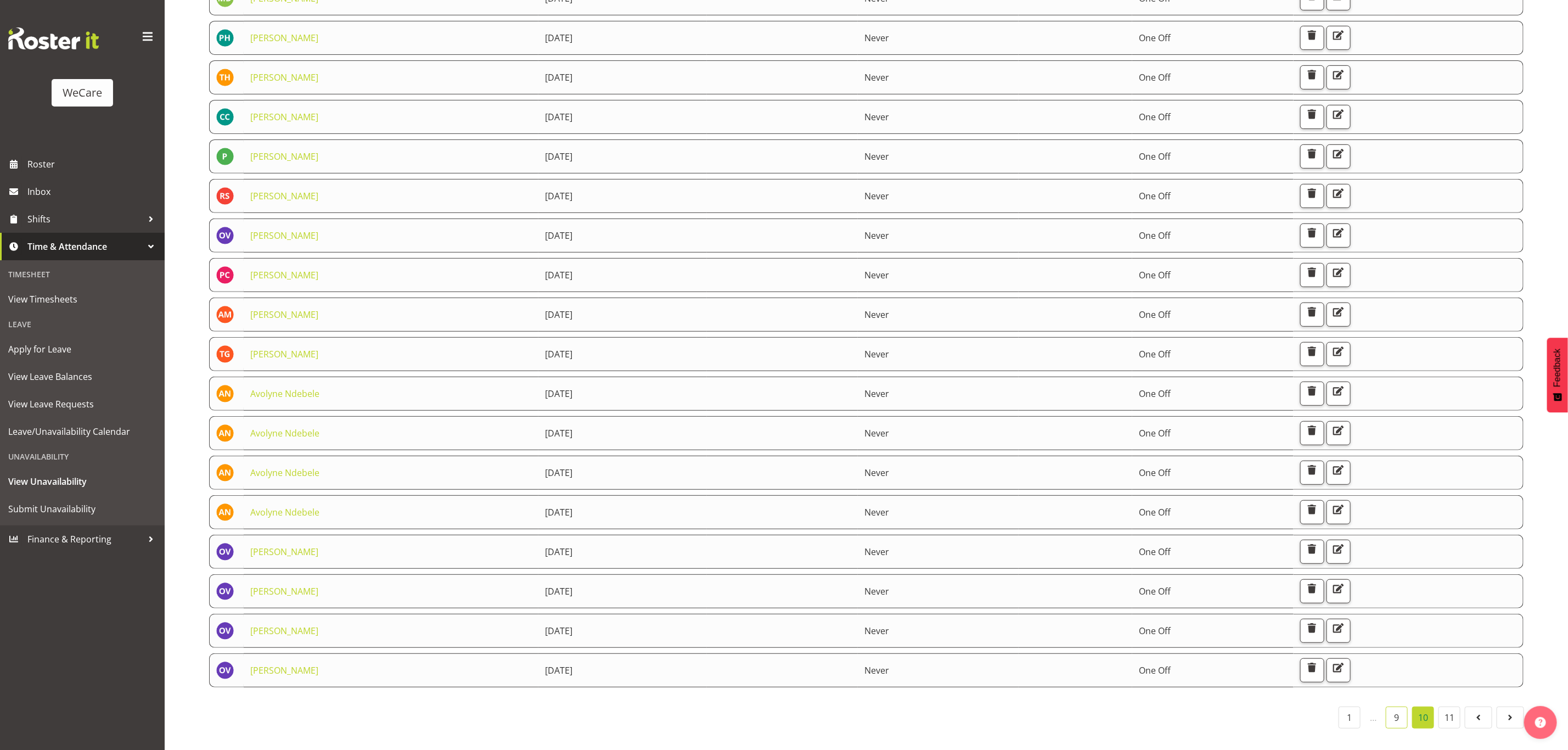
click at [1392, 707] on link "9" at bounding box center [1396, 718] width 22 height 22
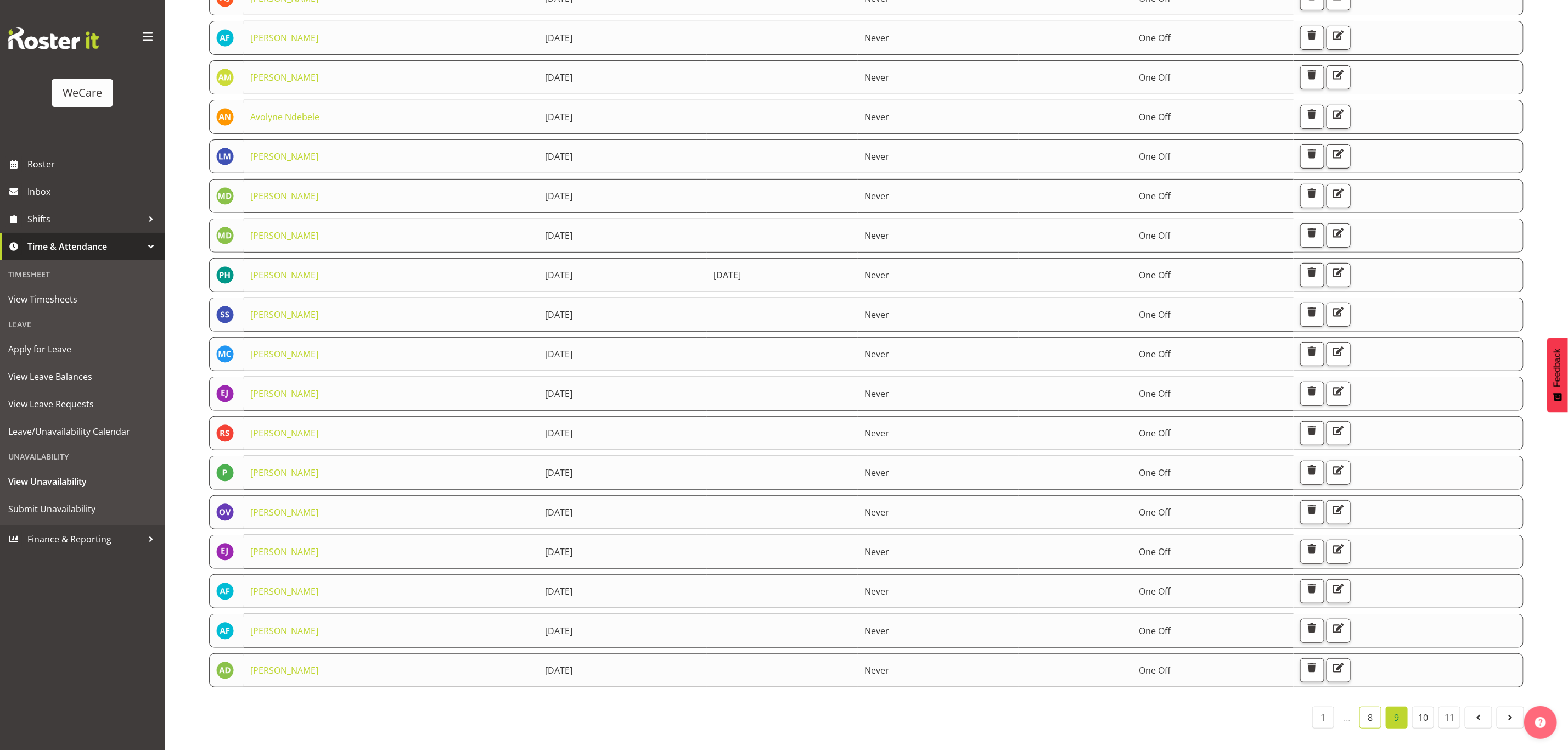
click at [1372, 707] on link "8" at bounding box center [1370, 718] width 22 height 22
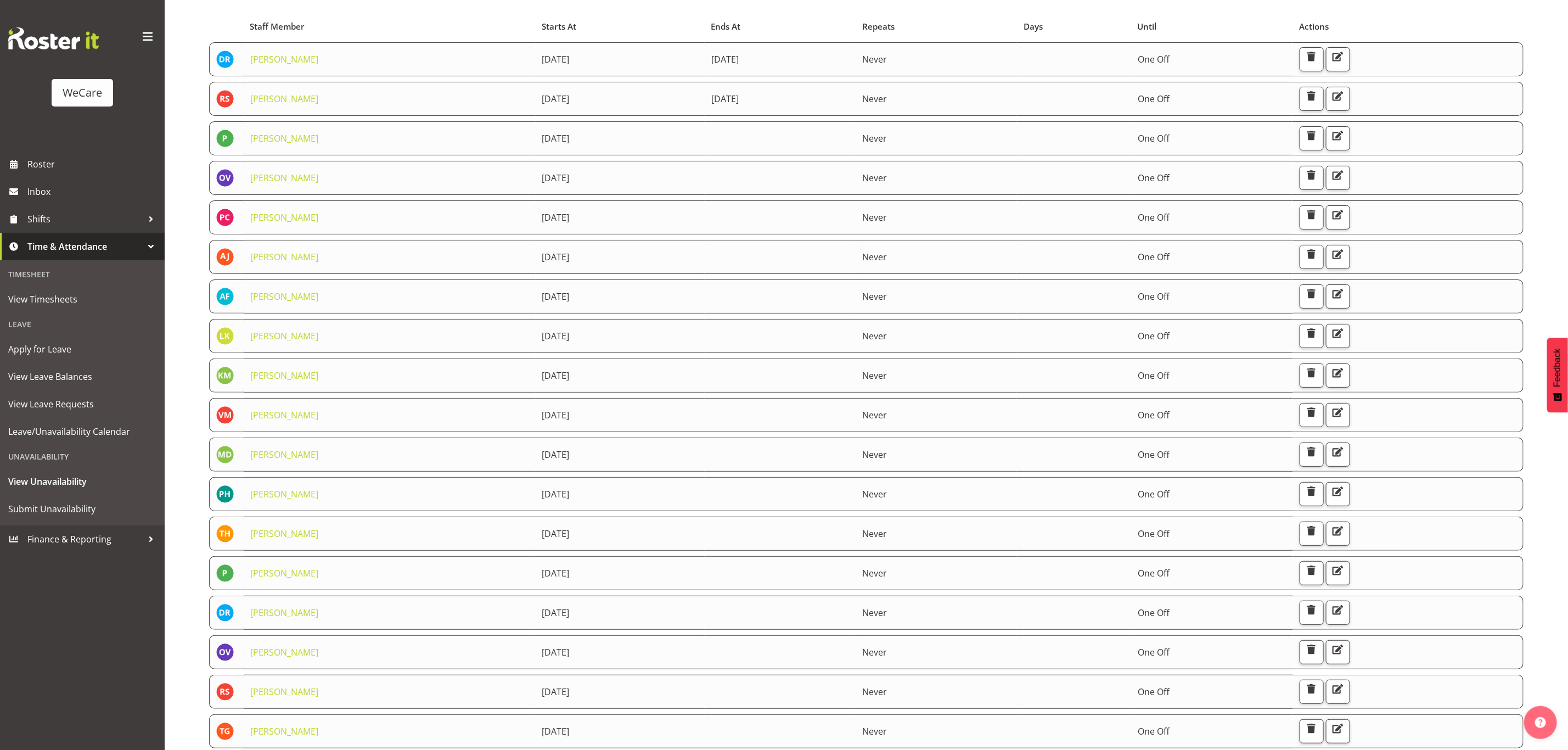
scroll to position [0, 0]
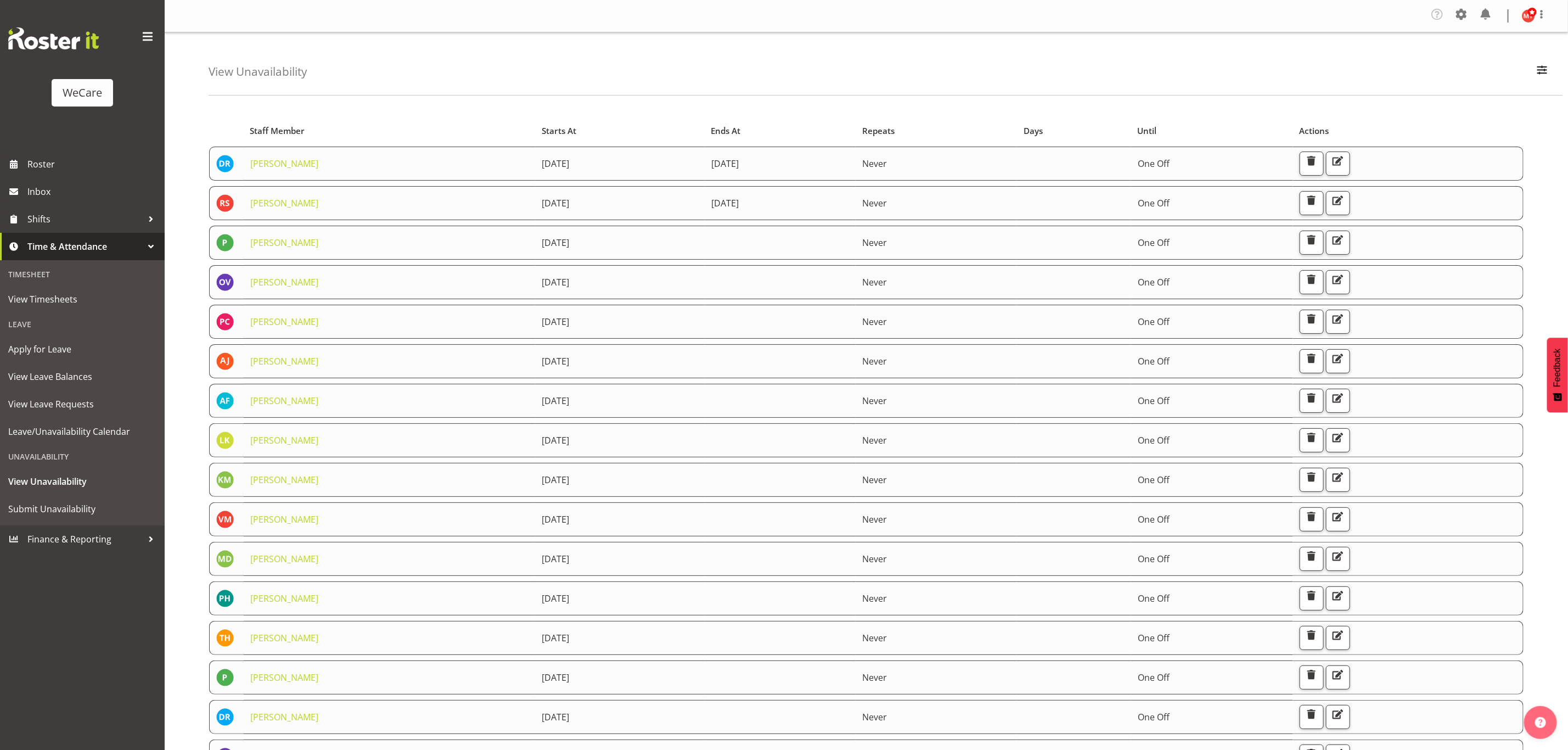
click at [316, 77] on div "View Unavailability Search Search for a particular employee Showing current una…" at bounding box center [885, 64] width 1354 height 63
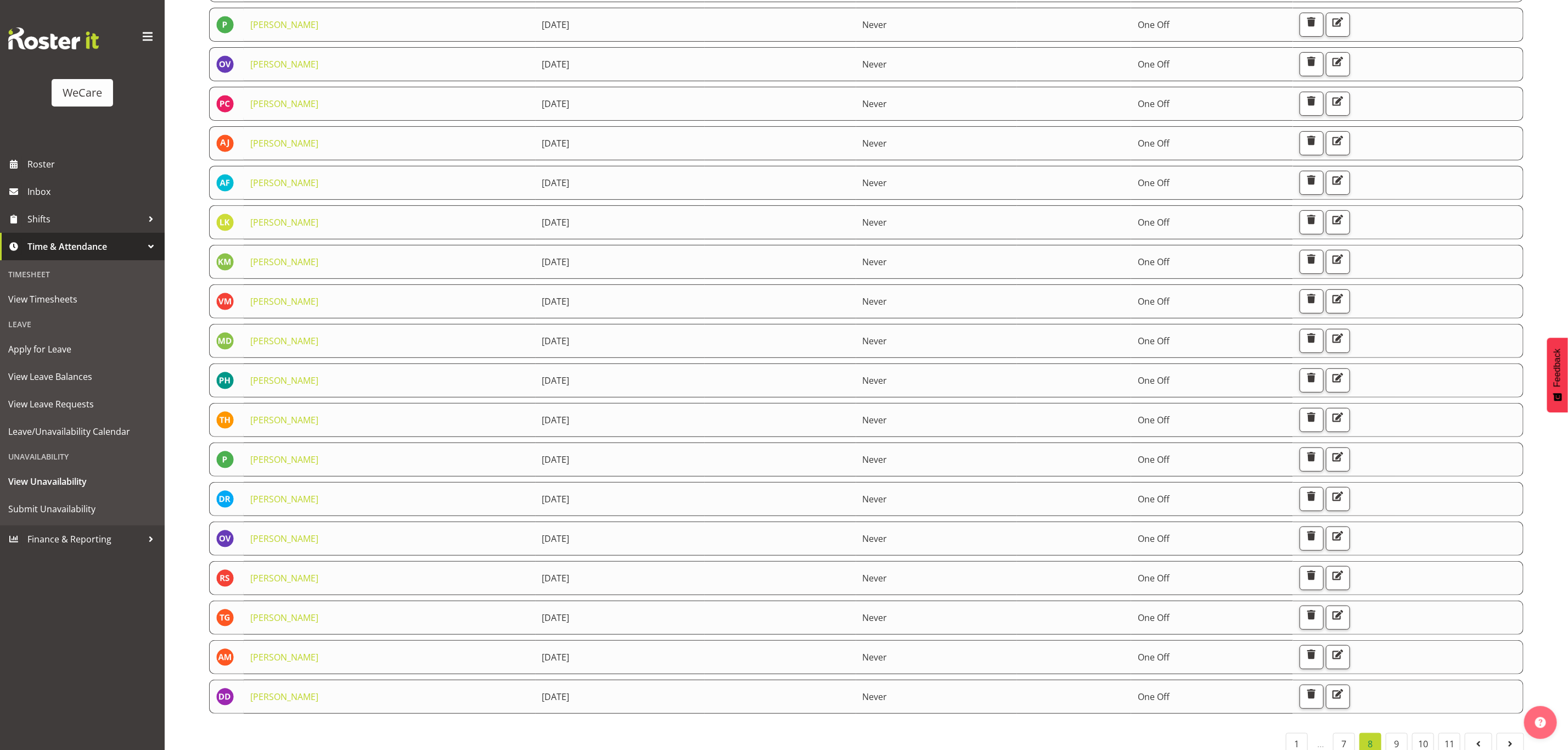
scroll to position [247, 0]
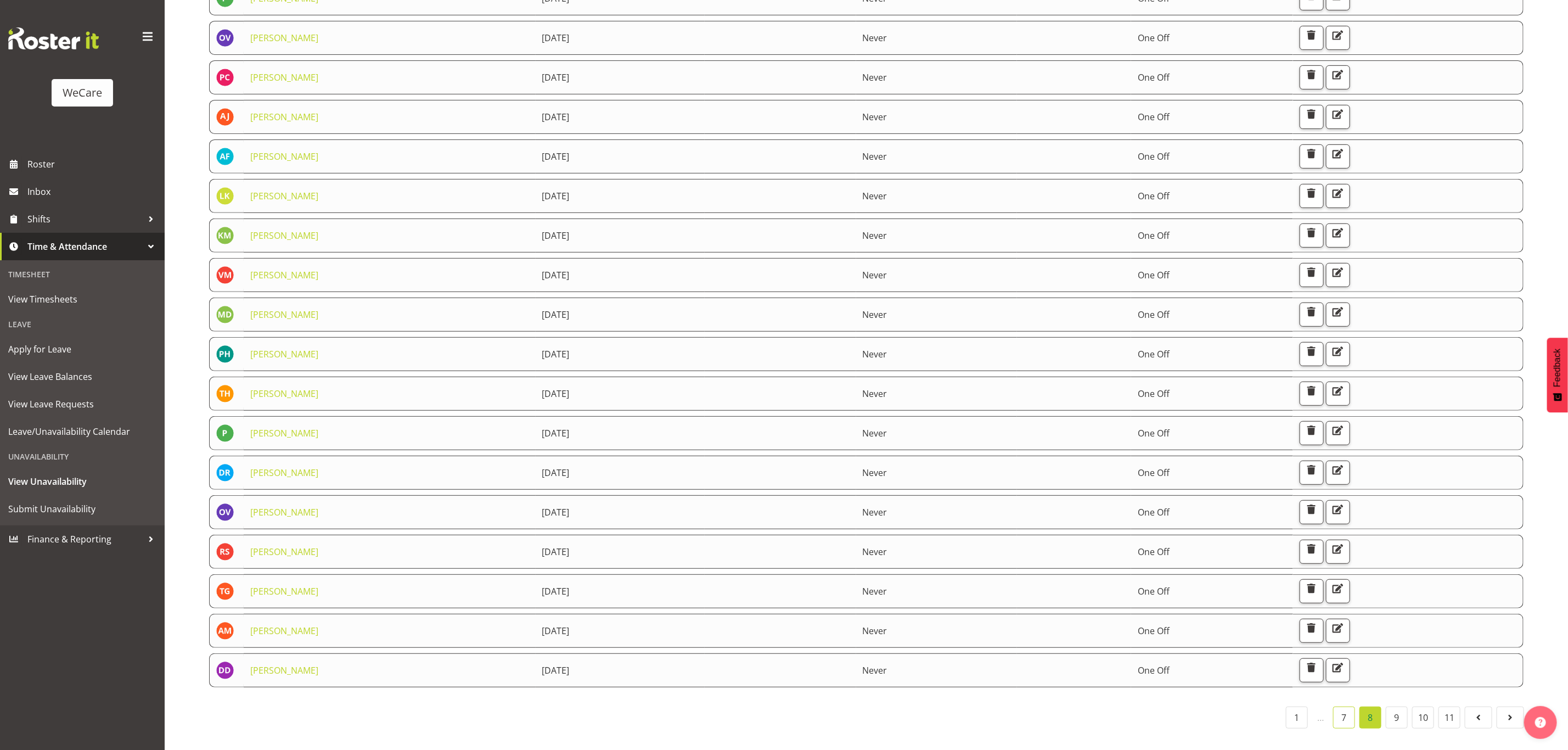
click at [1351, 718] on link "7" at bounding box center [1343, 718] width 22 height 22
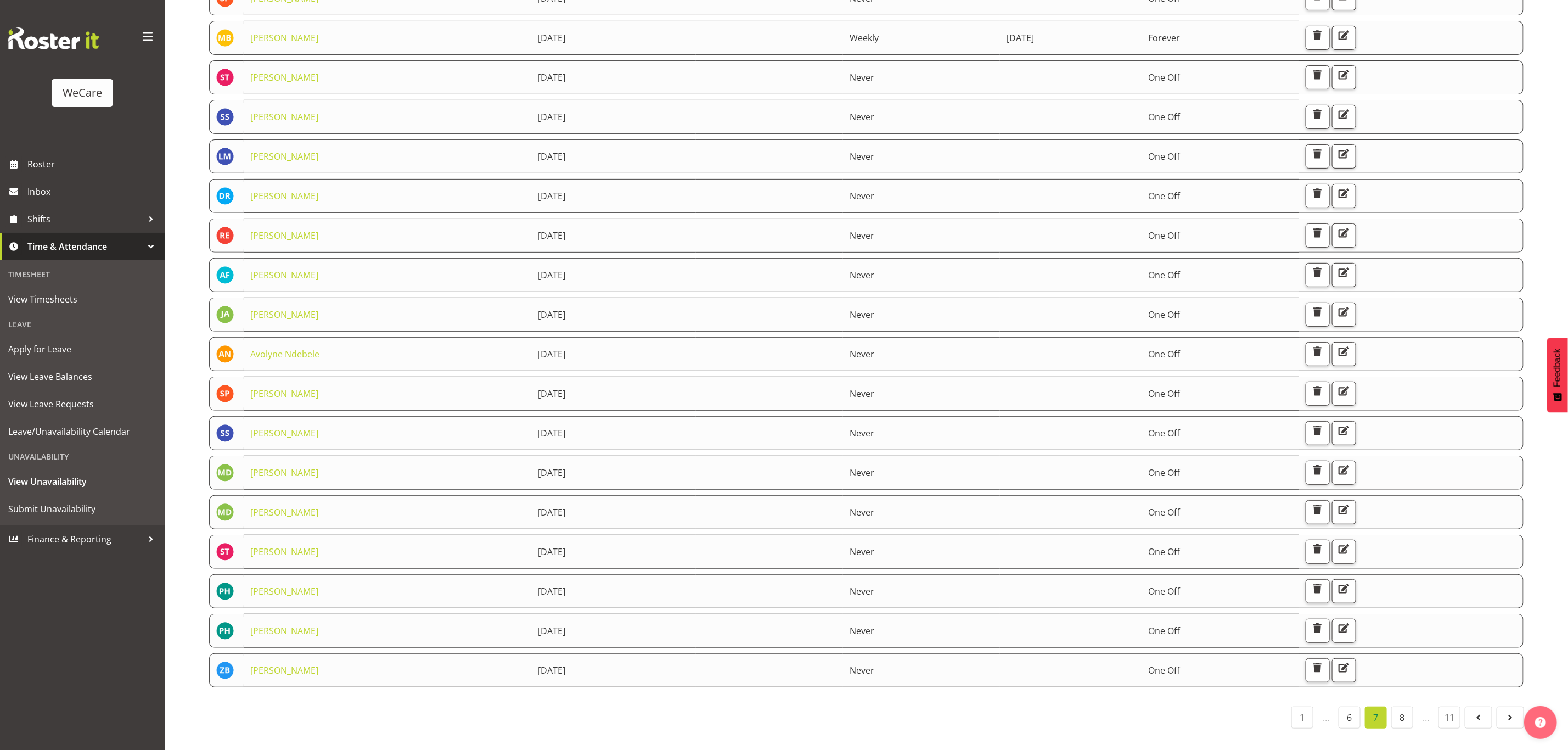
scroll to position [256, 0]
click at [1353, 709] on link "6" at bounding box center [1349, 718] width 22 height 22
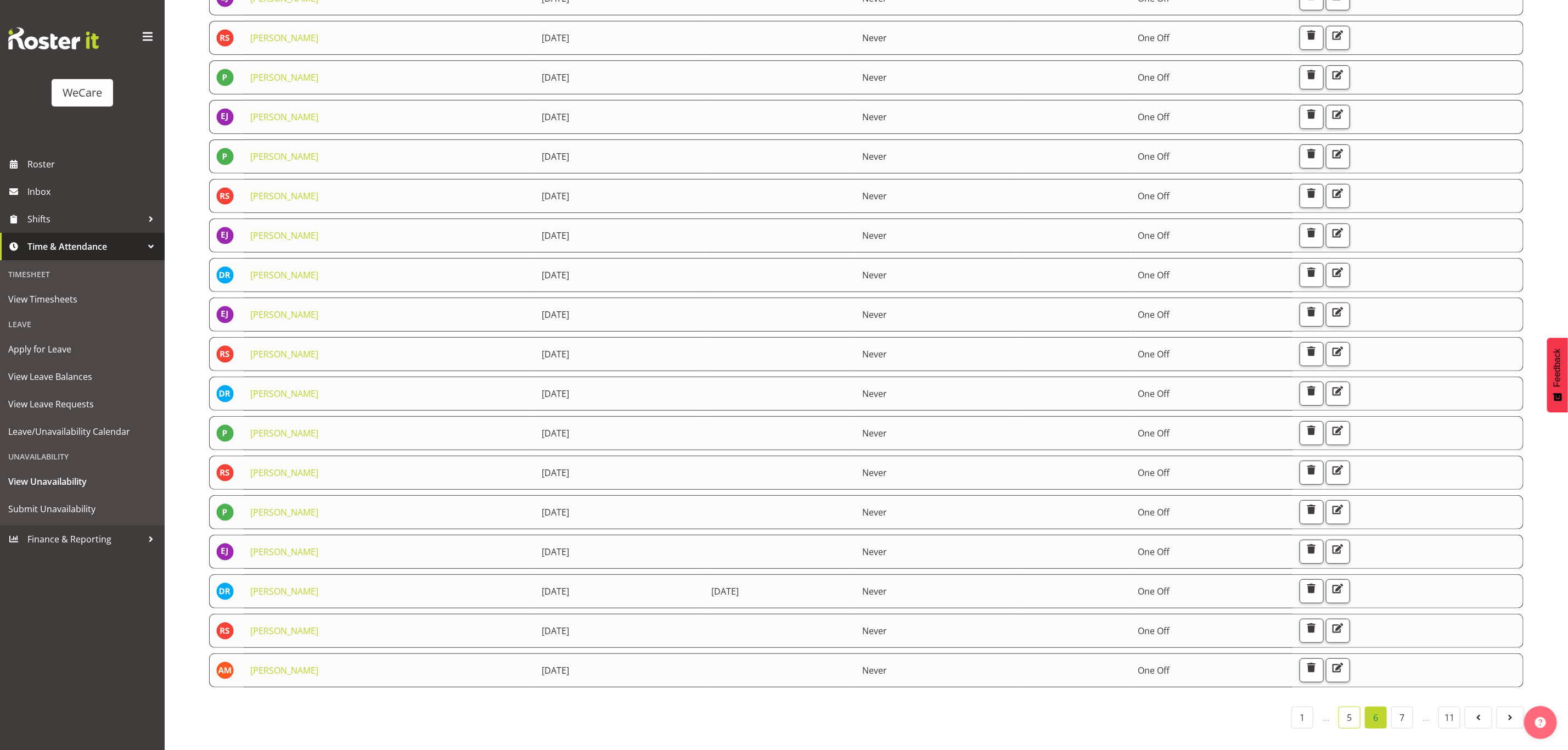
click at [1345, 707] on link "5" at bounding box center [1349, 718] width 22 height 22
click at [1351, 707] on link "4" at bounding box center [1349, 718] width 22 height 22
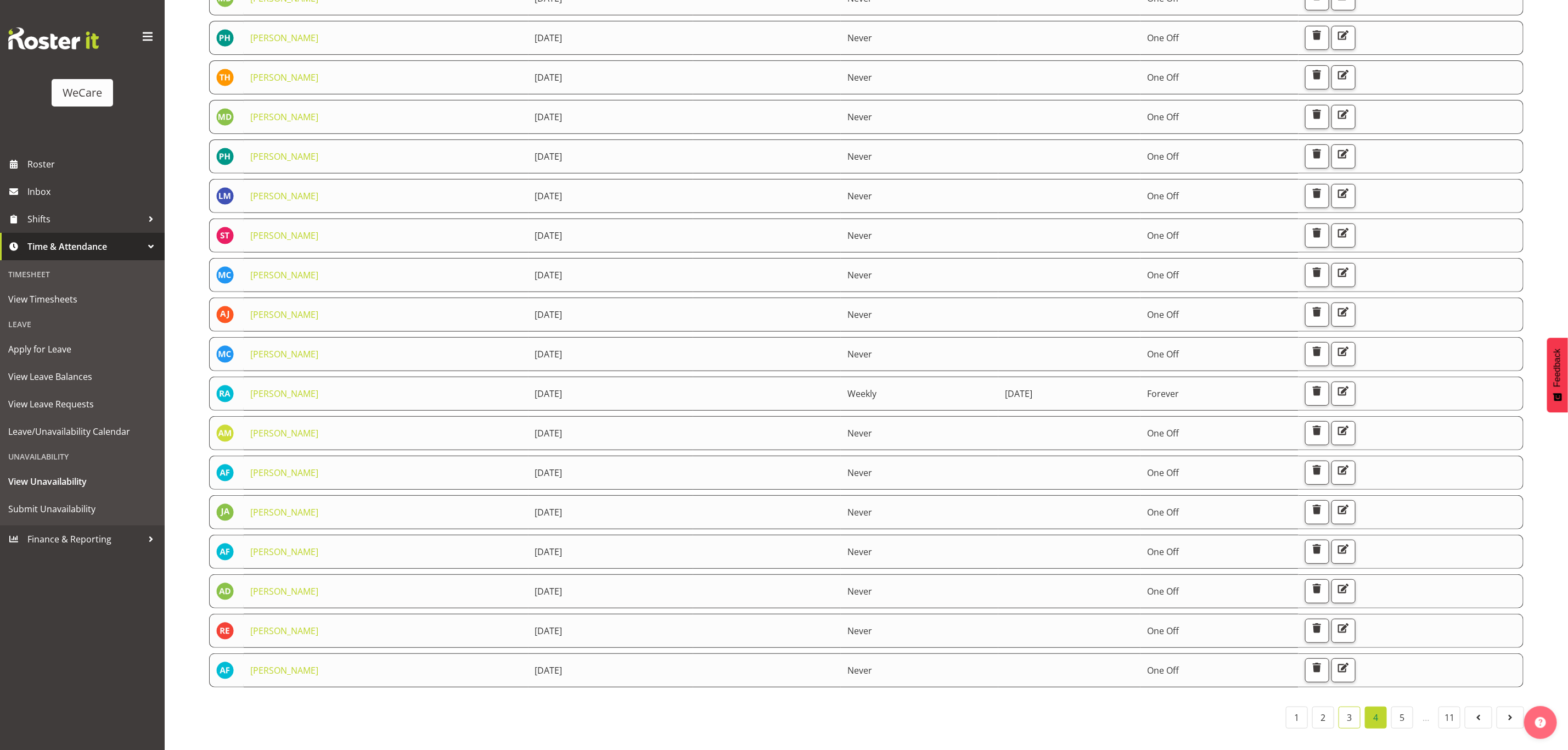
click at [1351, 709] on link "3" at bounding box center [1349, 718] width 22 height 22
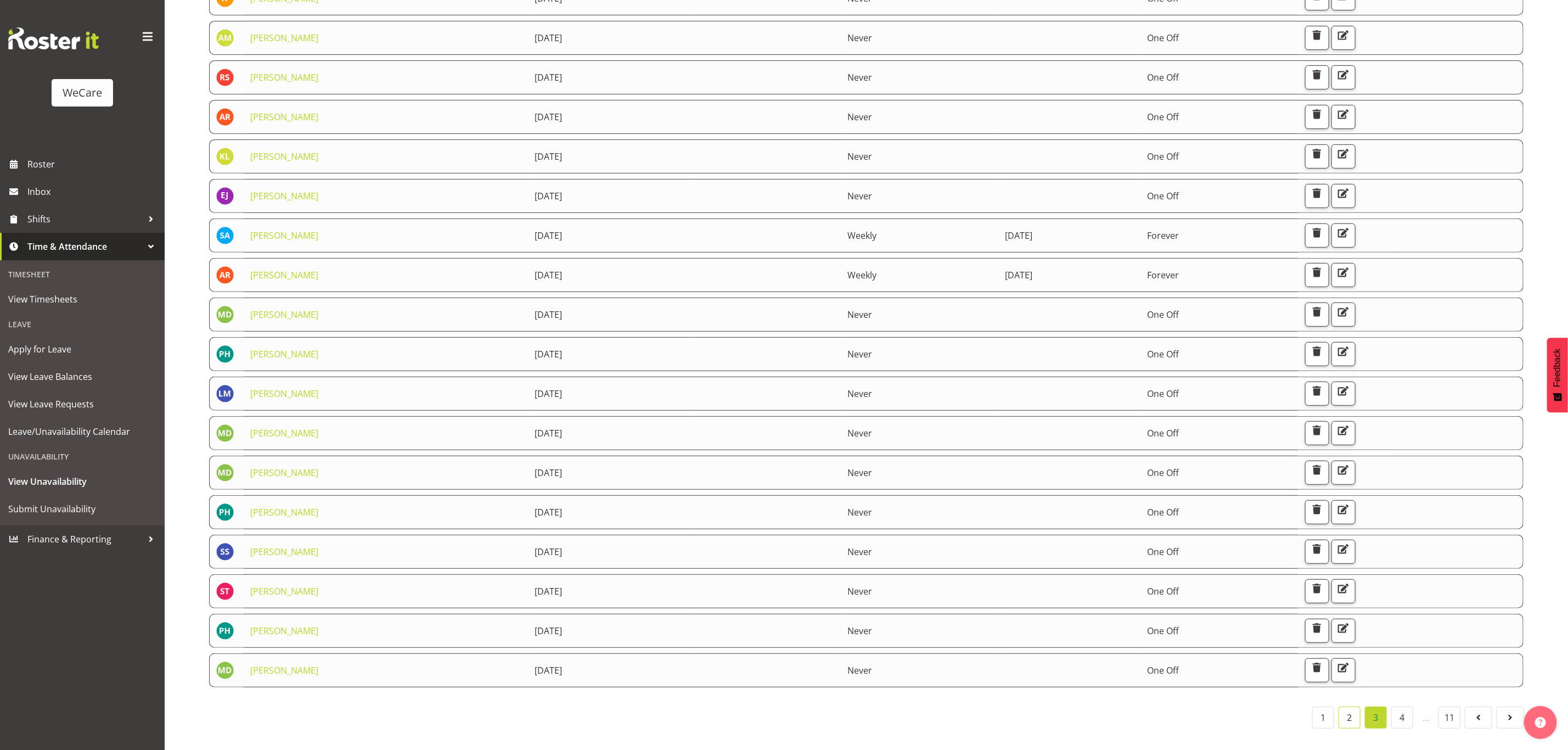
click at [1347, 707] on link "2" at bounding box center [1349, 718] width 22 height 22
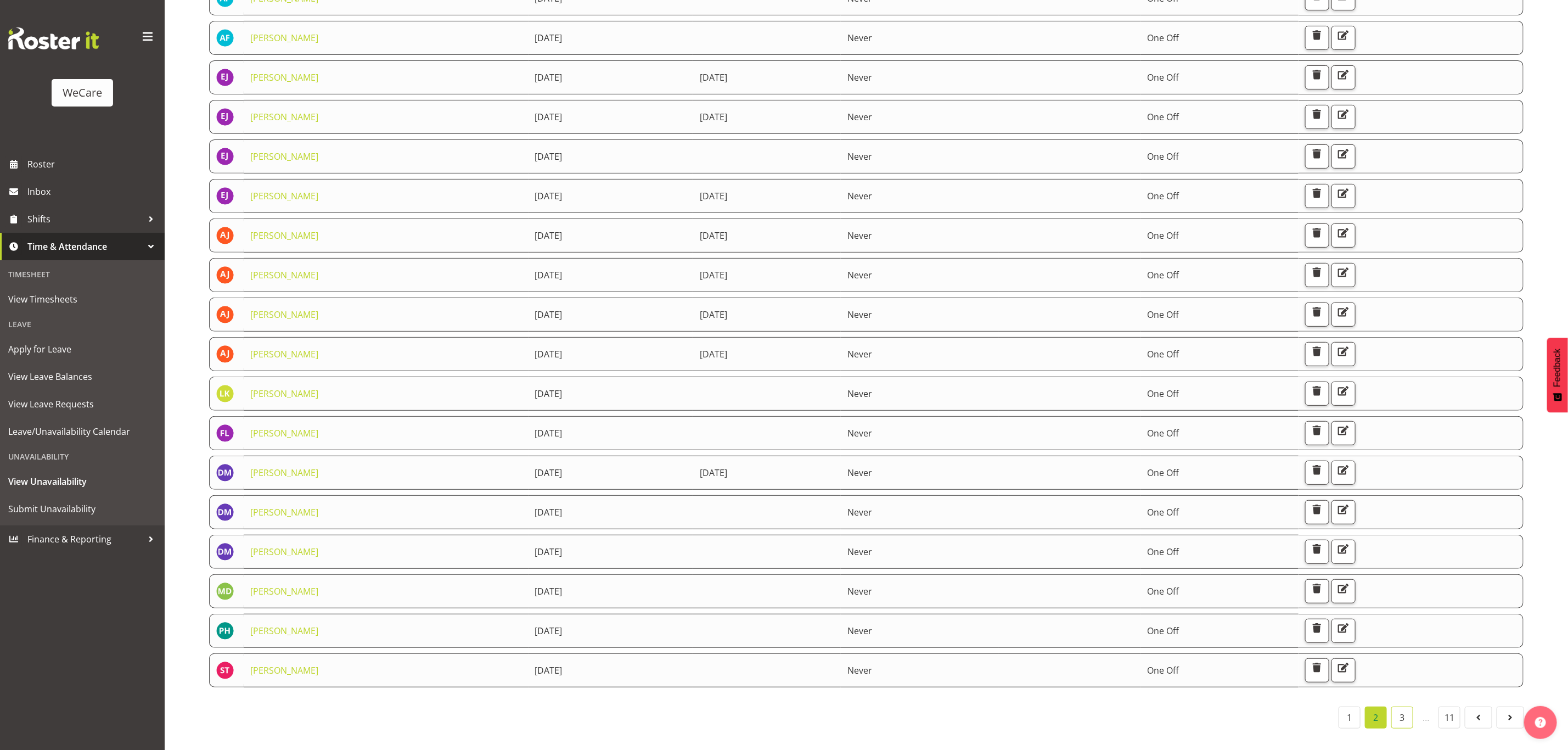
click at [1406, 709] on link "3" at bounding box center [1402, 718] width 22 height 22
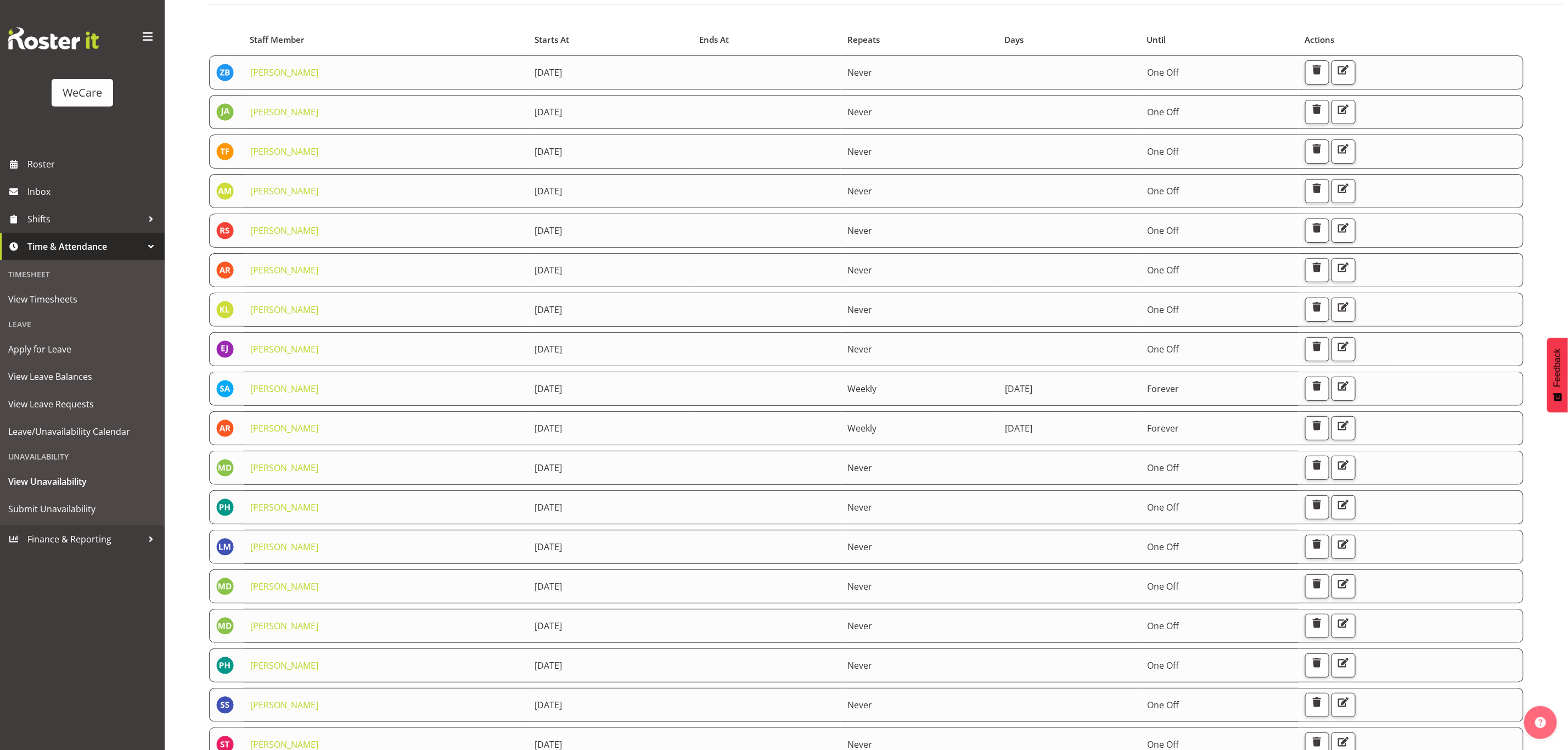
scroll to position [174, 0]
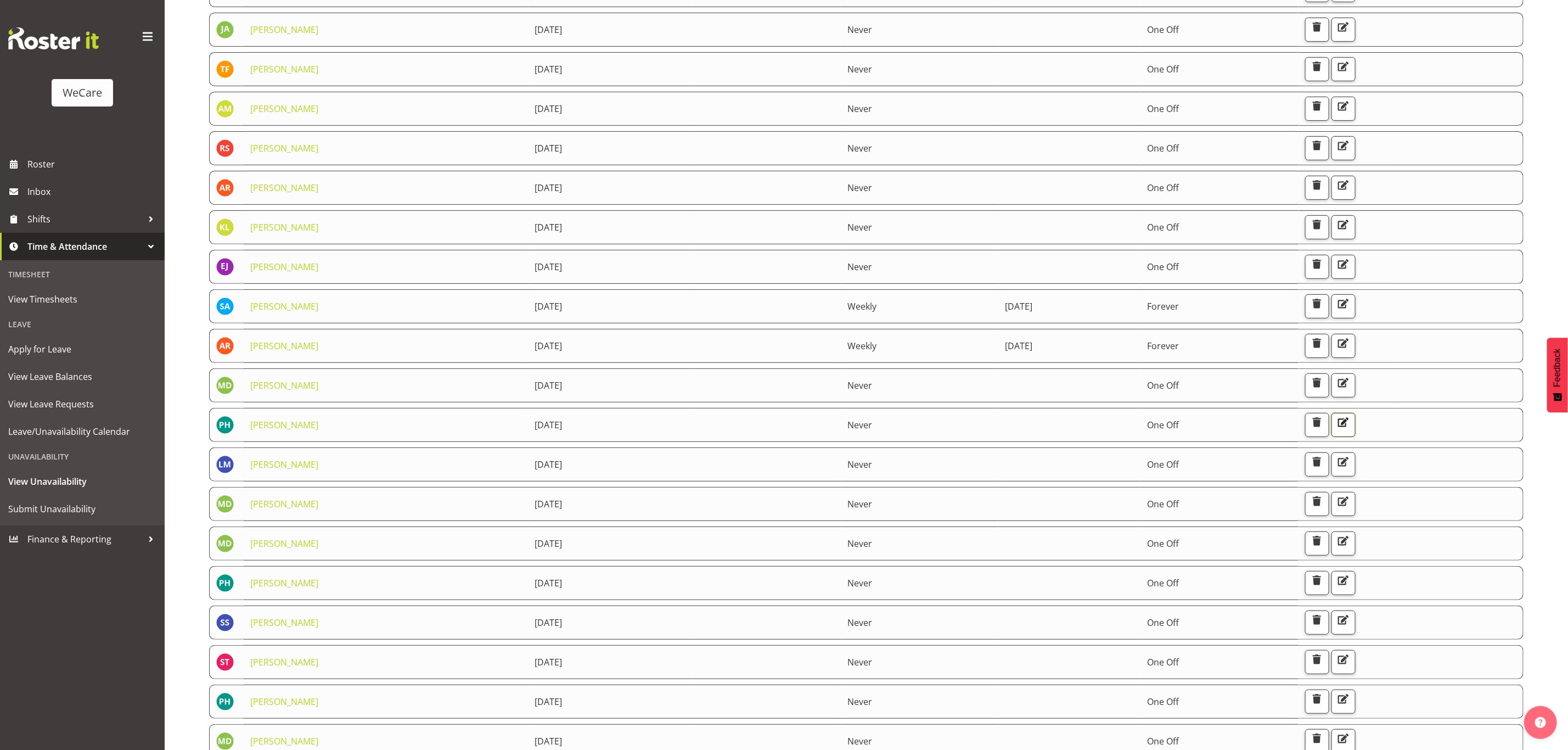
click at [1345, 430] on span "button" at bounding box center [1342, 424] width 4 height 18
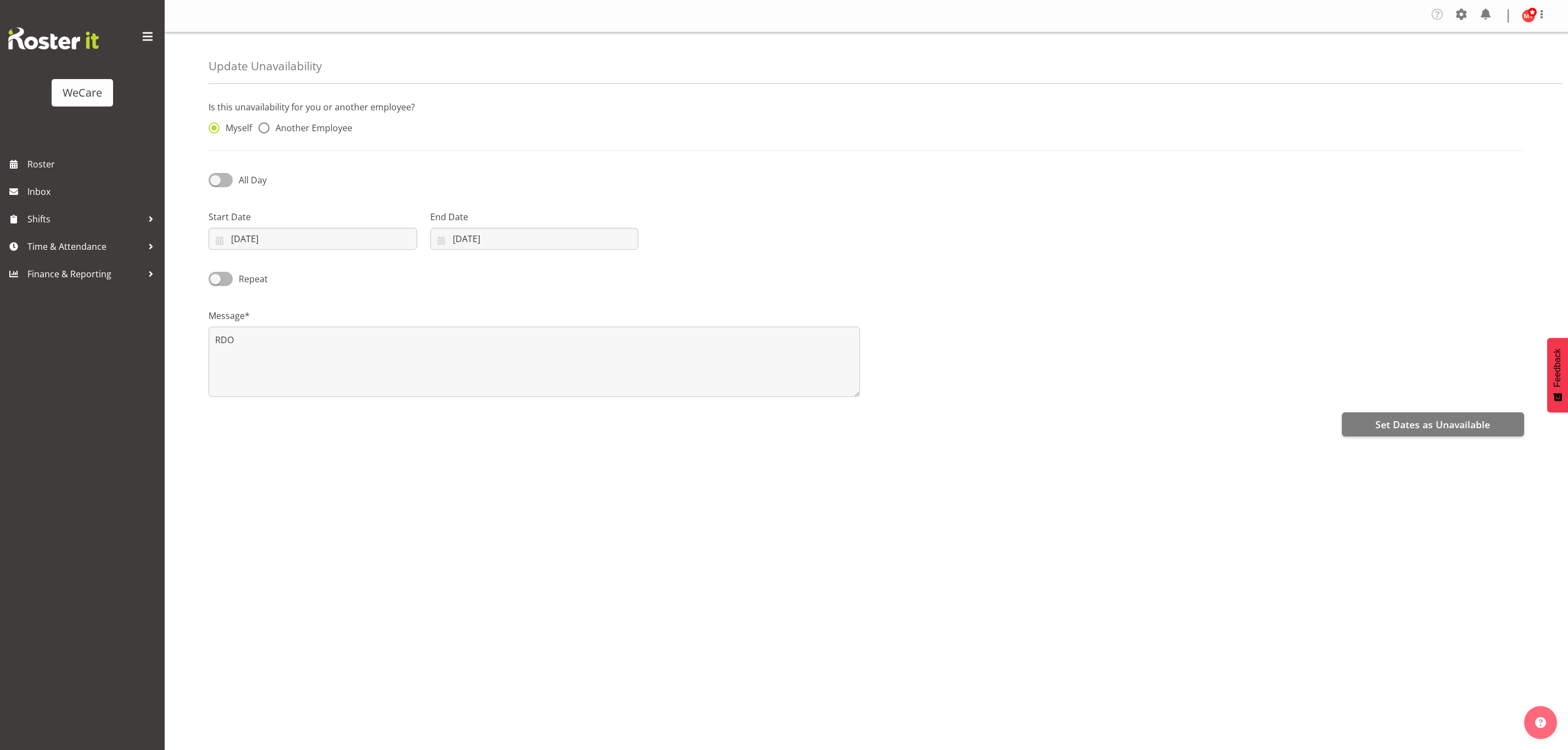
select select "8"
select select "2025"
radio input "false"
radio input "true"
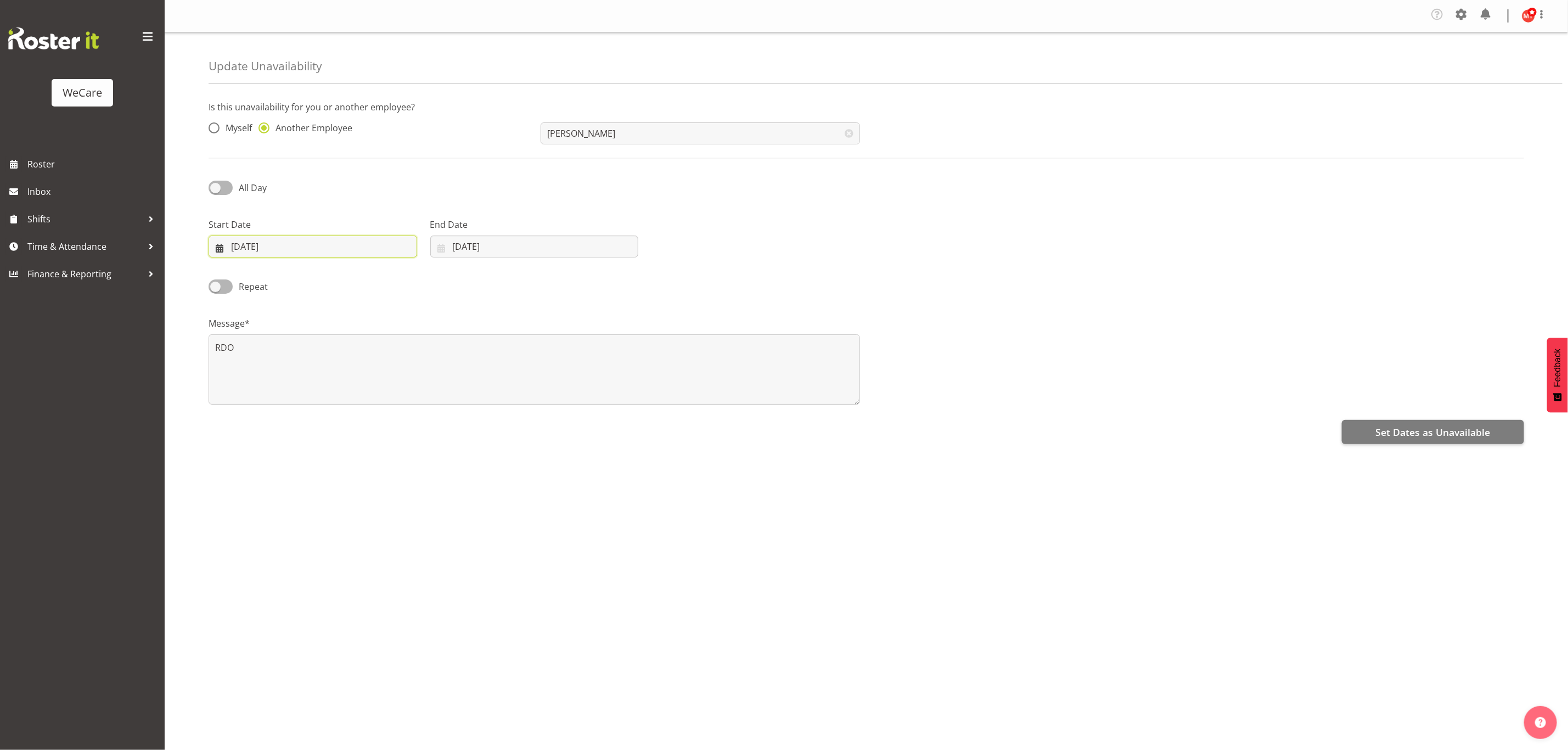
click at [350, 249] on input "[DATE]" at bounding box center [312, 246] width 208 height 22
click at [271, 334] on link "1" at bounding box center [264, 335] width 22 height 20
type input "[DATE]"
click at [510, 248] on input "[DATE]" at bounding box center [534, 246] width 208 height 22
click at [470, 334] on link "1" at bounding box center [474, 335] width 22 height 20
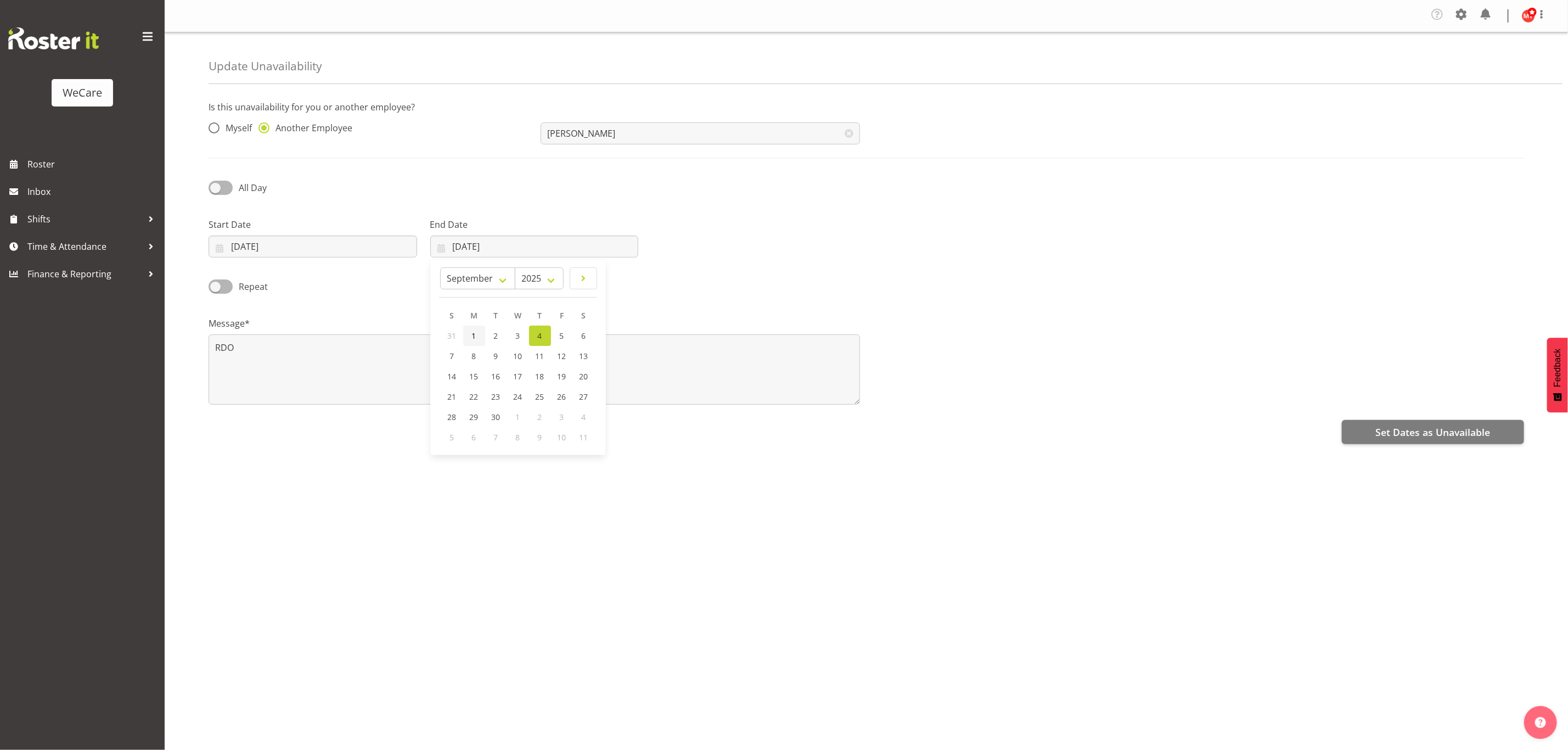
type input "01/09/2025"
click at [1436, 432] on span "Set Dates as Unavailable" at bounding box center [1432, 433] width 114 height 15
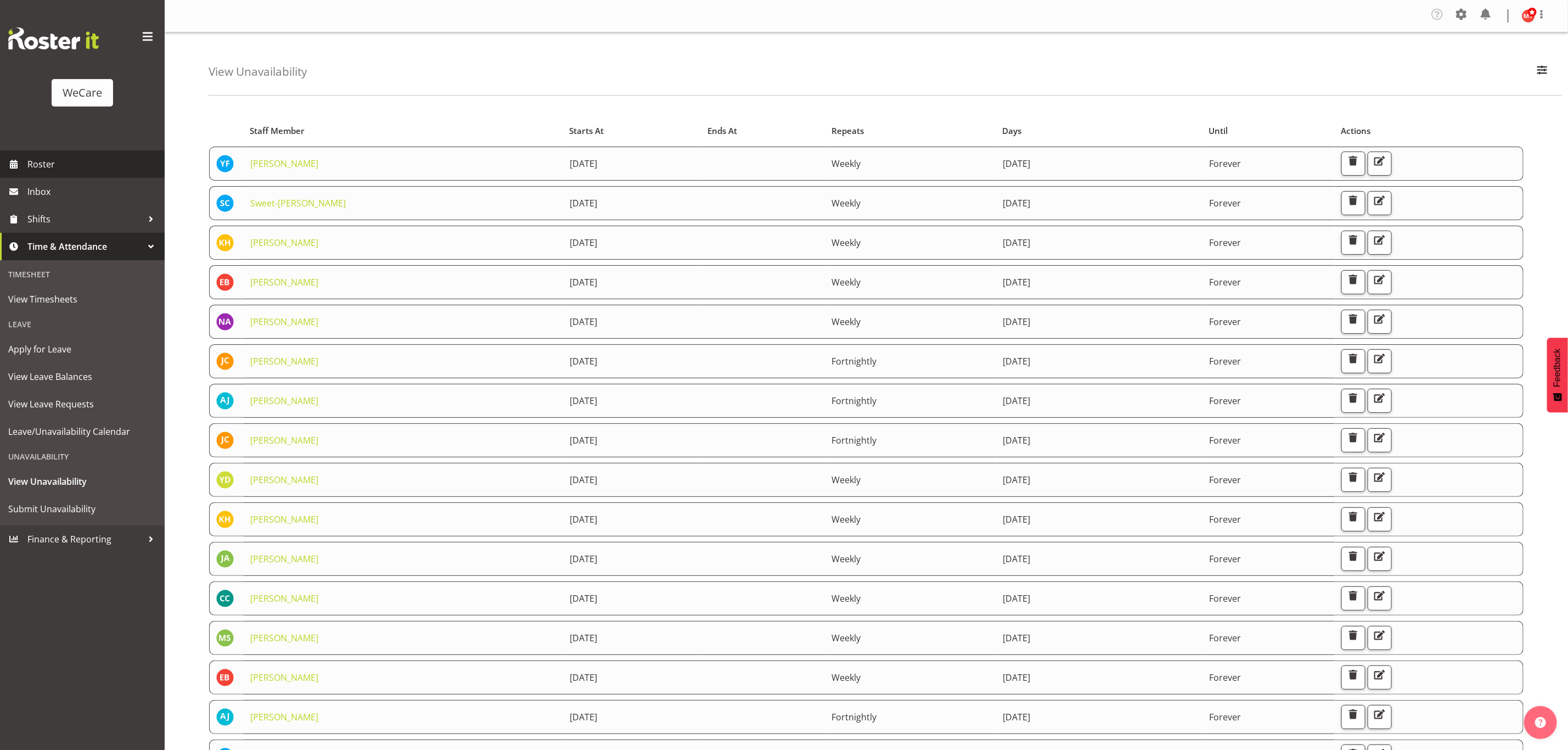
click at [84, 170] on span "Roster" at bounding box center [93, 164] width 131 height 16
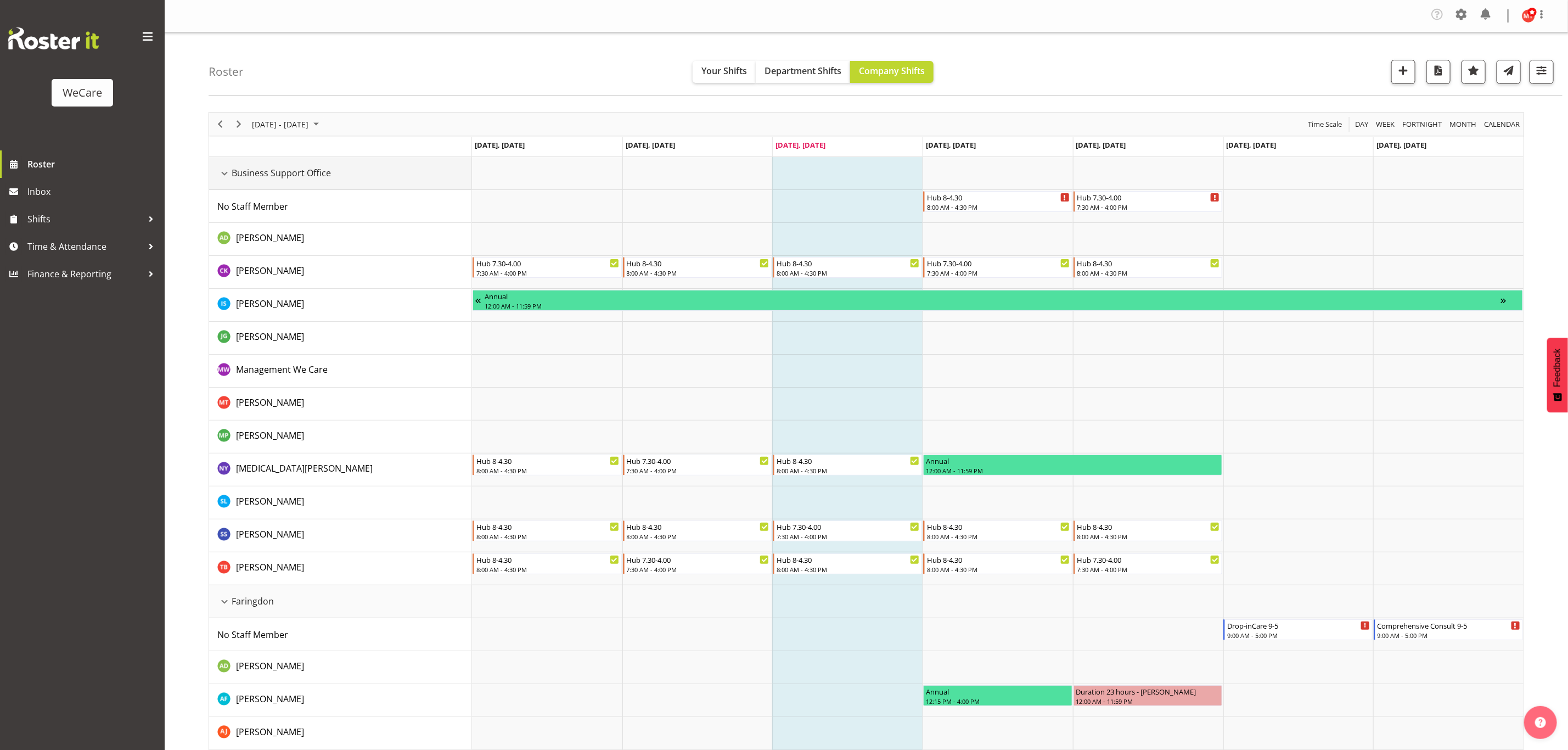
click at [224, 174] on div "Business Support Office resource" at bounding box center [225, 174] width 15 height 15
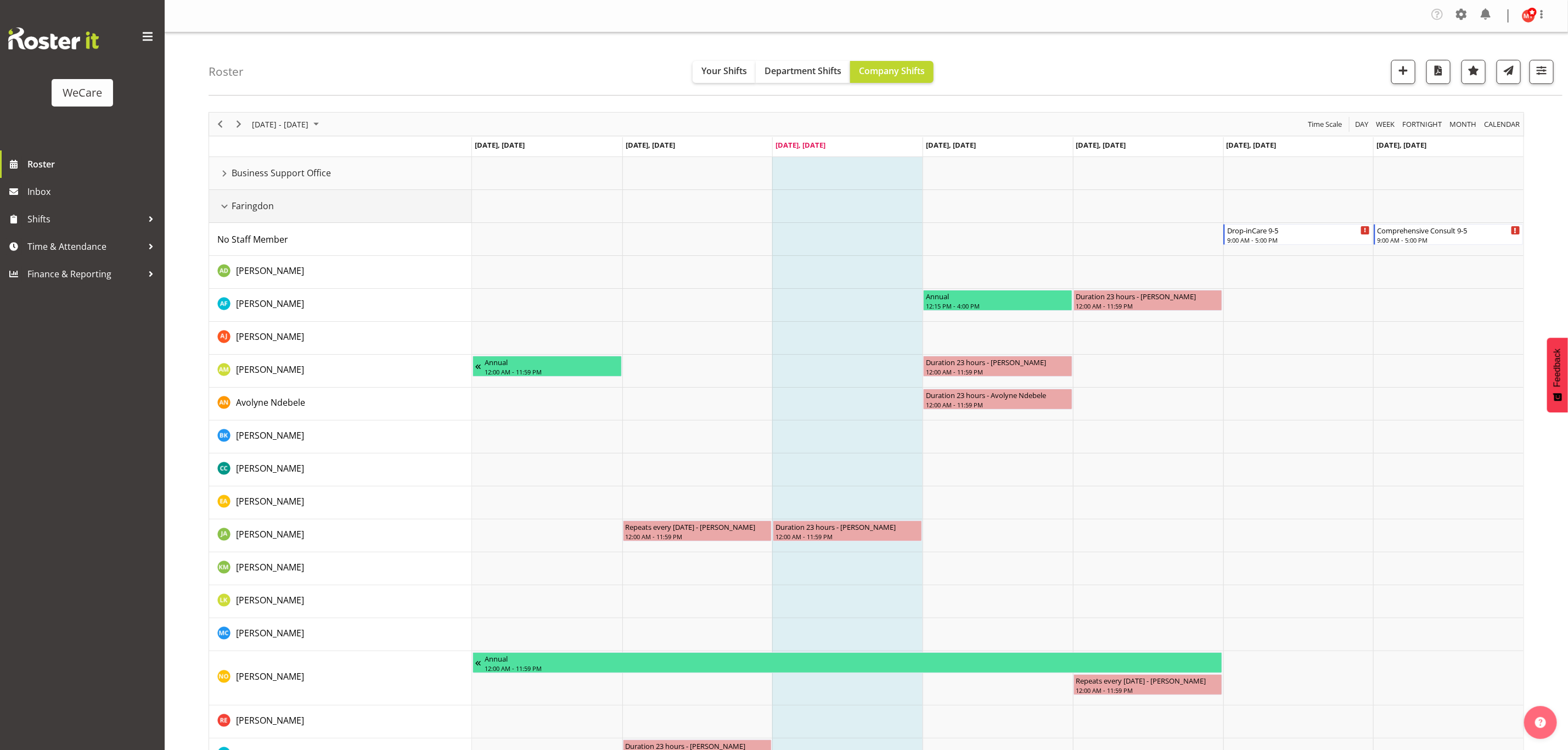
click at [221, 209] on div "Faringdon resource" at bounding box center [225, 207] width 15 height 15
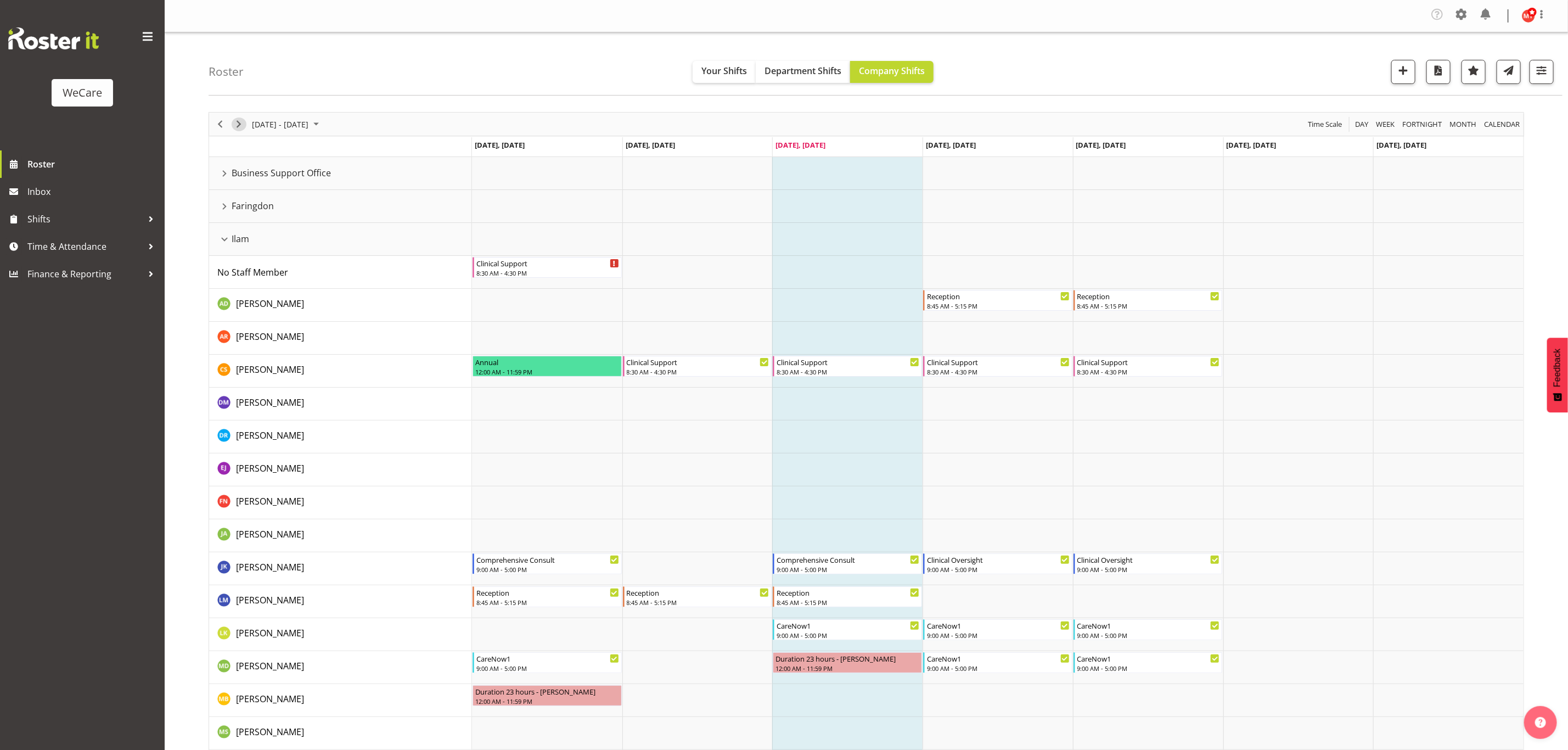
click at [238, 128] on span "Next" at bounding box center [238, 124] width 13 height 14
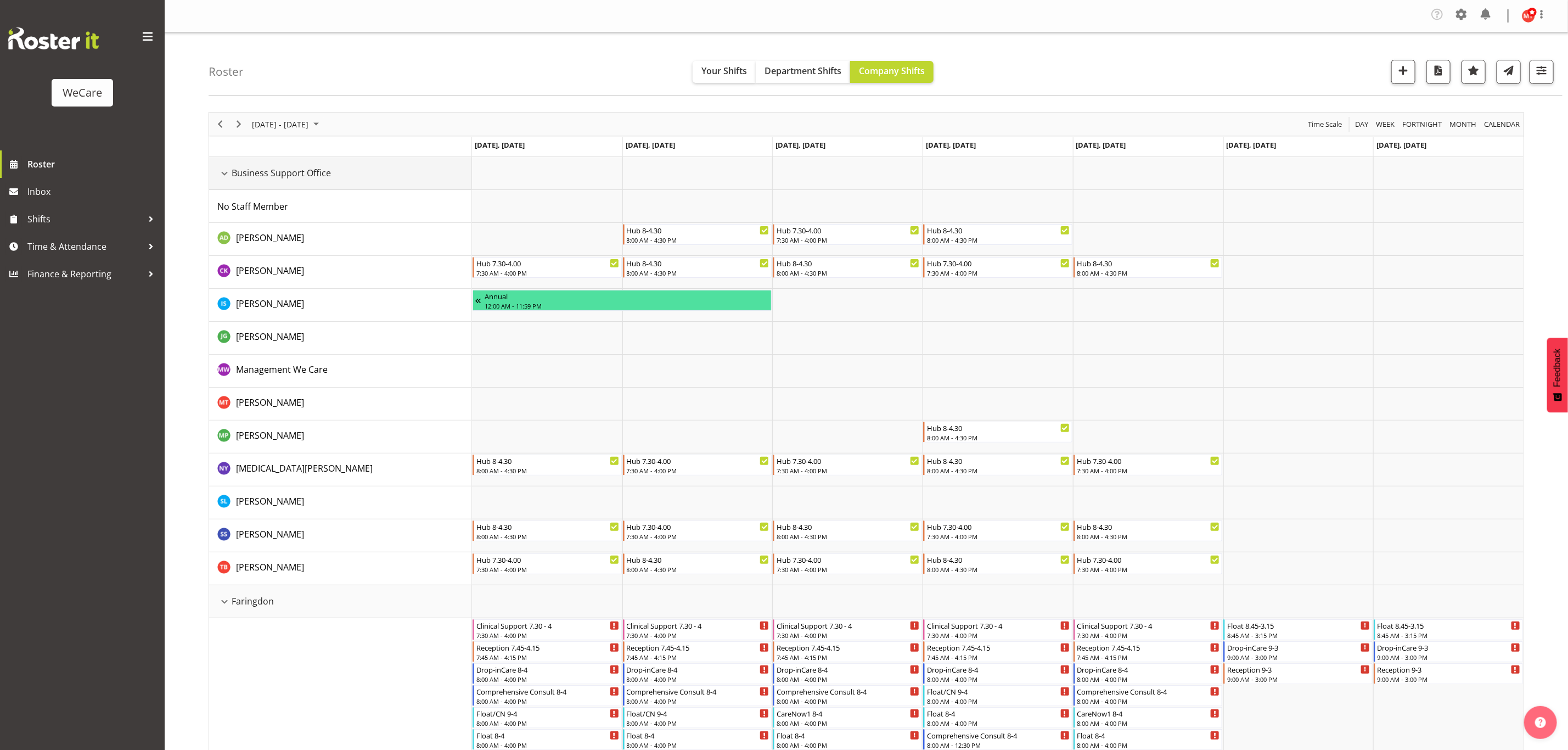
drag, startPoint x: 226, startPoint y: 174, endPoint x: 226, endPoint y: 228, distance: 54.0
click at [227, 174] on div "Business Support Office resource" at bounding box center [225, 174] width 15 height 15
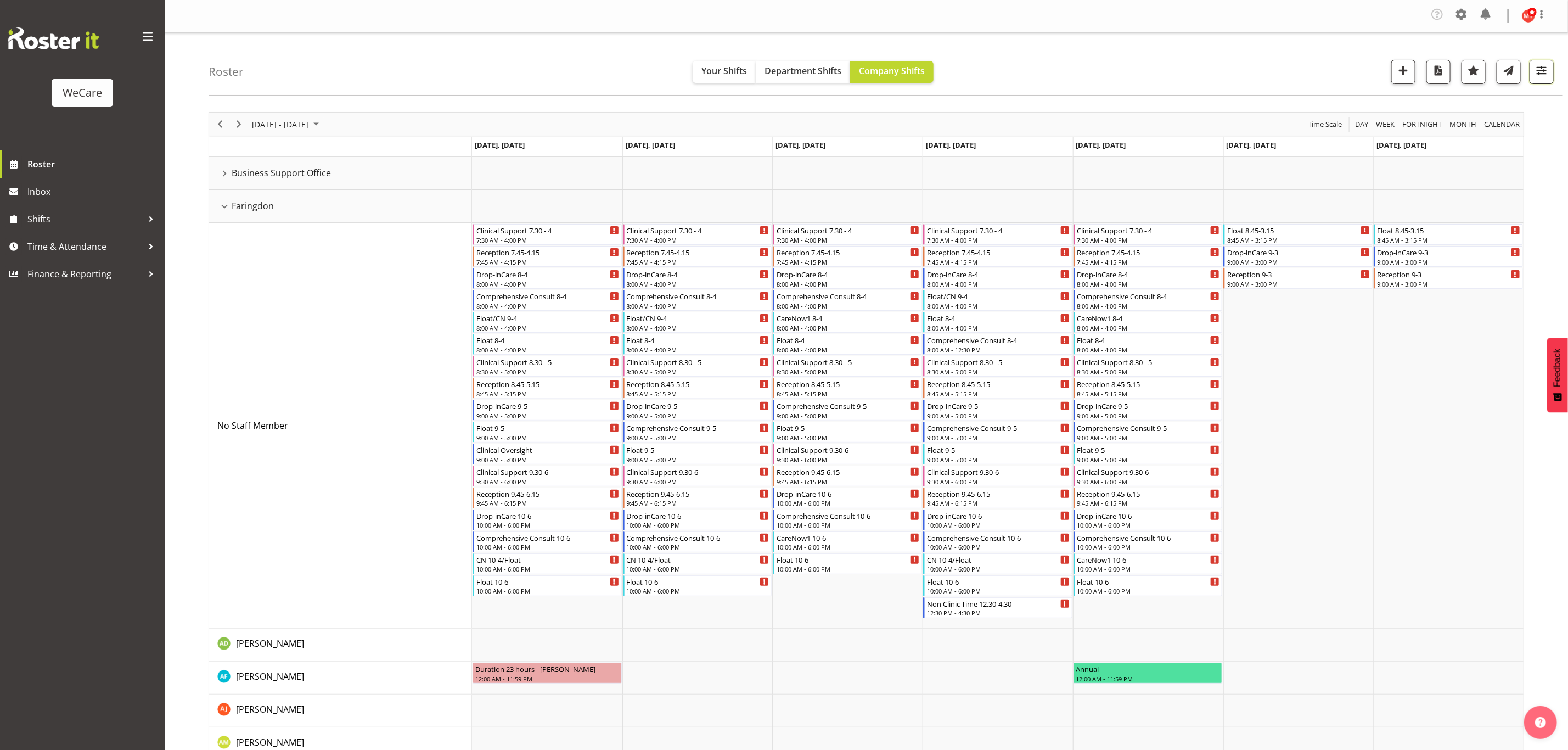
click at [1536, 79] on button "button" at bounding box center [1541, 72] width 24 height 24
click at [1463, 131] on button "All Departments" at bounding box center [1471, 139] width 145 height 24
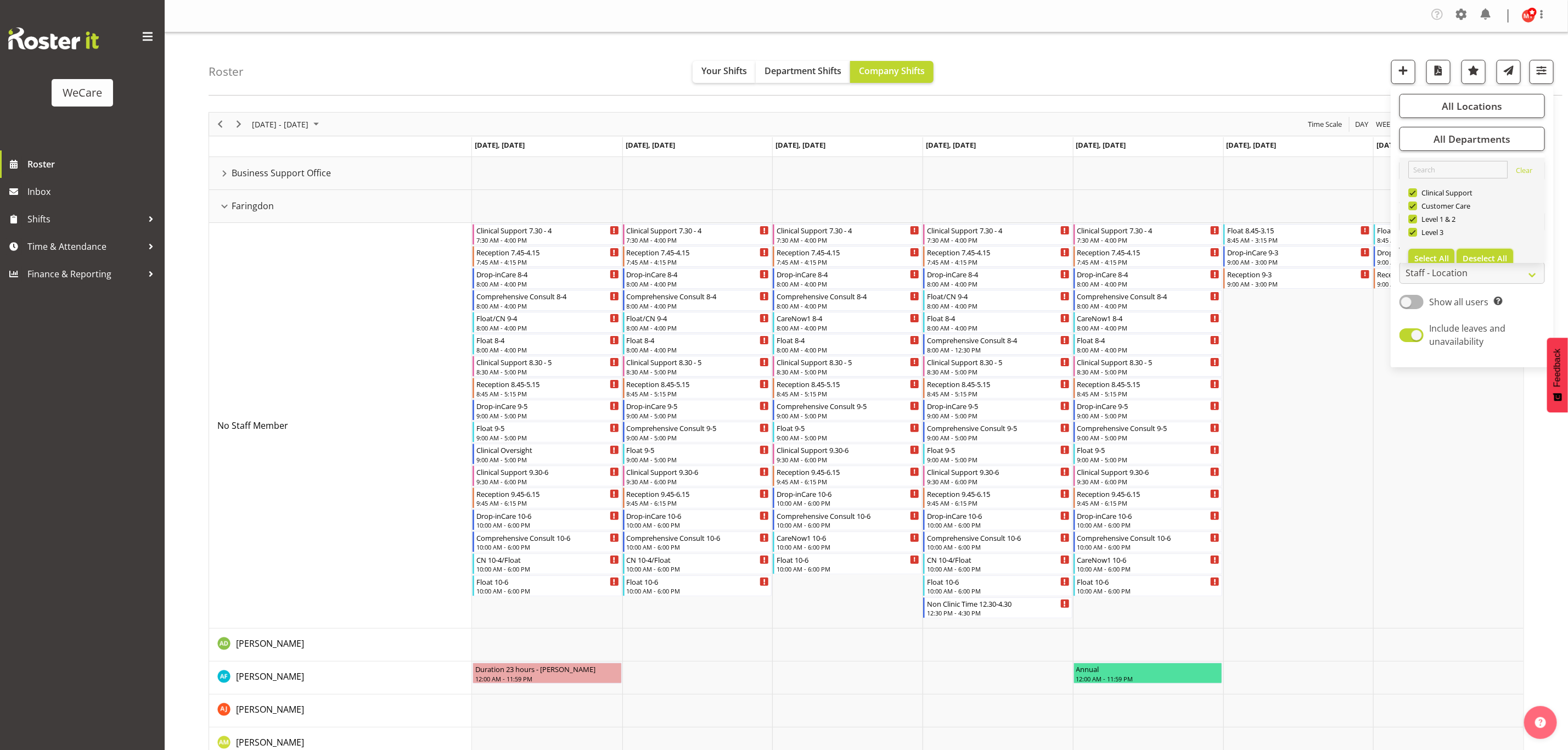
click at [1489, 254] on span "Deselect All" at bounding box center [1484, 258] width 45 height 11
checkbox input "false"
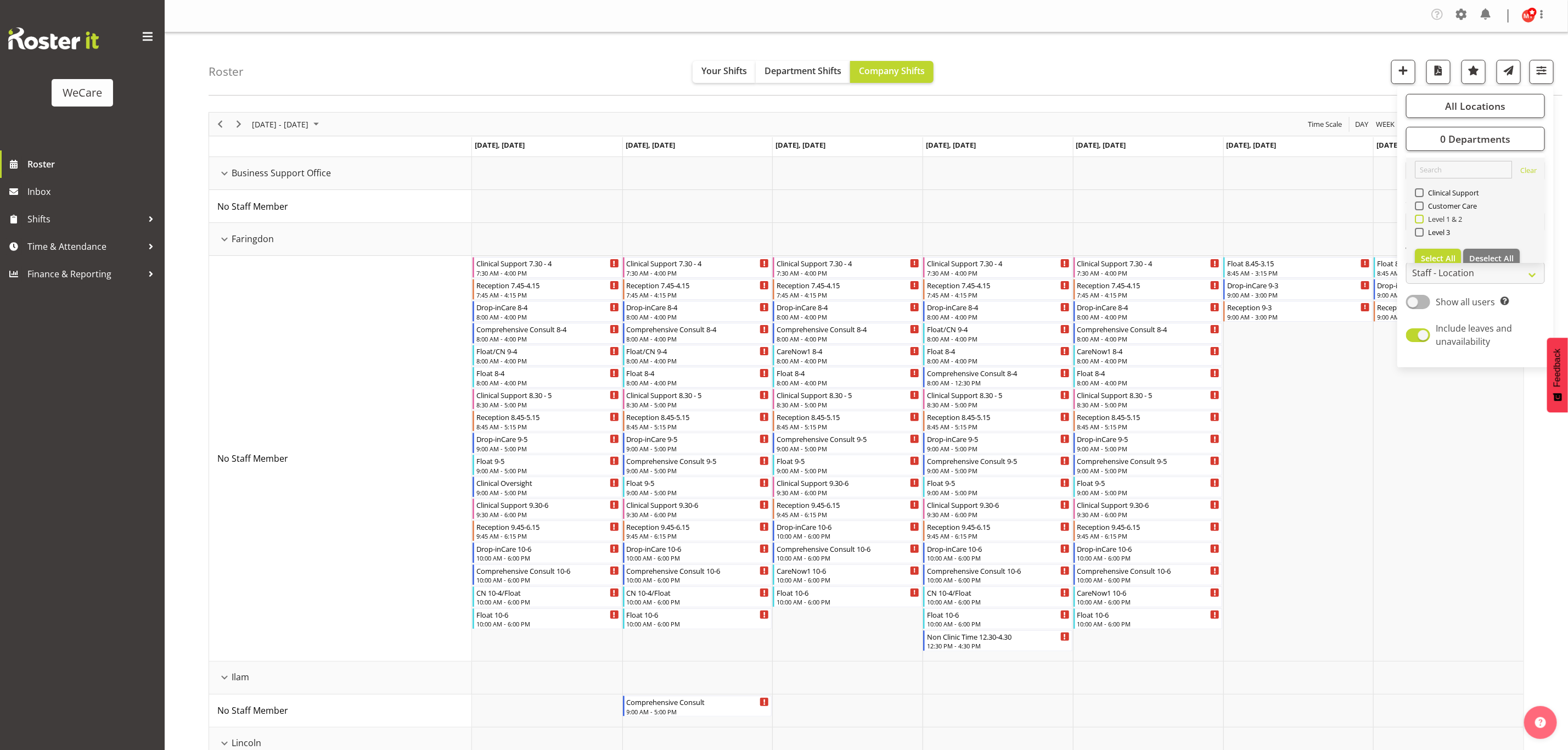
click at [1424, 219] on span "Level 1 & 2" at bounding box center [1443, 219] width 39 height 9
click at [1422, 219] on input "Level 1 & 2" at bounding box center [1418, 219] width 7 height 7
checkbox input "true"
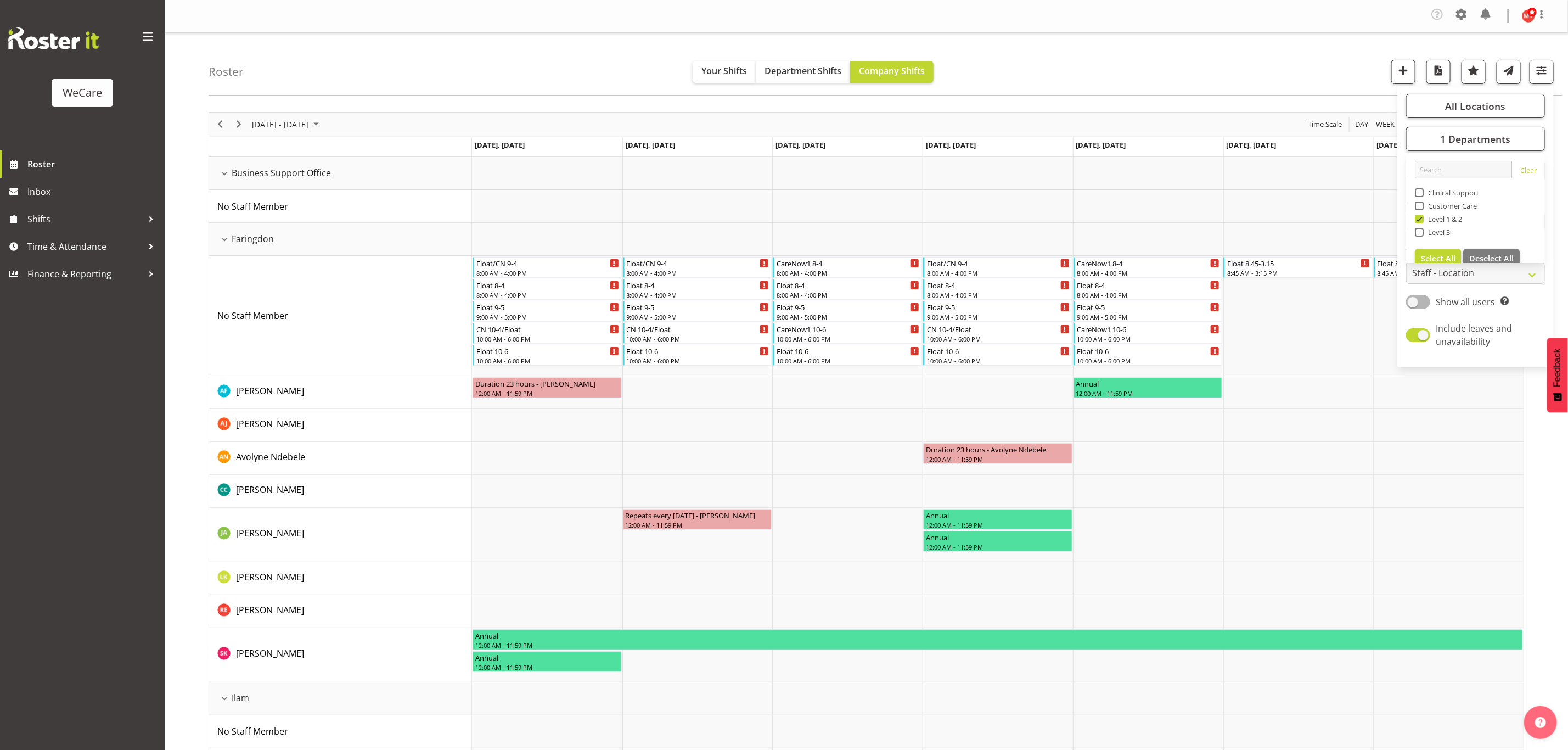
click at [1159, 79] on div "Roster Your Shifts Department Shifts Company Shifts All Locations Clear Busines…" at bounding box center [885, 64] width 1354 height 63
click at [221, 238] on div "Faringdon resource" at bounding box center [225, 239] width 15 height 15
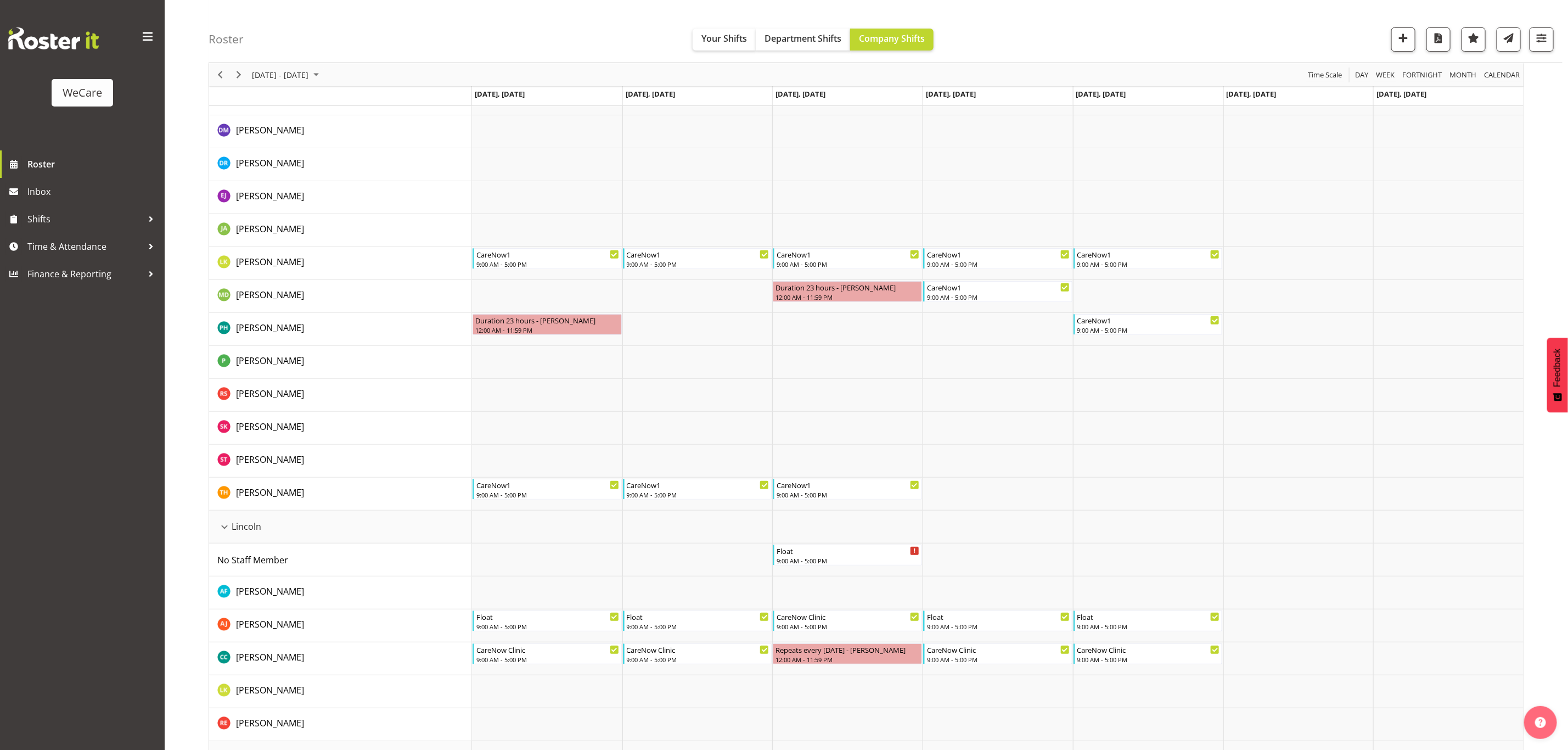
scroll to position [247, 0]
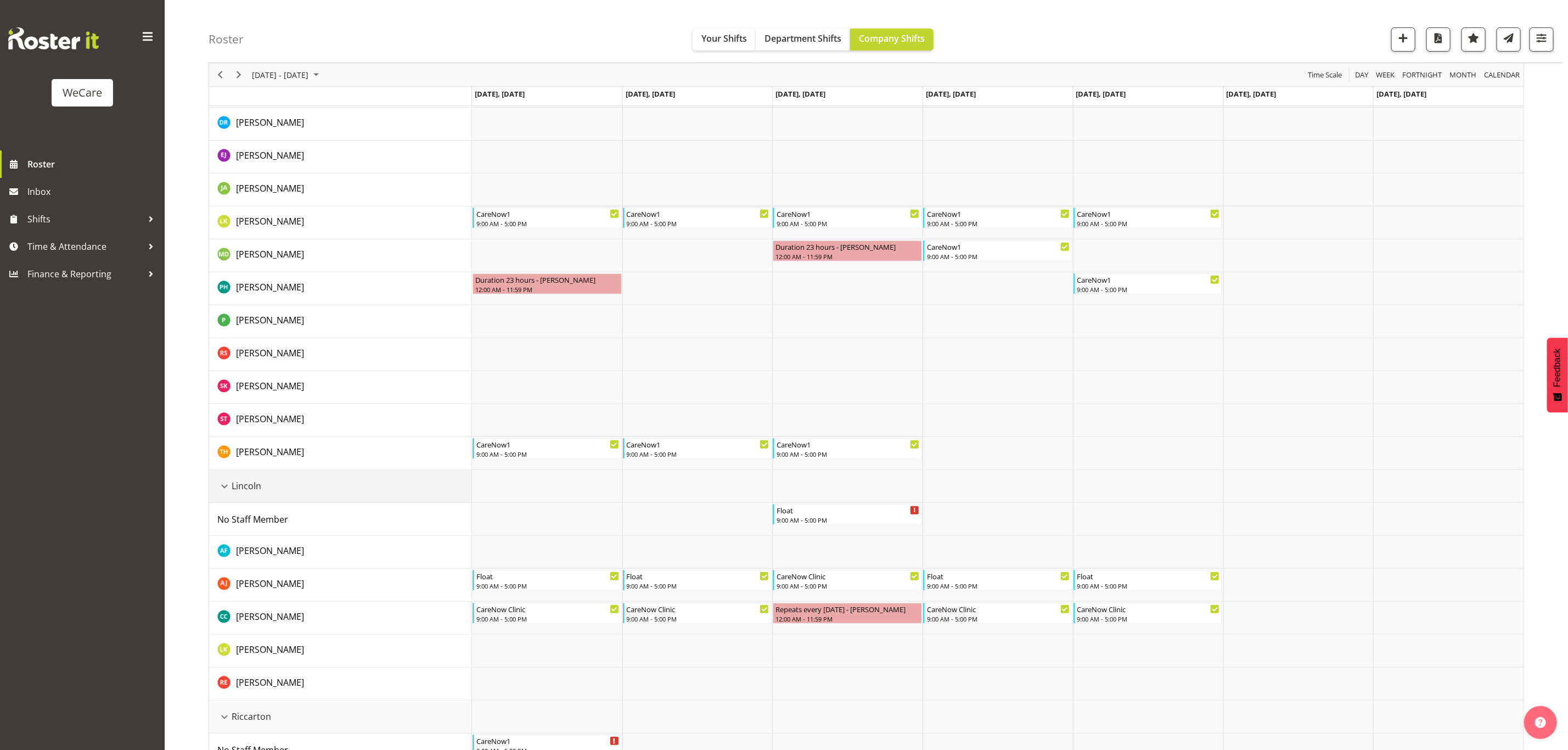
click at [221, 483] on div "Lincoln resource" at bounding box center [225, 487] width 15 height 15
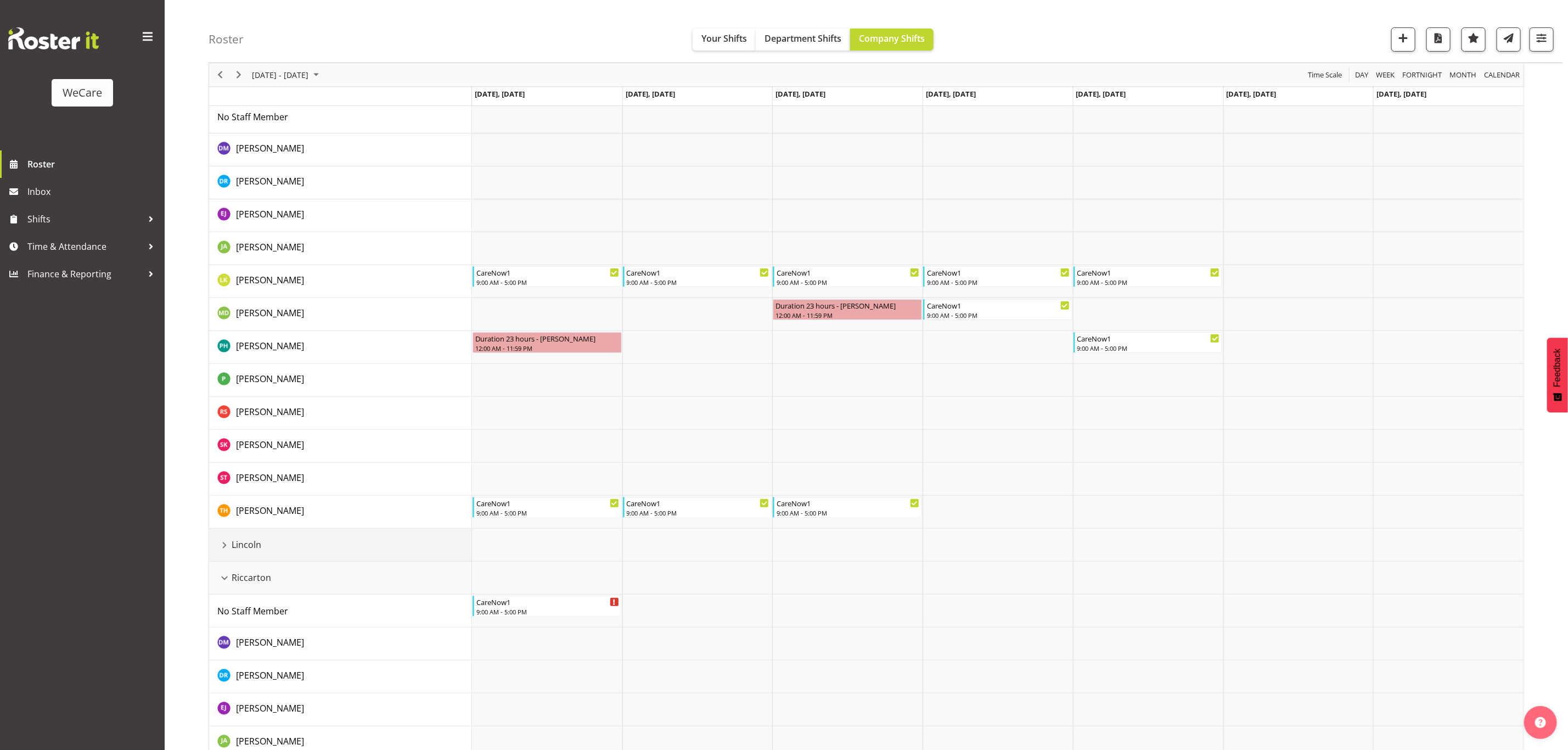
scroll to position [165, 0]
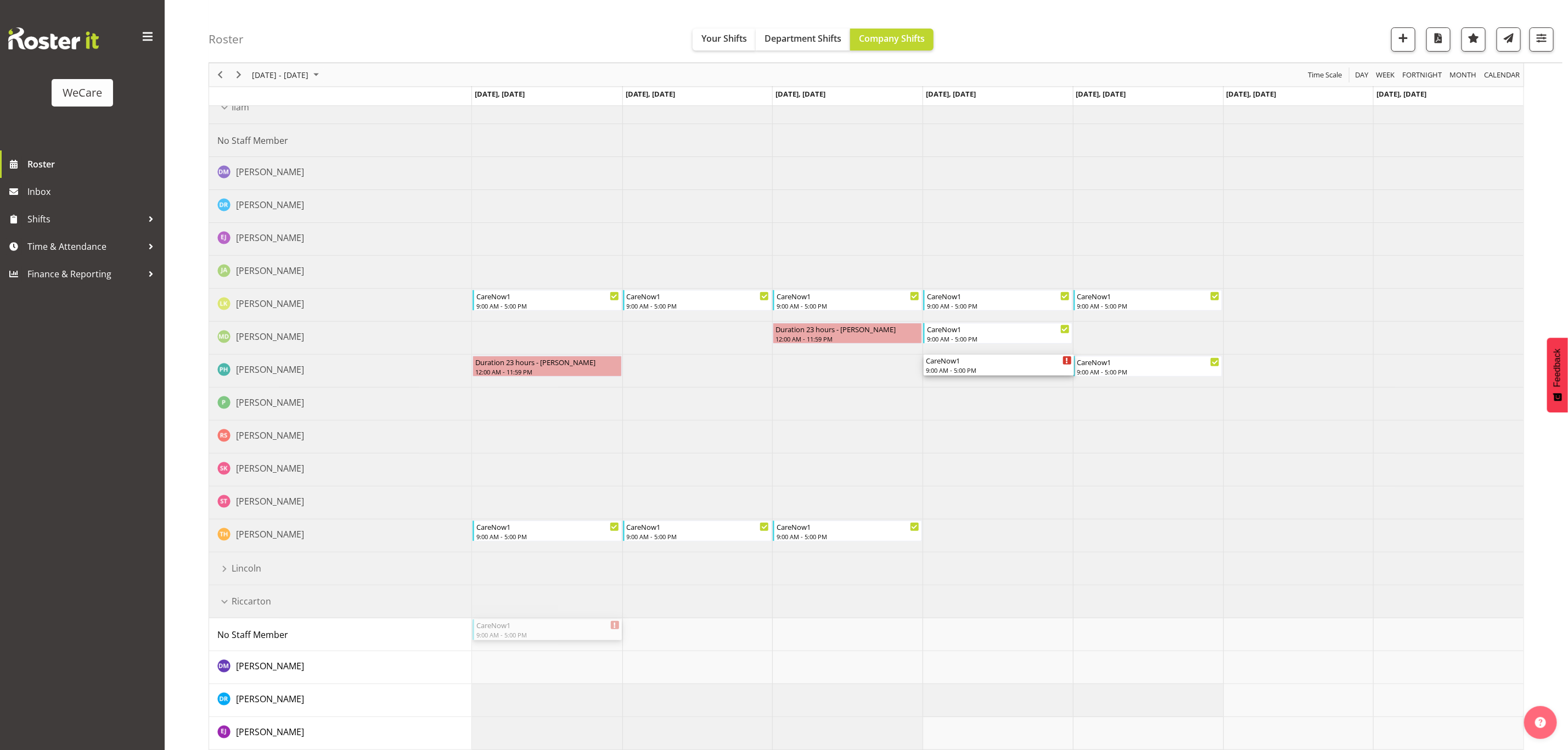
drag, startPoint x: 509, startPoint y: 627, endPoint x: 983, endPoint y: 373, distance: 537.8
drag, startPoint x: 537, startPoint y: 635, endPoint x: 967, endPoint y: 373, distance: 503.5
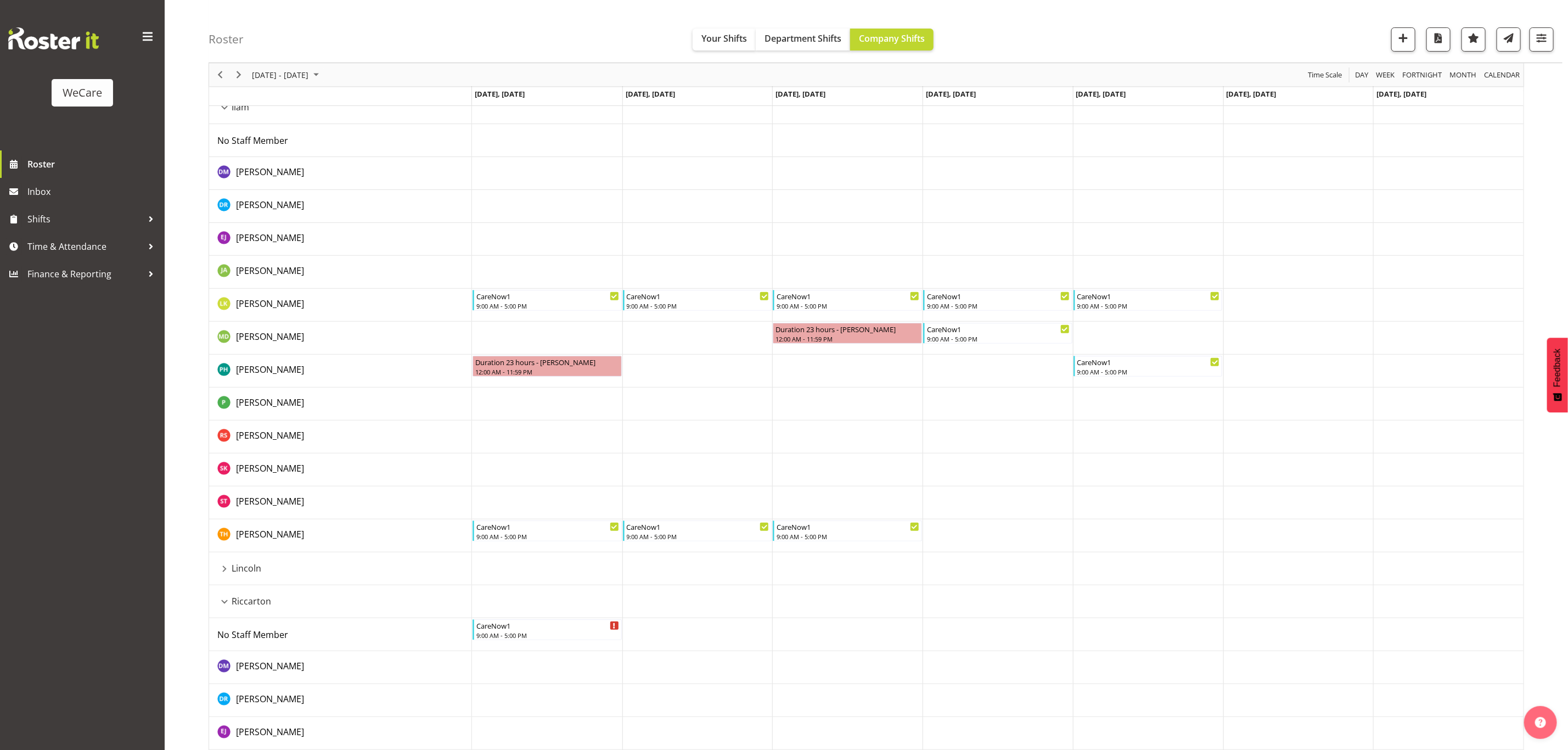
click at [946, 369] on td "Timeline Week of September 3, 2025" at bounding box center [997, 371] width 150 height 33
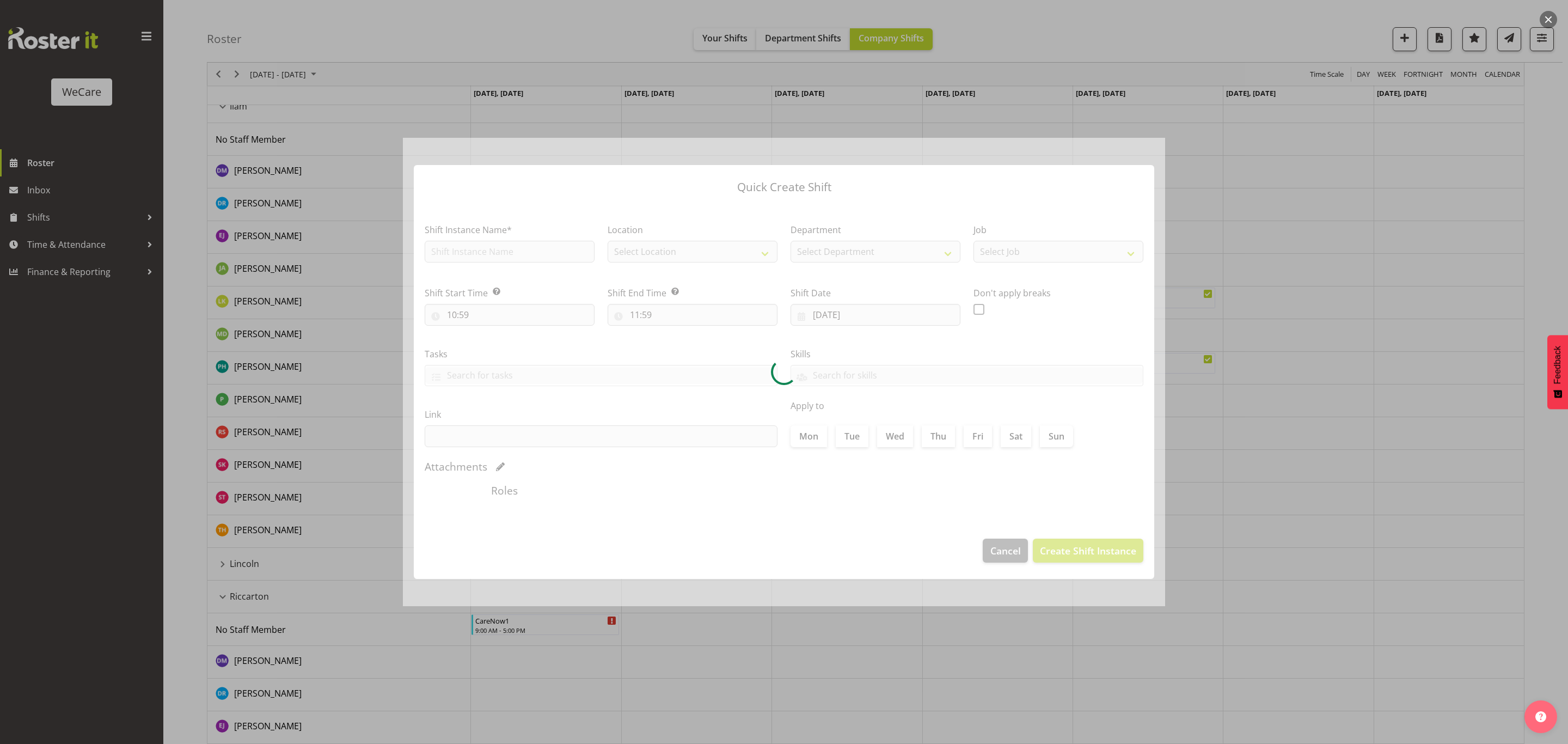
type input "[DATE]"
checkbox input "true"
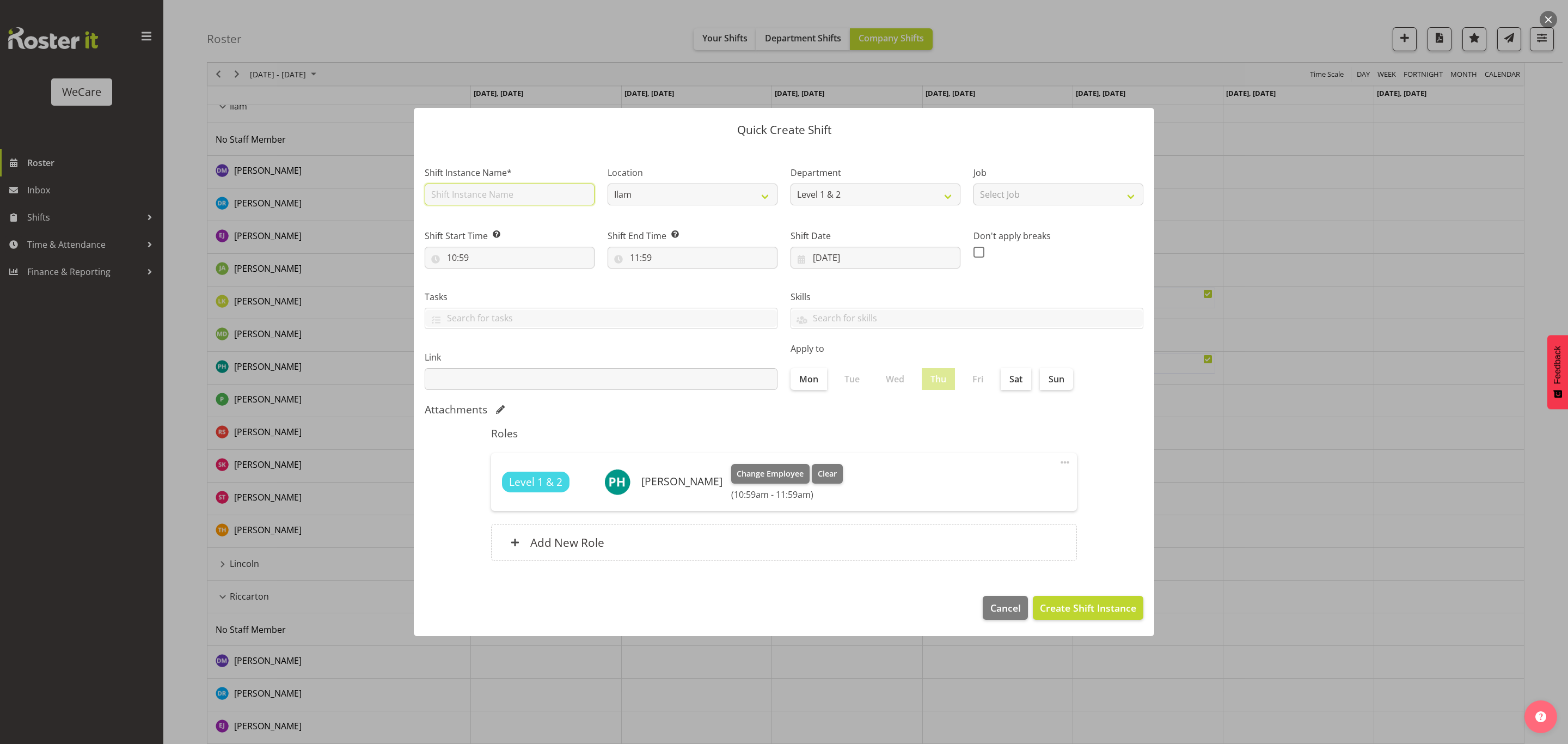
click at [491, 196] on input "text" at bounding box center [510, 194] width 170 height 22
type input "CareNow1"
click at [520, 257] on input "10:59" at bounding box center [510, 257] width 170 height 22
click at [494, 284] on select "00 01 02 03 04 05 06 07 08 09 10 11 12 13 14 15 16 17 18 19 20 21 22 23" at bounding box center [499, 286] width 24 height 22
select select "9"
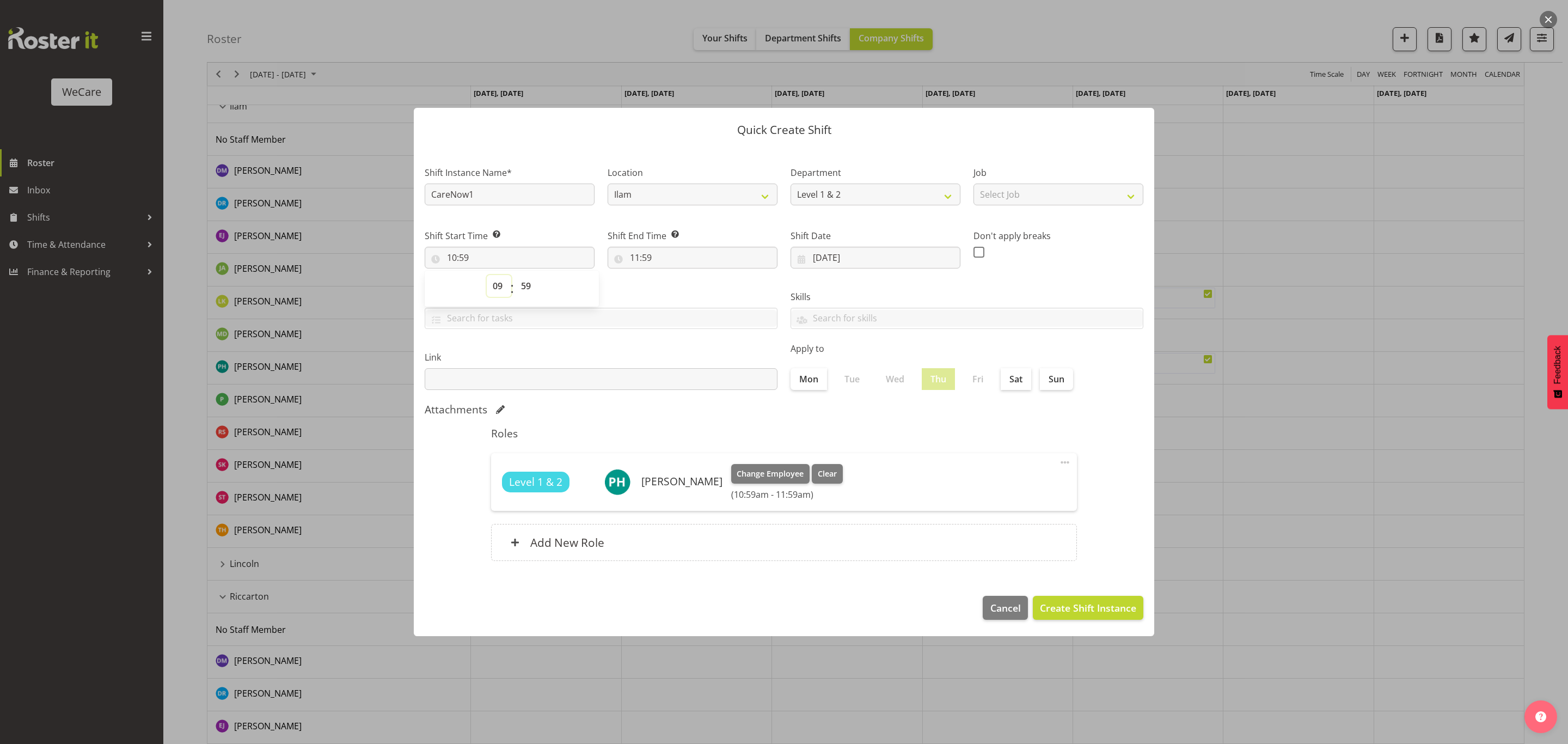
click at [487, 275] on select "00 01 02 03 04 05 06 07 08 09 10 11 12 13 14 15 16 17 18 19 20 21 22 23" at bounding box center [499, 286] width 24 height 22
type input "09:59"
click at [530, 290] on select "00 01 02 03 04 05 06 07 08 09 10 11 12 13 14 15 16 17 18 19 20 21 22 23 24 25 2…" at bounding box center [527, 286] width 24 height 22
select select "0"
click at [515, 275] on select "00 01 02 03 04 05 06 07 08 09 10 11 12 13 14 15 16 17 18 19 20 21 22 23 24 25 2…" at bounding box center [527, 286] width 24 height 22
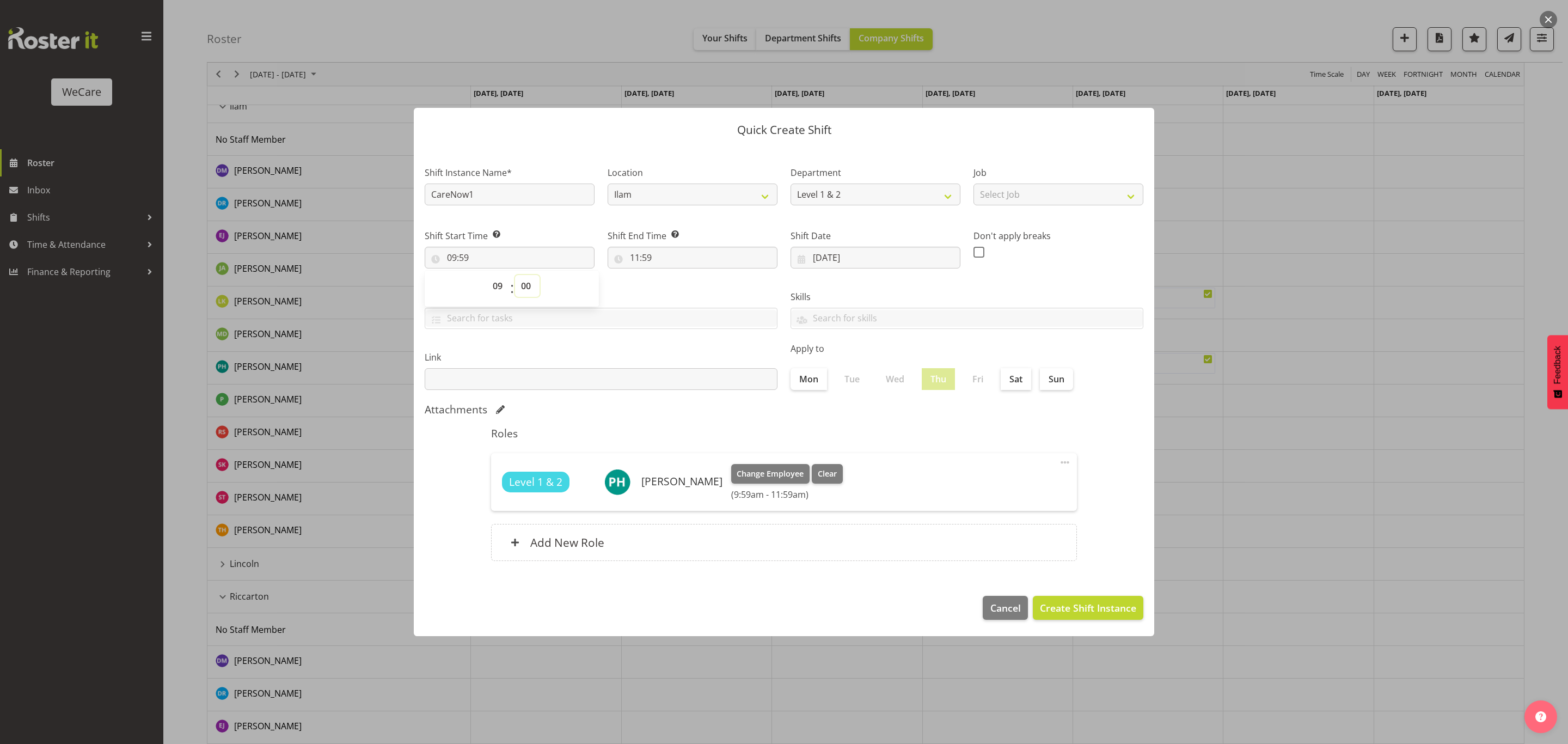
type input "09:00"
click at [636, 292] on label "Tasks" at bounding box center [601, 297] width 353 height 13
click at [687, 257] on input "11:59" at bounding box center [692, 257] width 170 height 22
click at [672, 289] on select "00 01 02 03 04 05 06 07 08 09 10 11 12 13 14 15 16 17 18 19 20 21 22 23" at bounding box center [682, 286] width 24 height 22
select select "17"
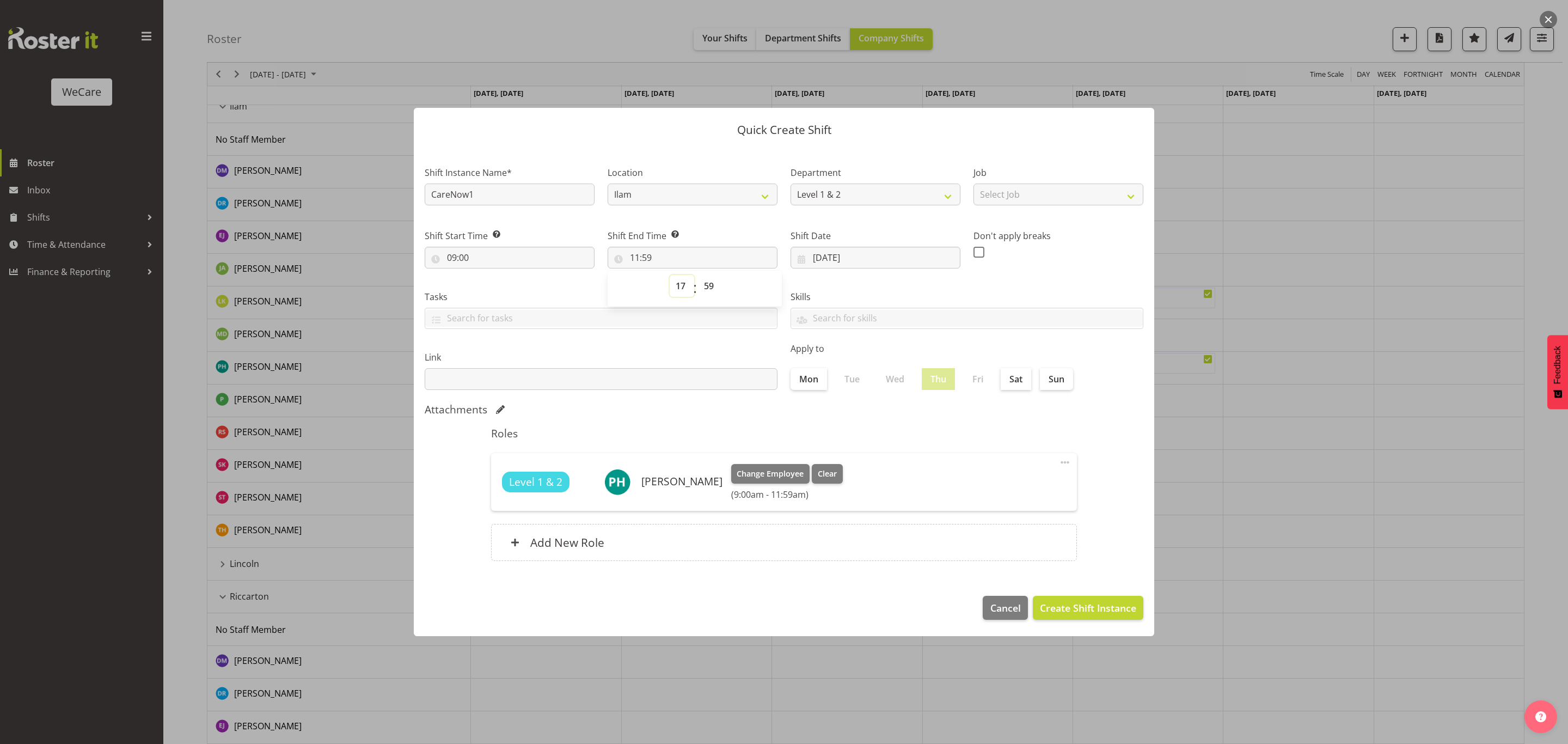
click at [670, 275] on select "00 01 02 03 04 05 06 07 08 09 10 11 12 13 14 15 16 17 18 19 20 21 22 23" at bounding box center [682, 286] width 24 height 22
type input "17:59"
click at [712, 284] on select "00 01 02 03 04 05 06 07 08 09 10 11 12 13 14 15 16 17 18 19 20 21 22 23 24 25 2…" at bounding box center [710, 286] width 24 height 22
select select "0"
click at [698, 275] on select "00 01 02 03 04 05 06 07 08 09 10 11 12 13 14 15 16 17 18 19 20 21 22 23 24 25 2…" at bounding box center [710, 286] width 24 height 22
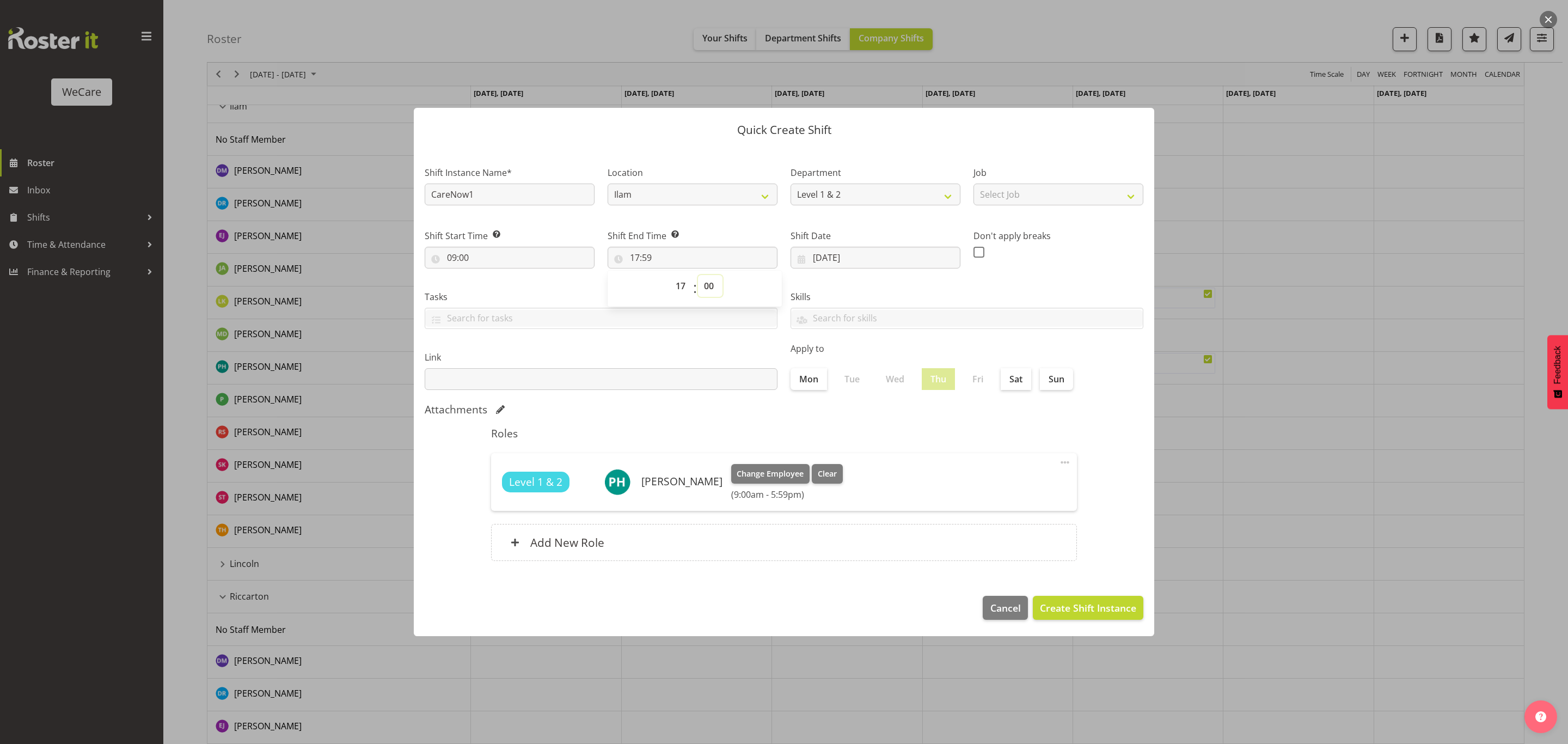
type input "17:00"
click at [873, 277] on div "Skills Acute Care Comprehensive Consults WCN 10 WCN 15 Reception Communication …" at bounding box center [967, 306] width 366 height 61
click at [1075, 611] on span "Create Shift Instance" at bounding box center [1088, 608] width 97 height 14
